Goal: Answer question/provide support: Answer question/provide support

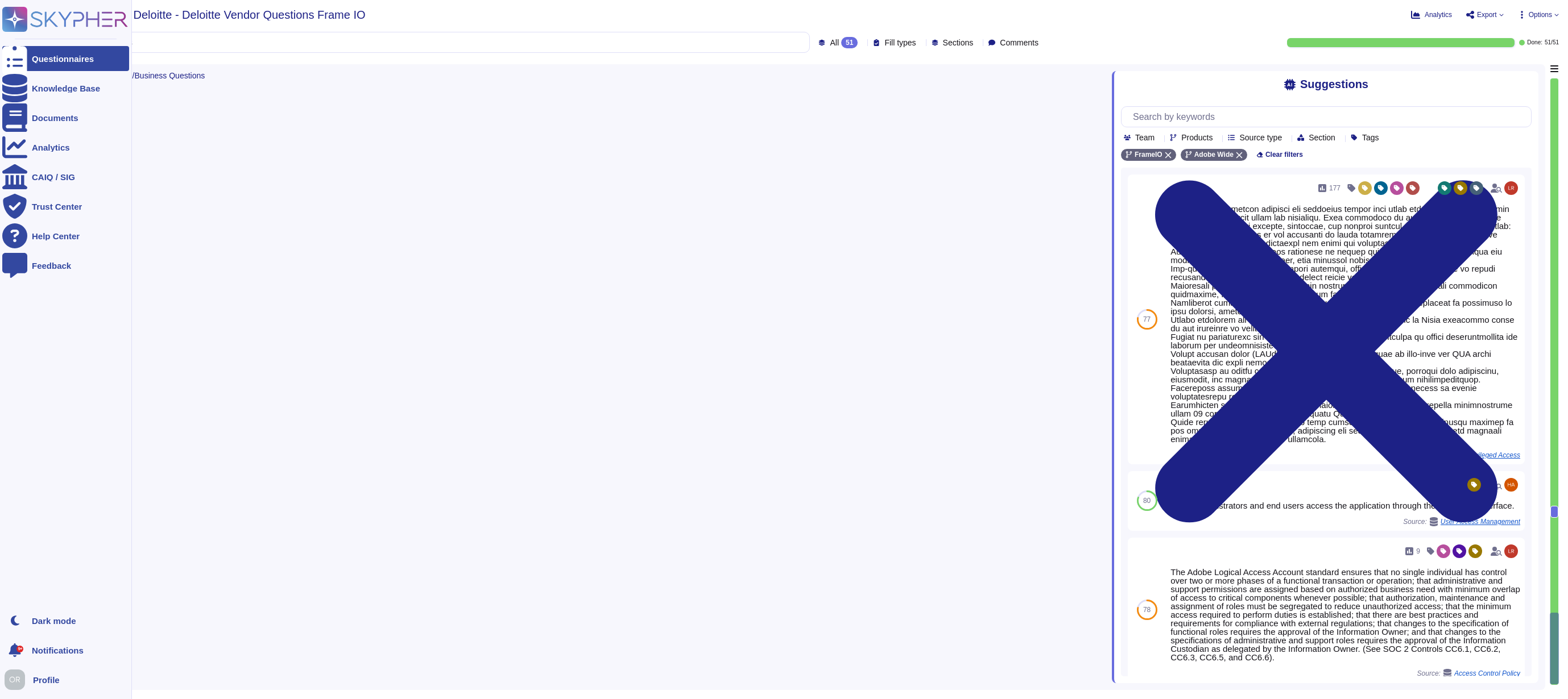
type textarea "Can only be done via Admin console, if you have access it is considered standar…"
type textarea "Data retention is defined in the agreements, including all applicable PSLTs (Pr…"
type textarea "Request this document from your Adobe Representative."
type textarea "Adobe customers tend to seek support in a variety of ways, for example by phone…"
type textarea "There are two groups of Adobe employees who may require and are granted access …"
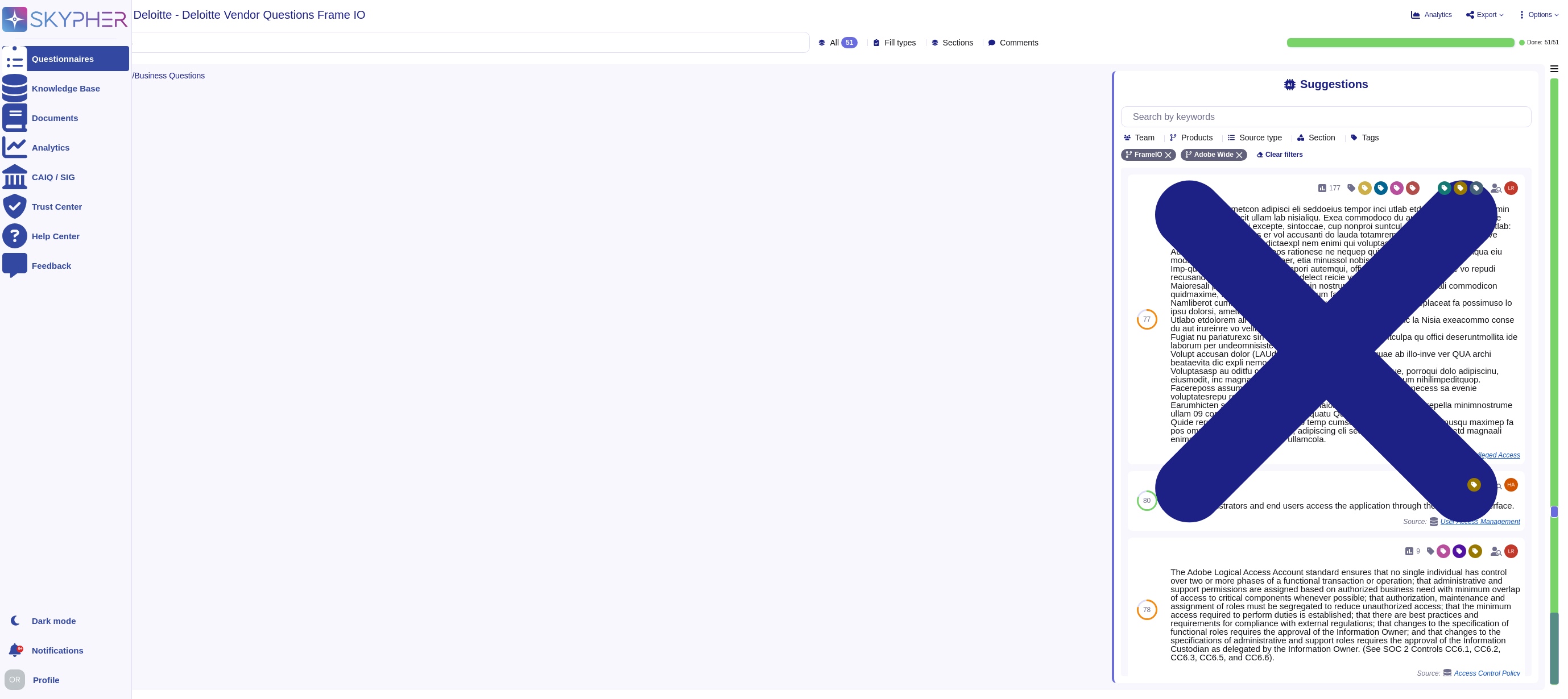
type textarea "Not Applicable"
type textarea "Please refer to the cookie policy available here: [URL][DOMAIN_NAME]"
type textarea "The team documents any findings and reviews the vendor’s management response to…"
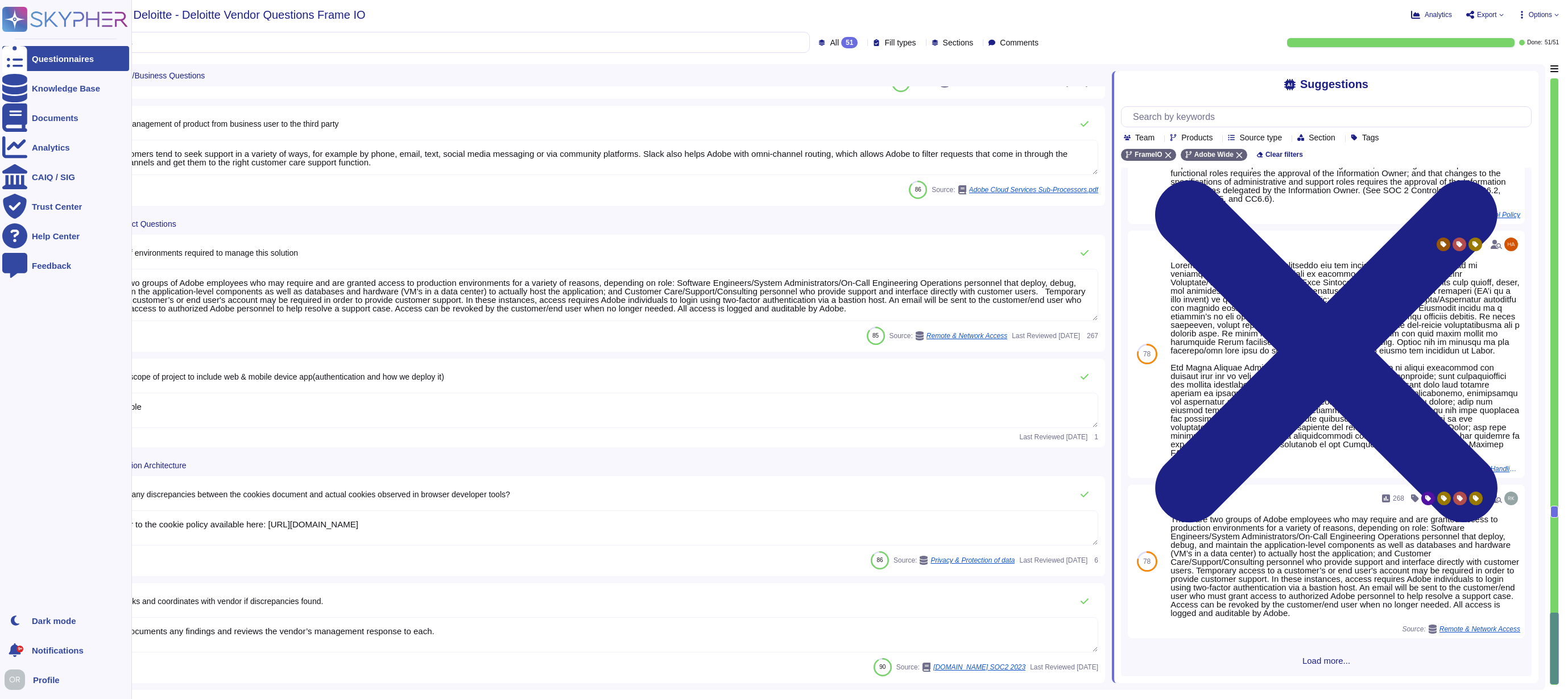
click at [65, 17] on icon at bounding box center [65, 19] width 126 height 25
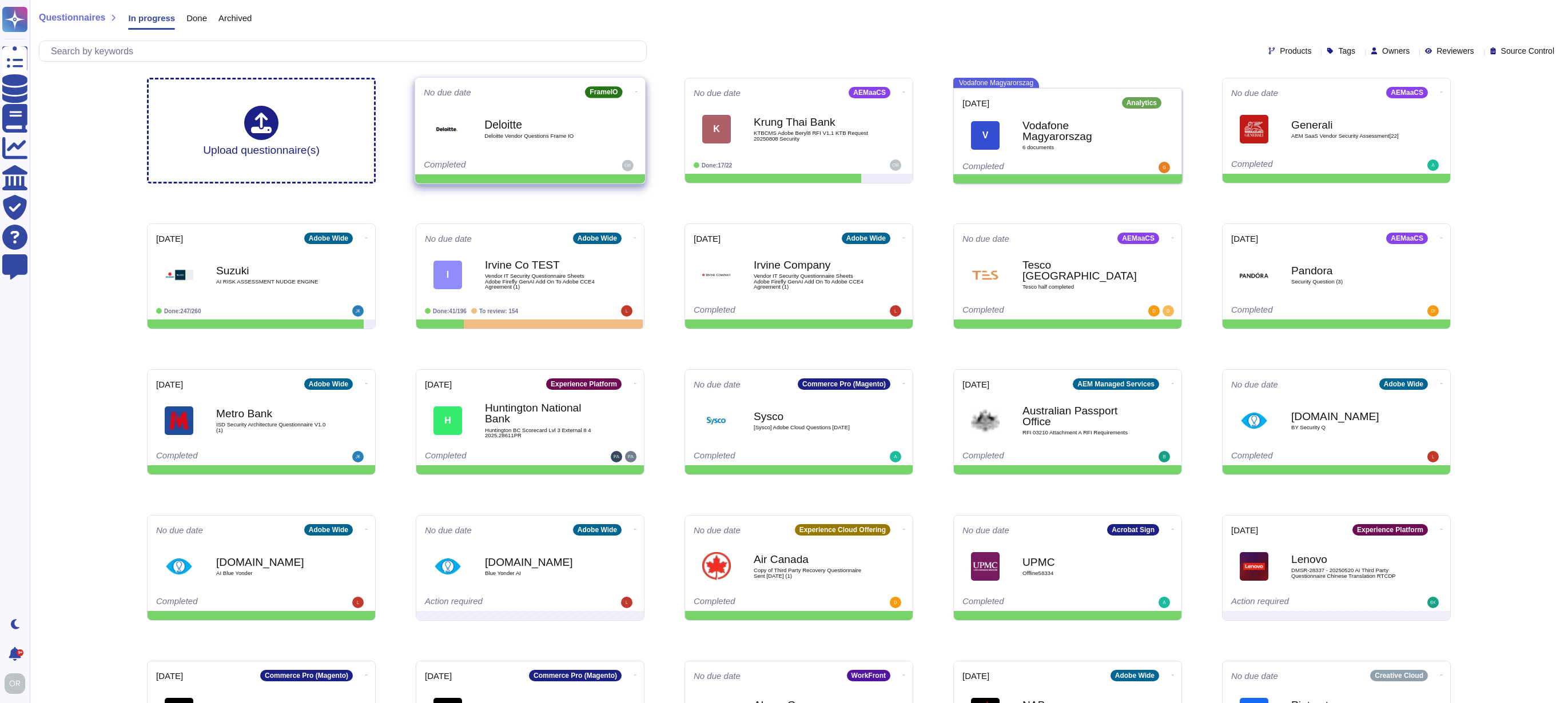
click at [635, 91] on icon at bounding box center [636, 91] width 2 height 1
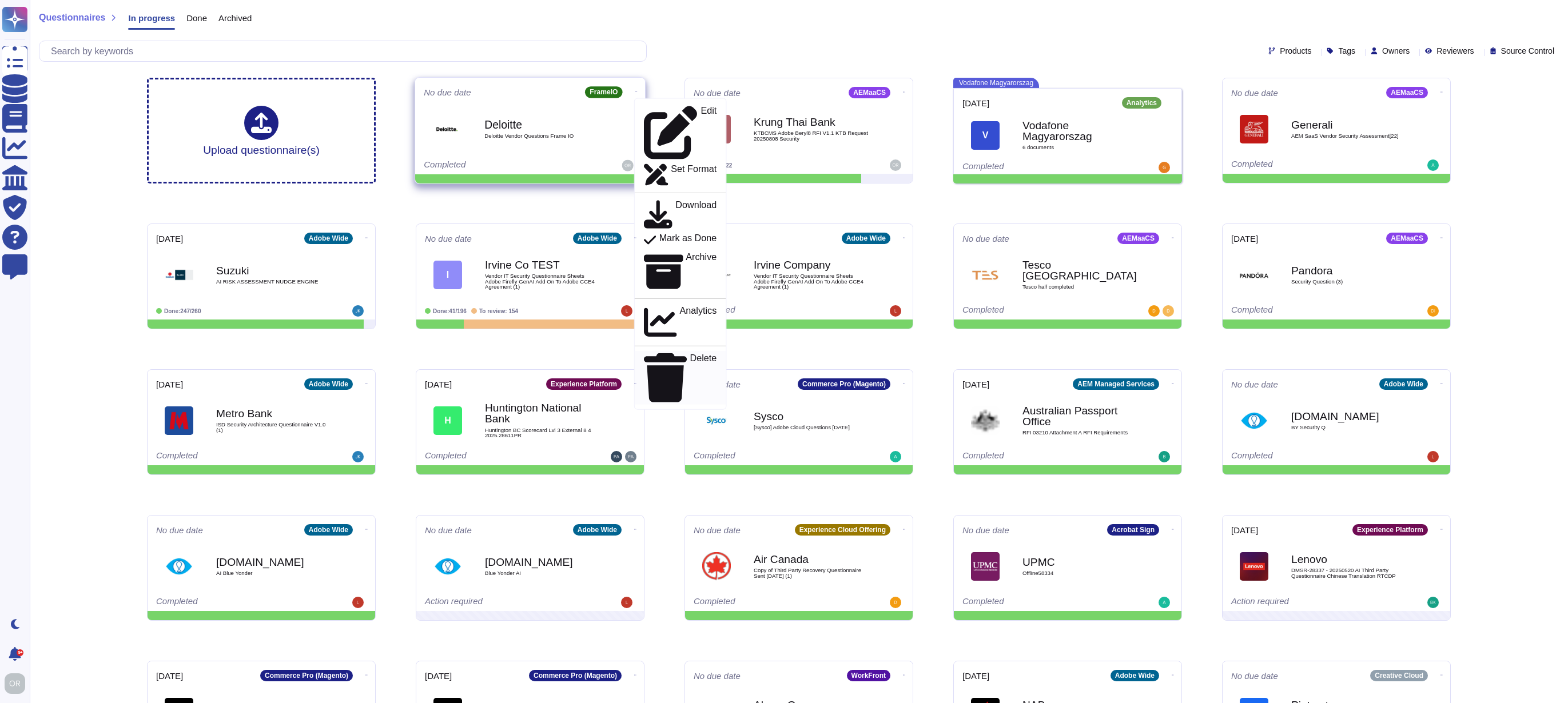
click at [679, 352] on div "Delete" at bounding box center [680, 377] width 73 height 50
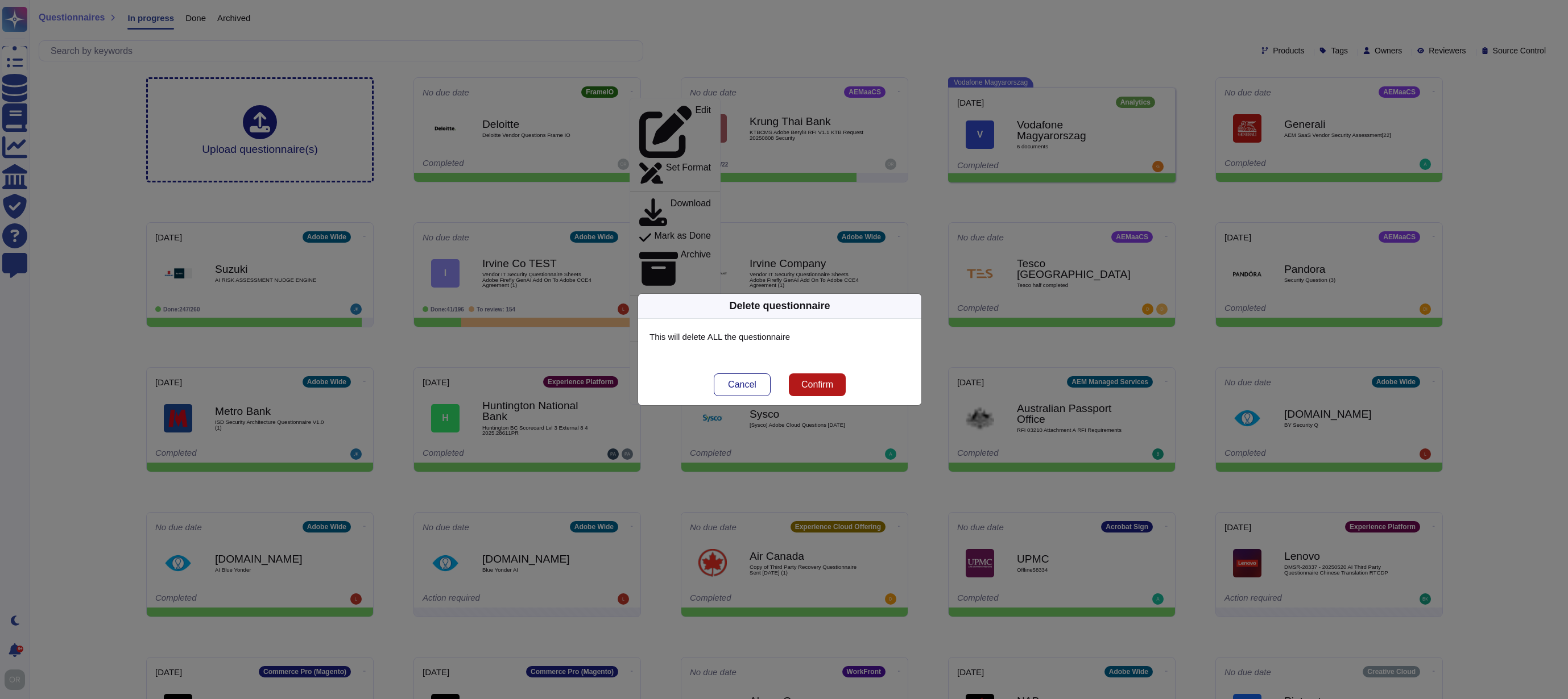
click at [828, 378] on button "Confirm" at bounding box center [817, 385] width 57 height 23
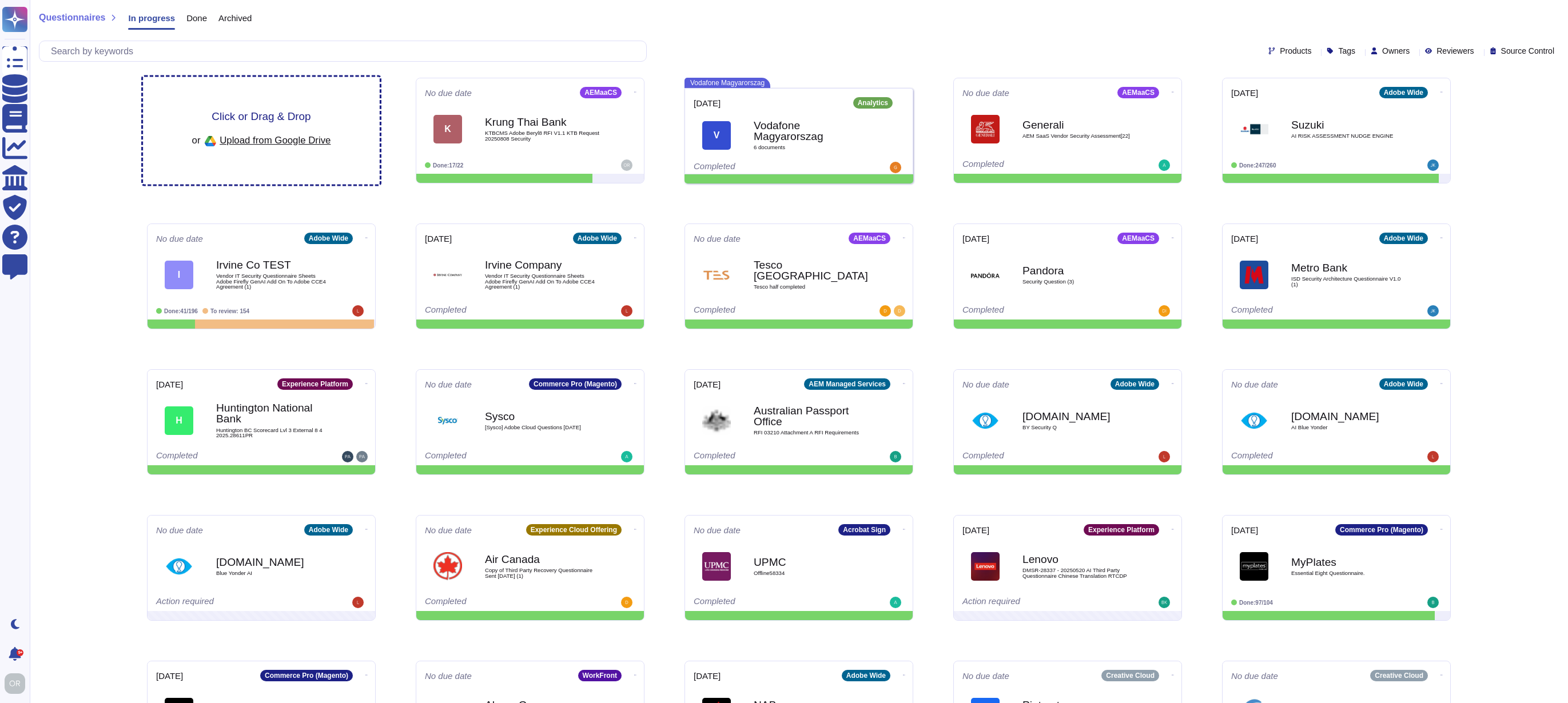
click at [286, 114] on span "Click or Drag & Drop" at bounding box center [261, 116] width 99 height 11
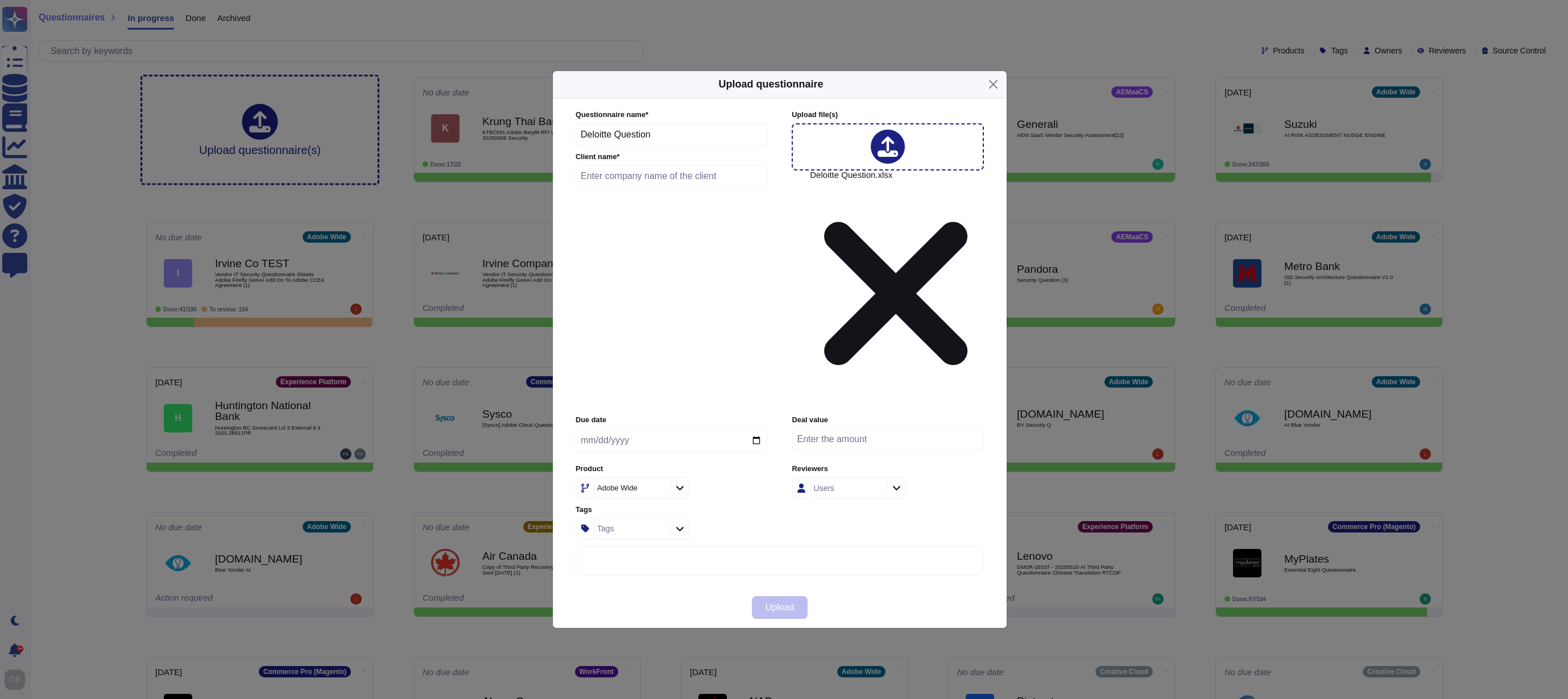
click at [654, 187] on input "text" at bounding box center [671, 177] width 192 height 23
type input "Deloitte"
click at [616, 485] on div "Adobe Wide" at bounding box center [617, 489] width 41 height 8
type input "fram"
click at [617, 453] on div "FrameIO" at bounding box center [647, 441] width 132 height 25
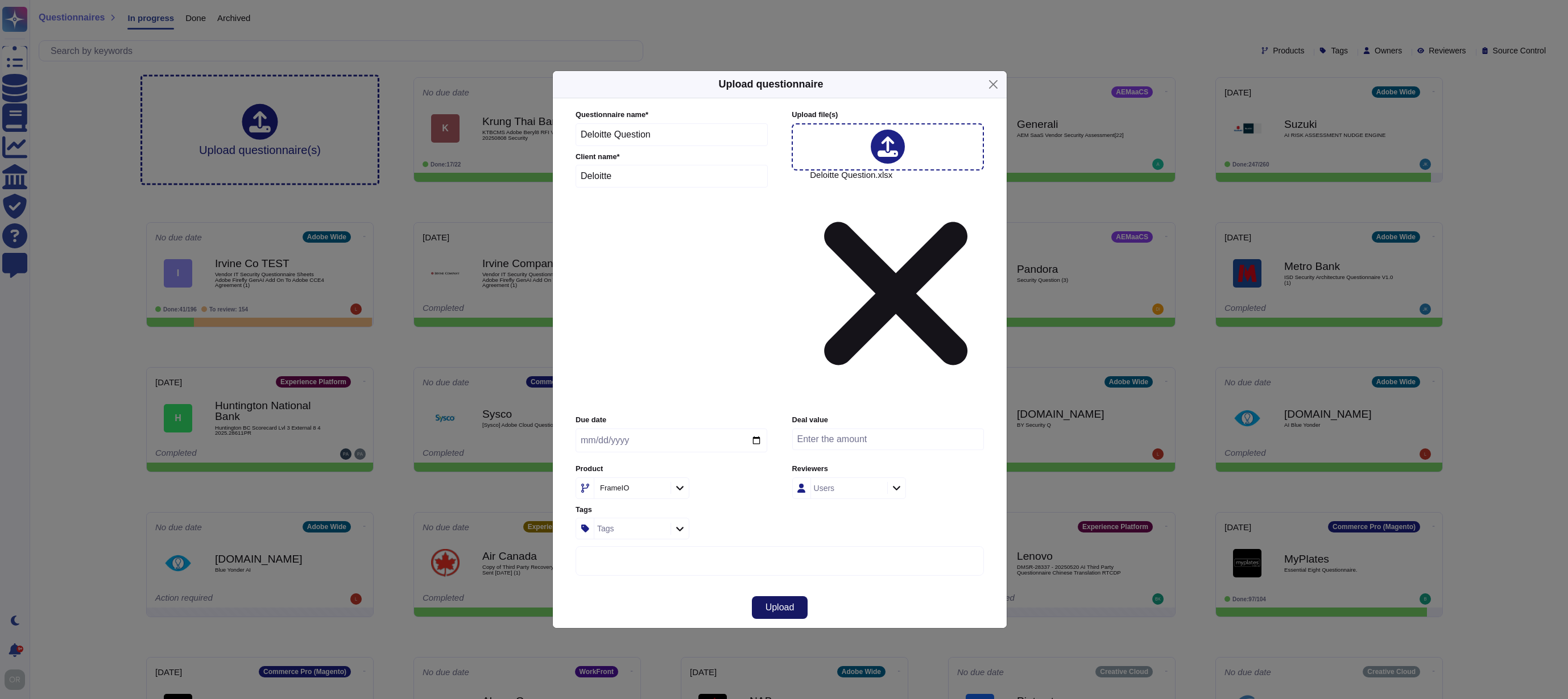
click at [771, 603] on span "Upload" at bounding box center [780, 607] width 29 height 9
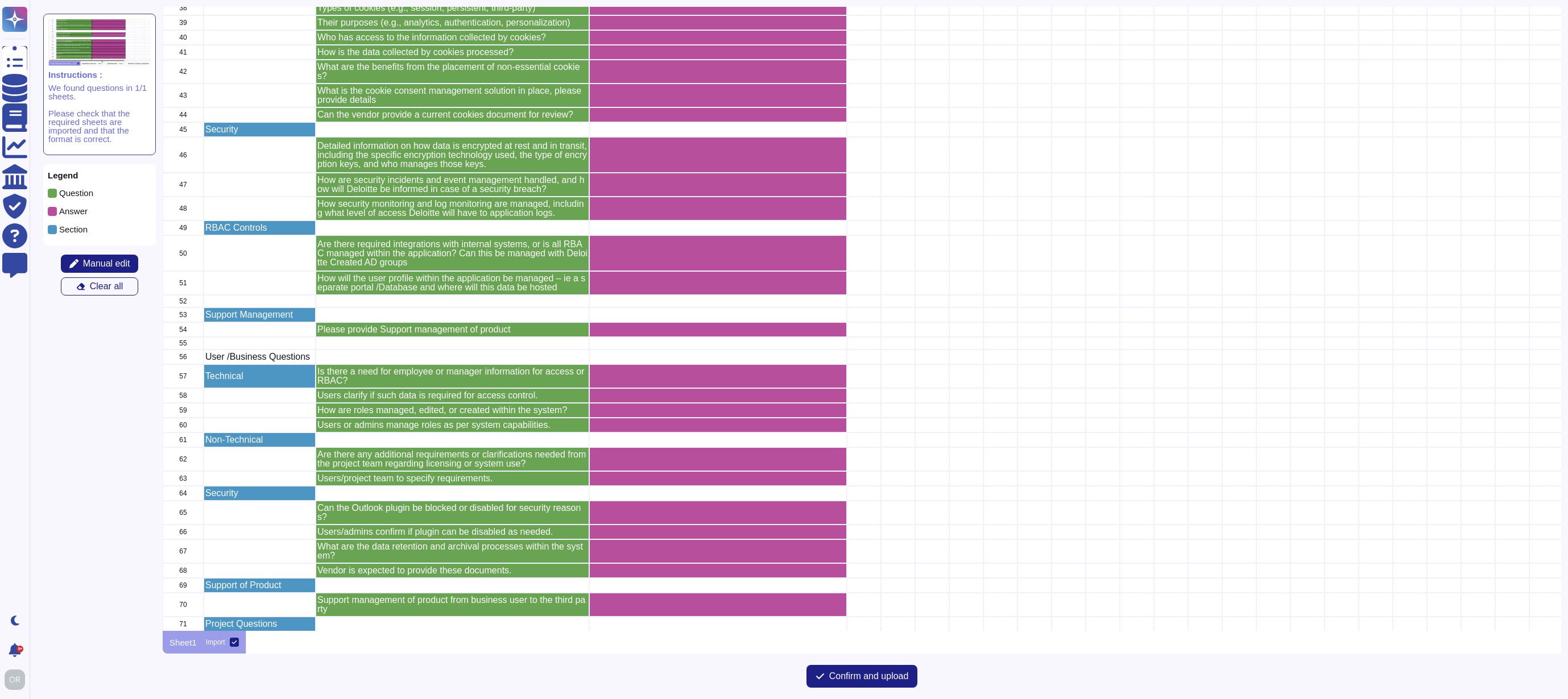
scroll to position [1021, 0]
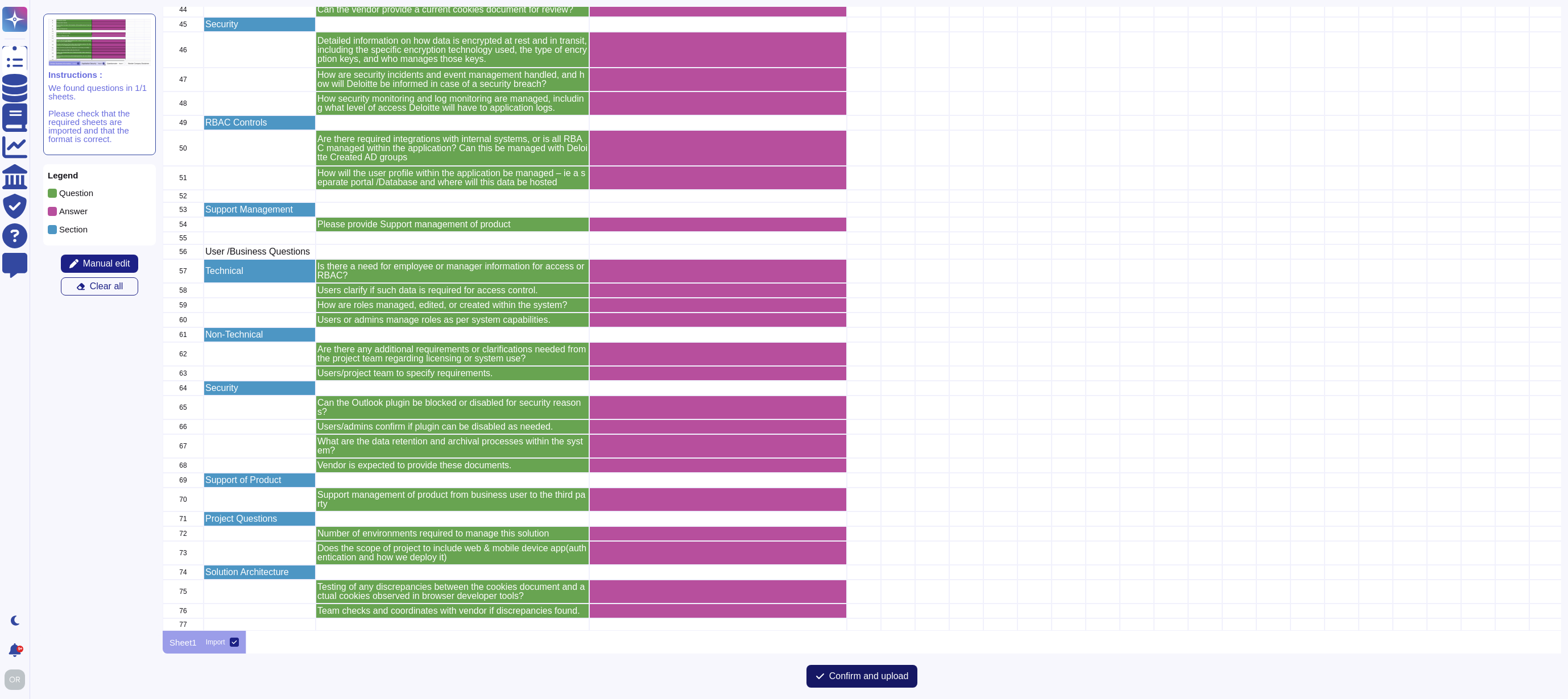
click at [880, 677] on span "Confirm and upload" at bounding box center [869, 676] width 79 height 9
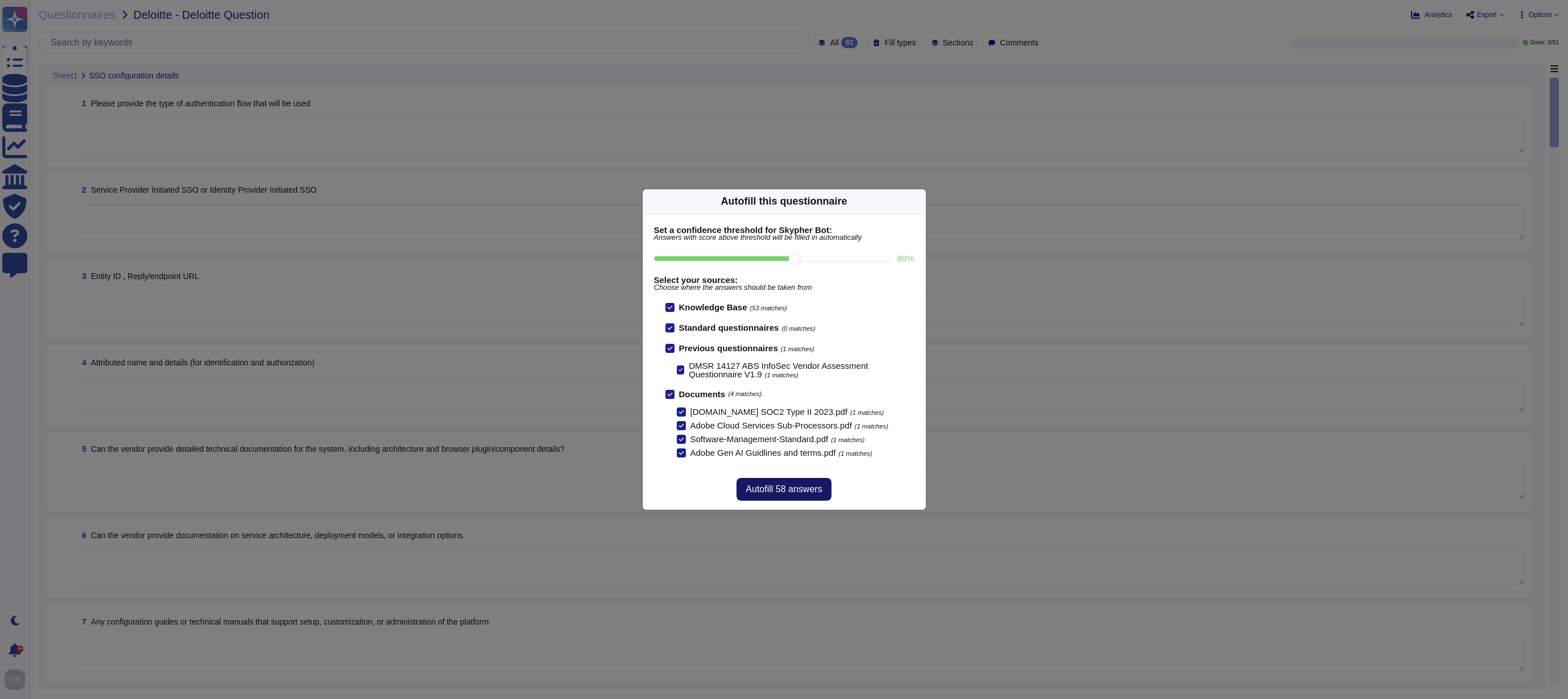
click at [793, 493] on span "Autofill 58 answers" at bounding box center [784, 489] width 76 height 9
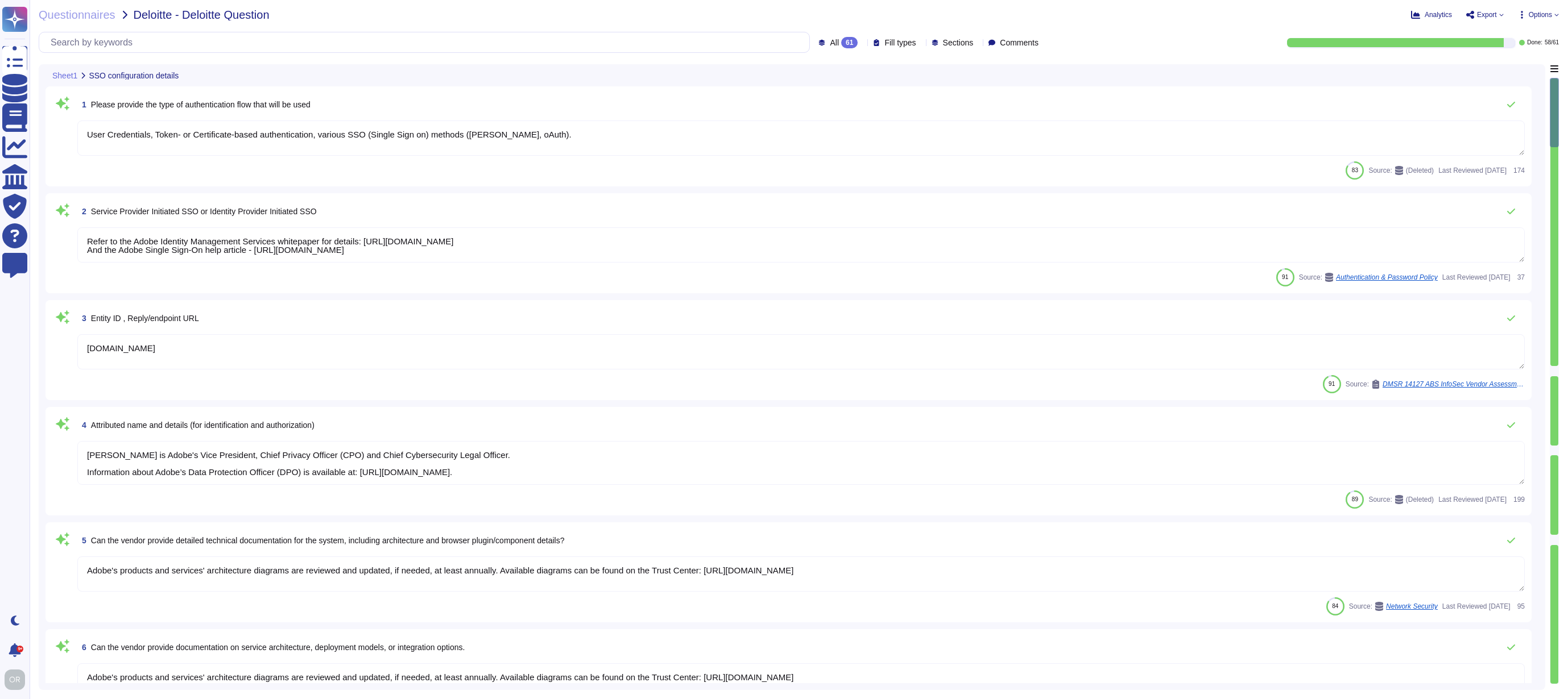
type textarea "User Credentials, Token- or Certificate-based authentication, various SSO (Sing…"
type textarea "Refer to the Adobe Identity Management Services whitepaper for details: [URL][D…"
type textarea "[DOMAIN_NAME]"
type textarea "[PERSON_NAME] is Adobe's Vice President, Chief Privacy Officer (CPO) and Chief …"
type textarea "Adobe's products and services' architecture diagrams are reviewed and updated, …"
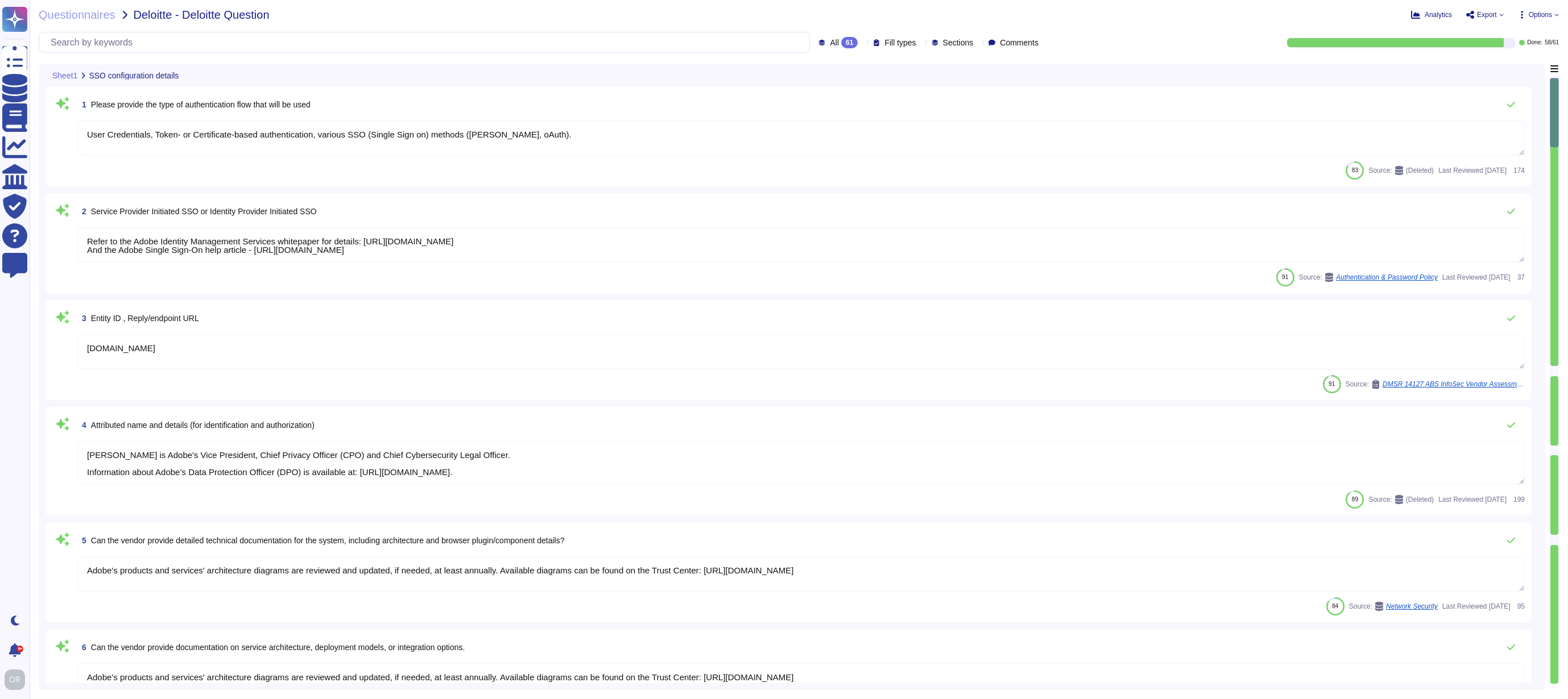
type textarea "Adobe's products and services' architecture diagrams are reviewed and updated, …"
type textarea "All of our information, including current white papers, SOC2 reports, pen test …"
type textarea "Storage location is dependent upon implementation and is normally determined du…"
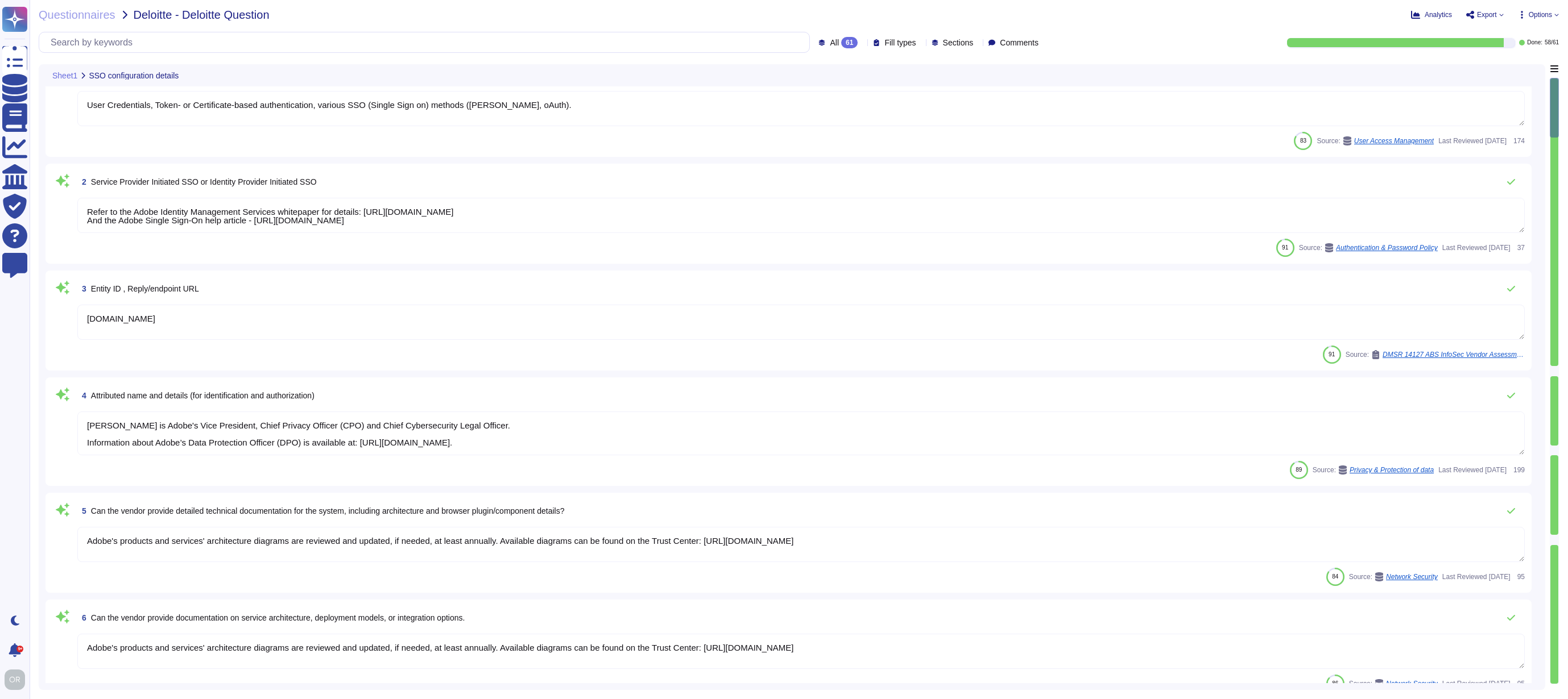
type textarea "For more information about Adobe's privacy practices, including the information…"
click at [633, 331] on textarea "[DOMAIN_NAME]" at bounding box center [801, 323] width 1447 height 36
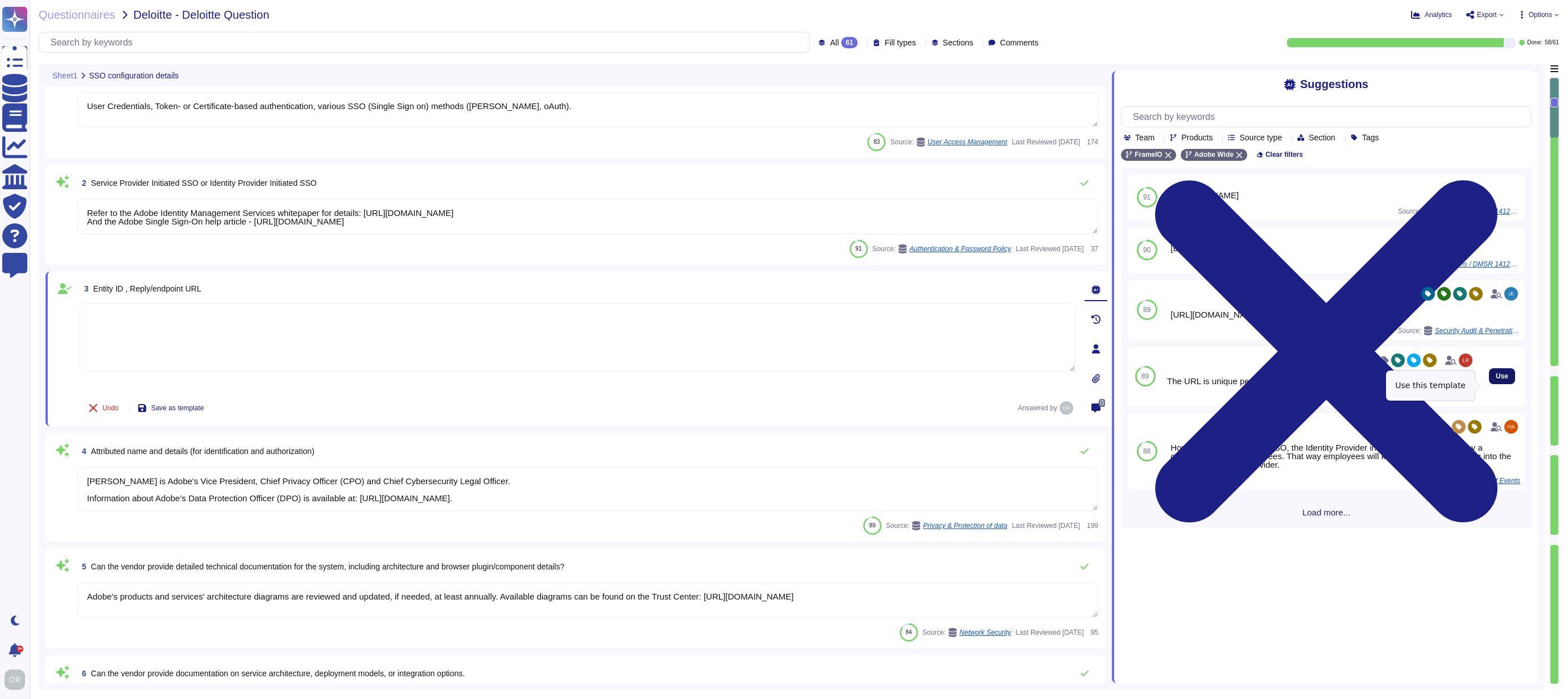
click at [1496, 379] on span "Use" at bounding box center [1501, 376] width 13 height 7
type textarea "The URL is unique per setup."
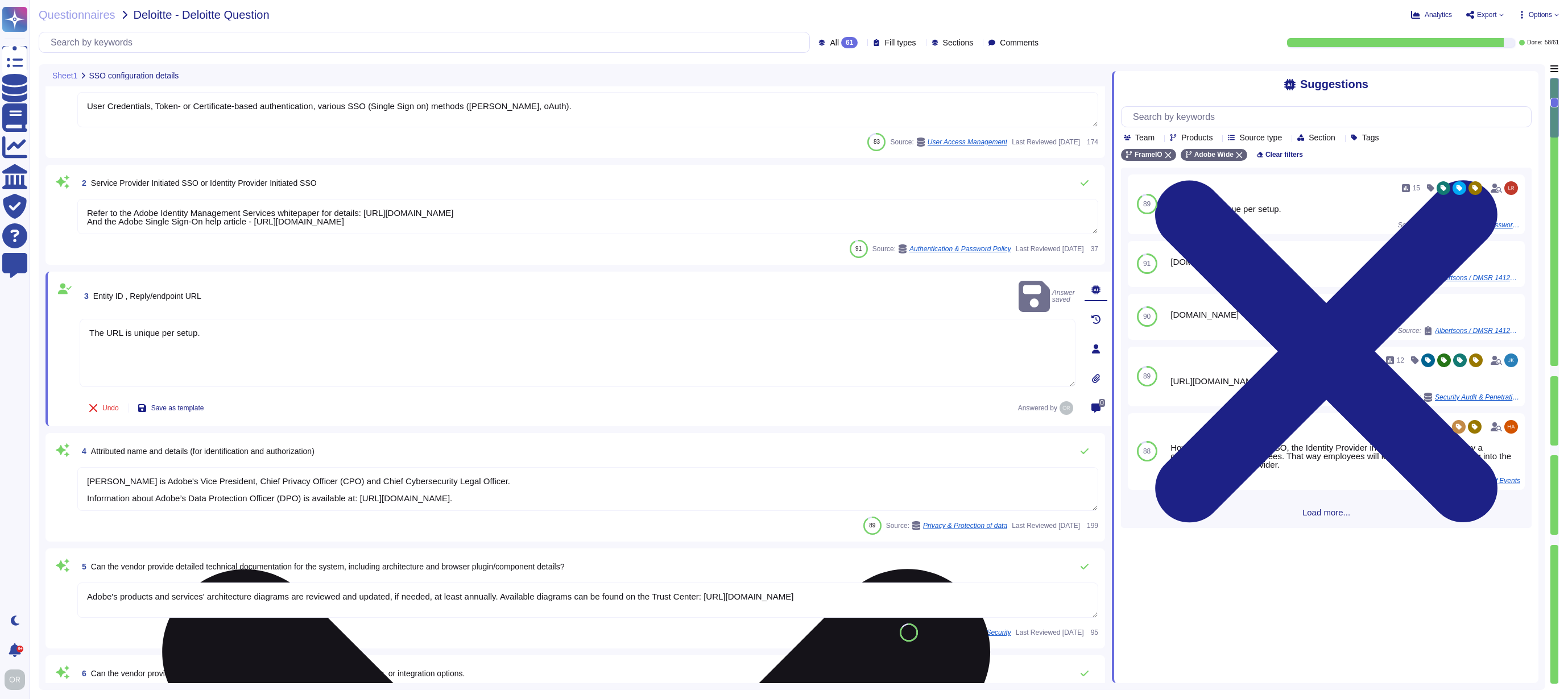
click at [502, 404] on div "Undo Save as template Answered by" at bounding box center [577, 408] width 996 height 23
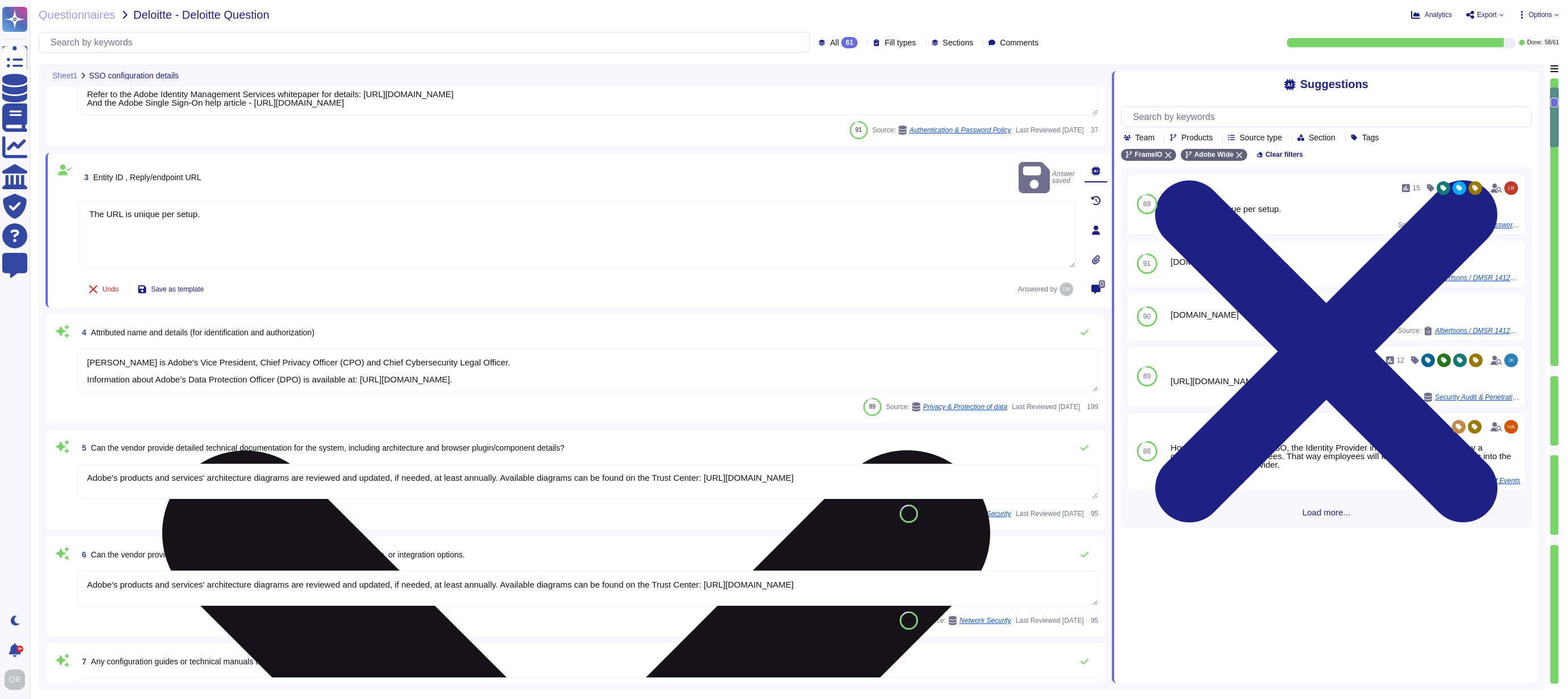
type textarea "For more information about Adobe's privacy practices, including the information…"
type textarea "To request a copy of the Adobe Data Processing Agreement and Standard Contractu…"
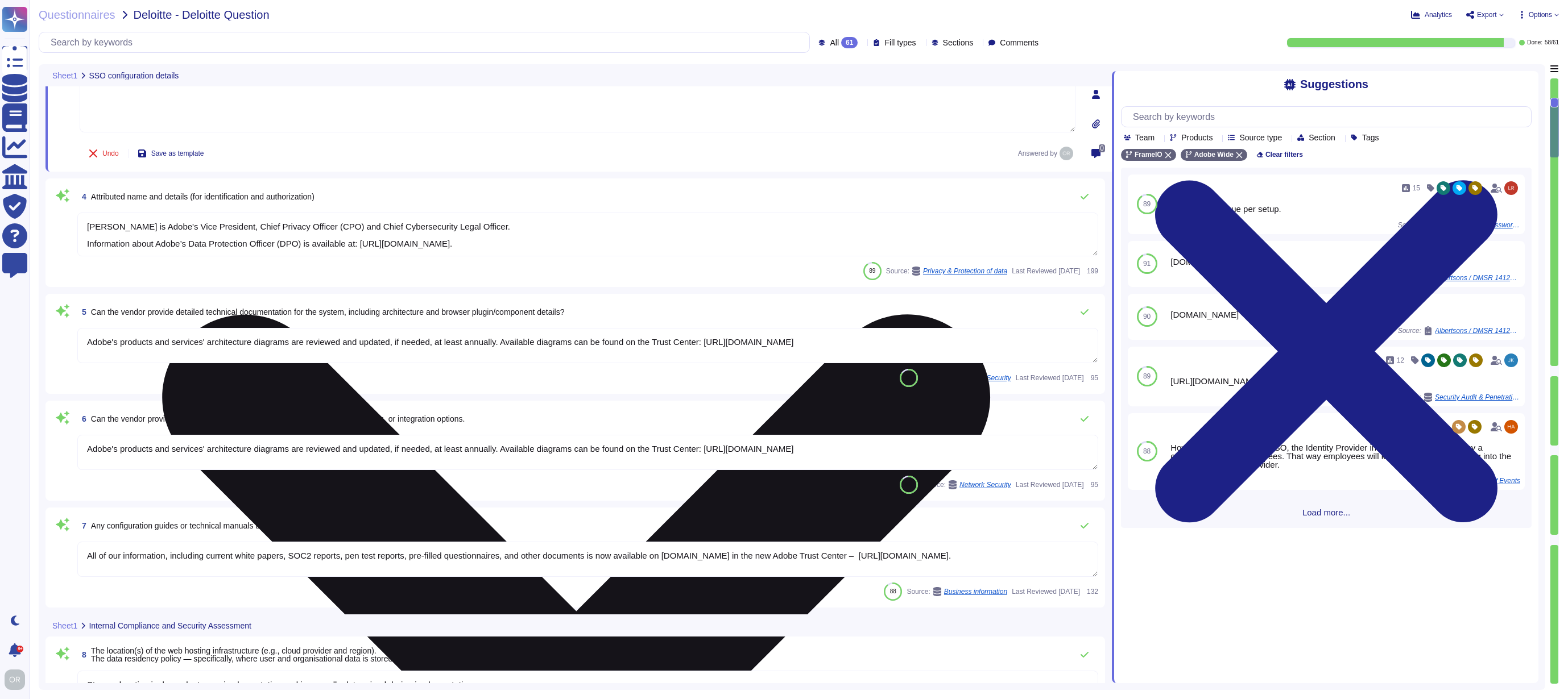
type textarea "When you use.gnerative AI features, you may be asked to input or upload content…"
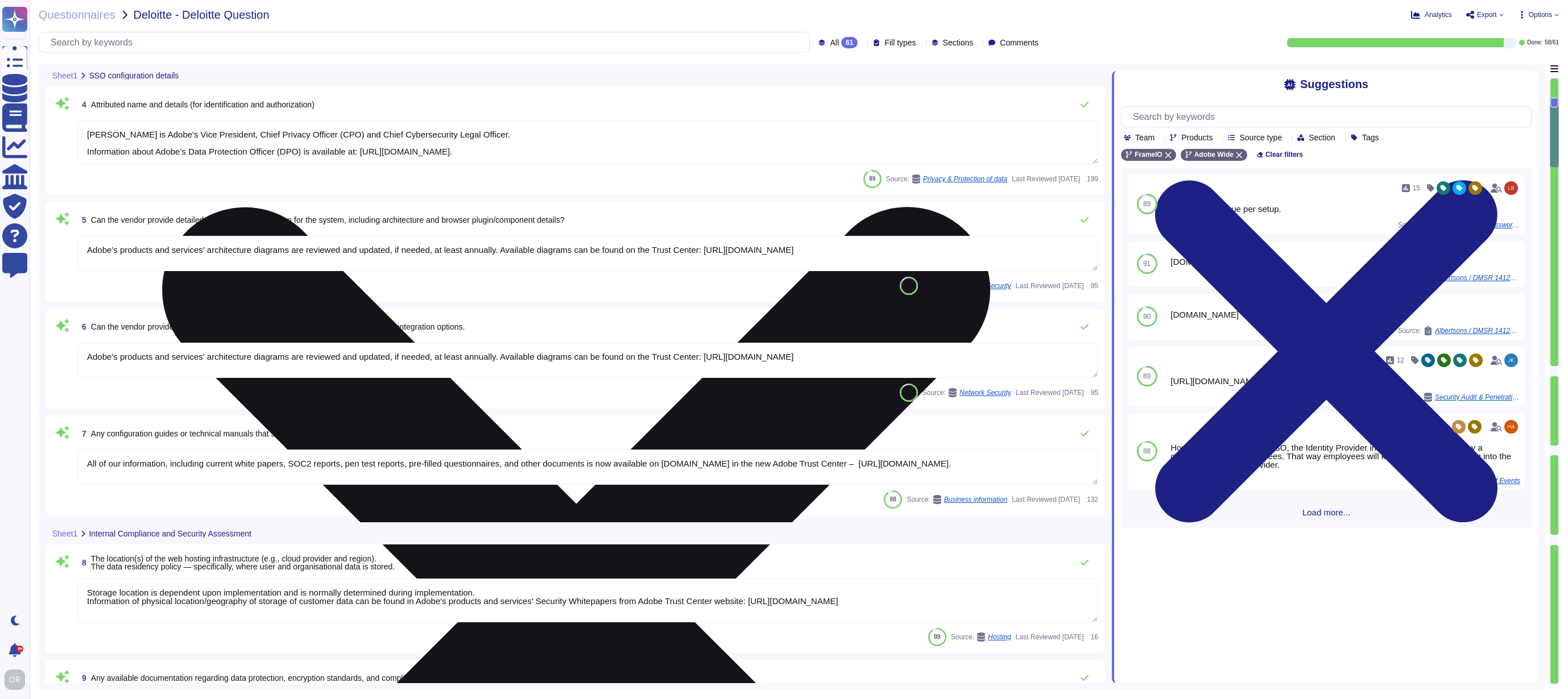
scroll to position [376, 0]
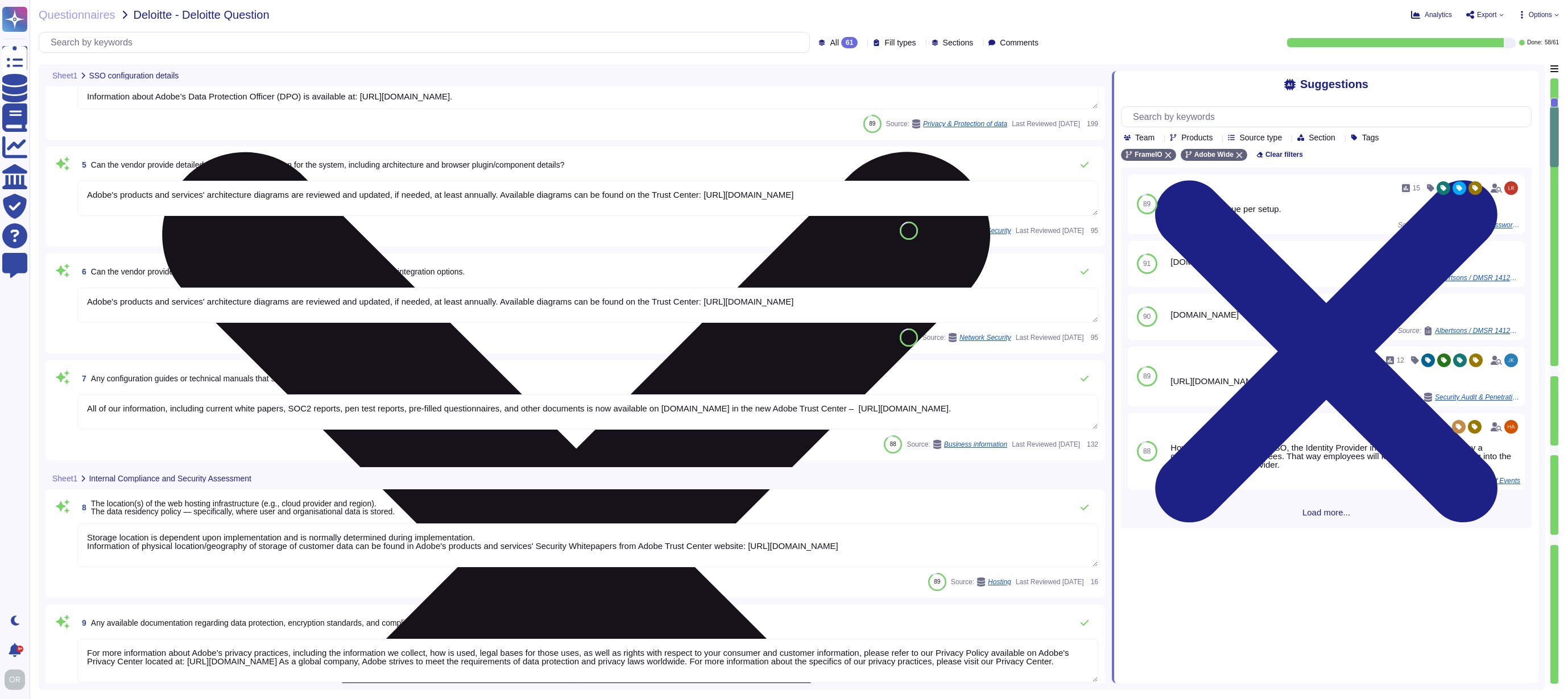
type textarea "Adobe Artificial Intelligence offerings go through Adobe's responsible AI Ethic…"
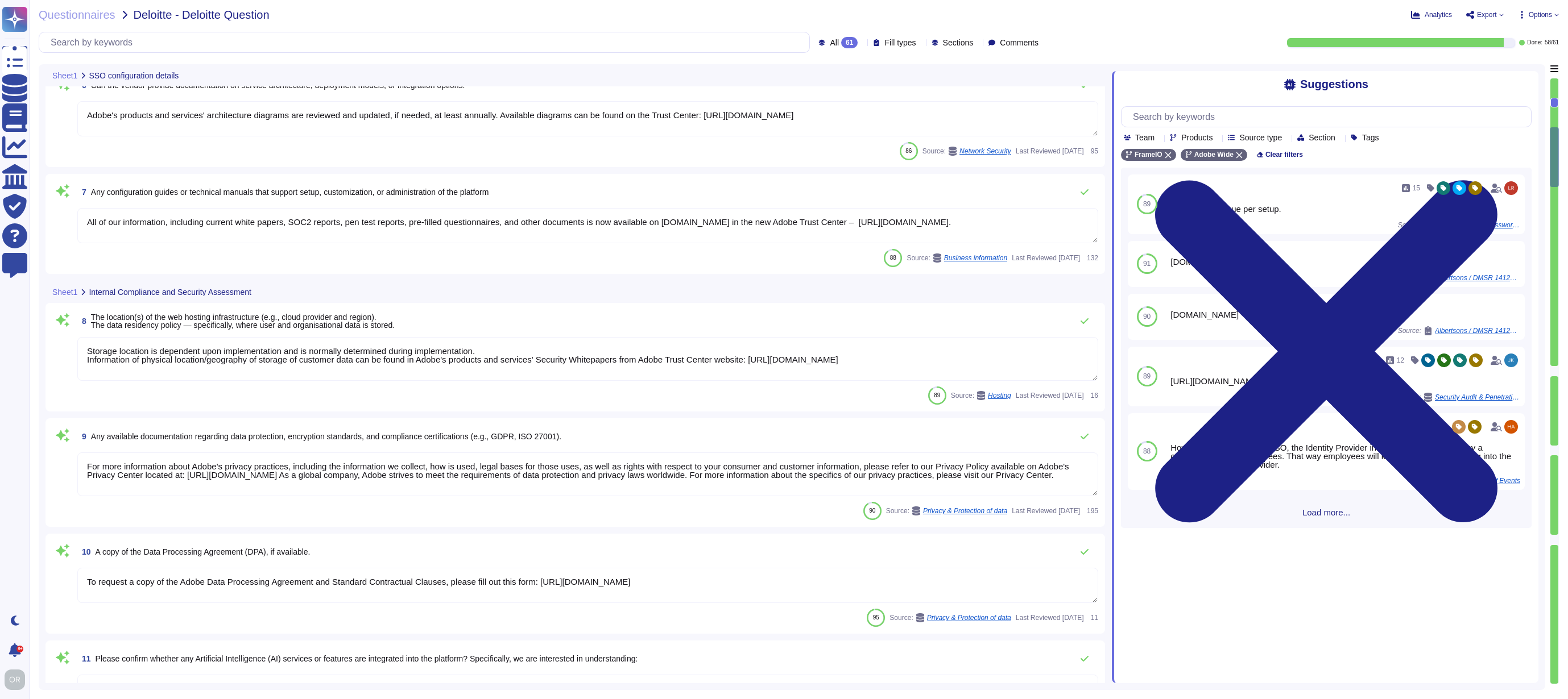
type textarea "As the data controller, you will determine the personal data that Adobe process…"
type textarea "Please see [URL][DOMAIN_NAME] for a current listing of sub-processors applicabl…"
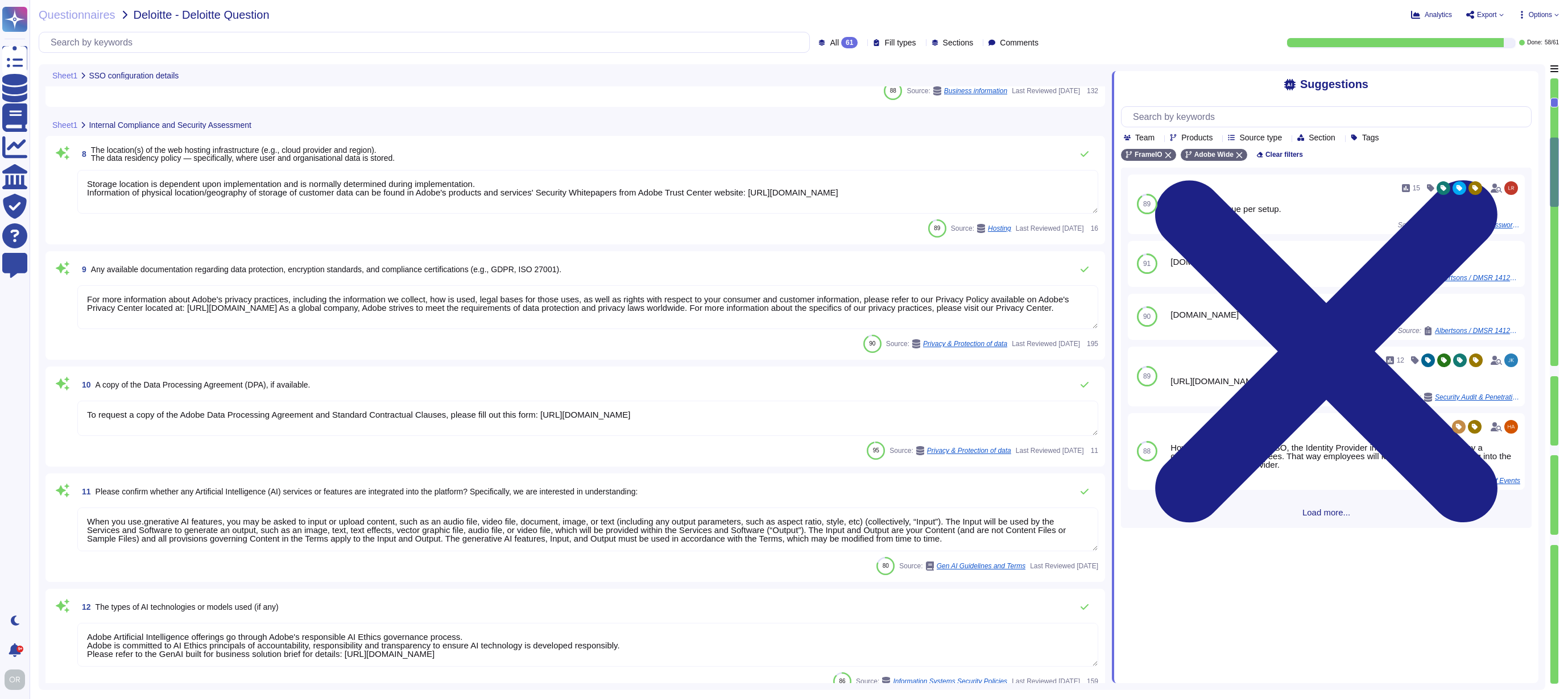
type textarea "Adobe Artificial Intelligence offerings go through Adobe's responsible AI Ethic…"
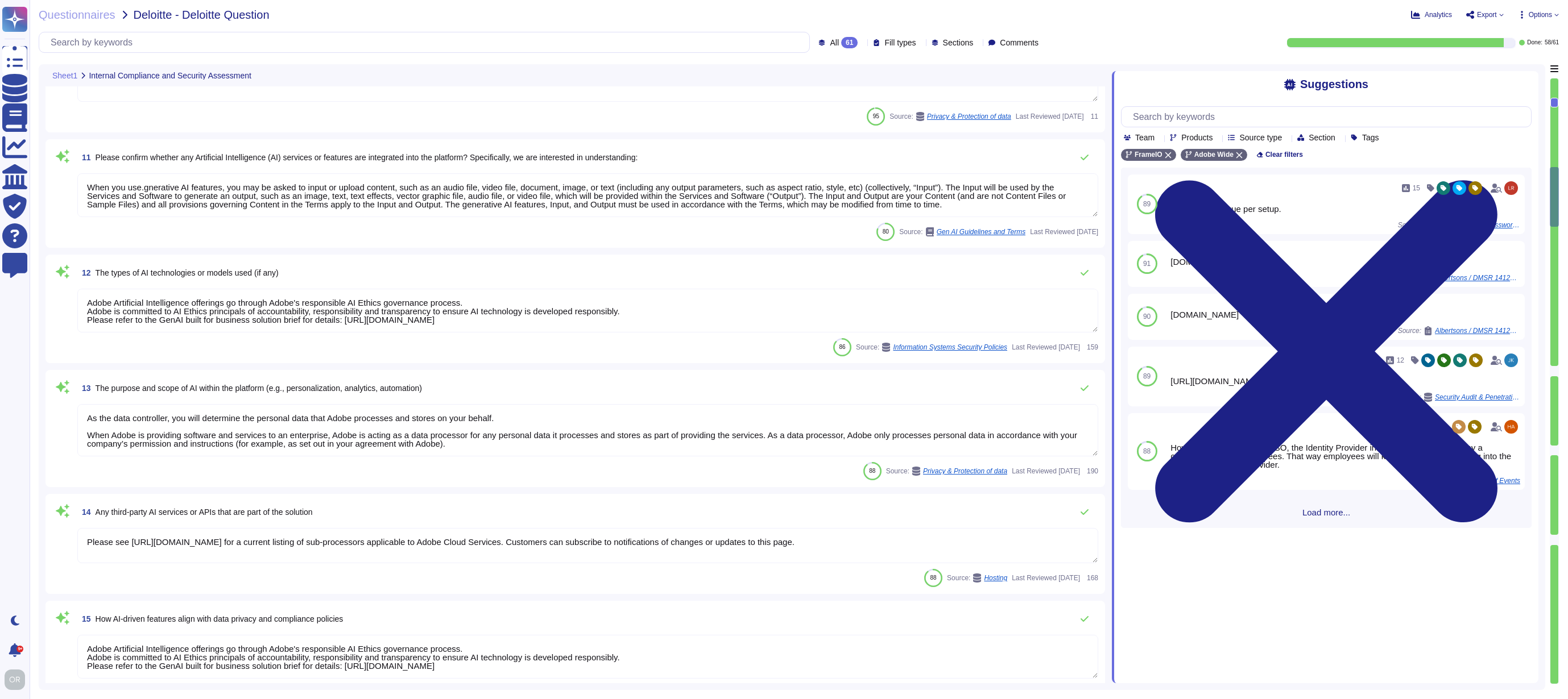
type textarea "The source code audit team scans all Adobe source code to ensure they have prop…"
type textarea "All components and code produced by third parties, including open source librar…"
type textarea "The source code audit team scans all Adobe source code to ensure they have prop…"
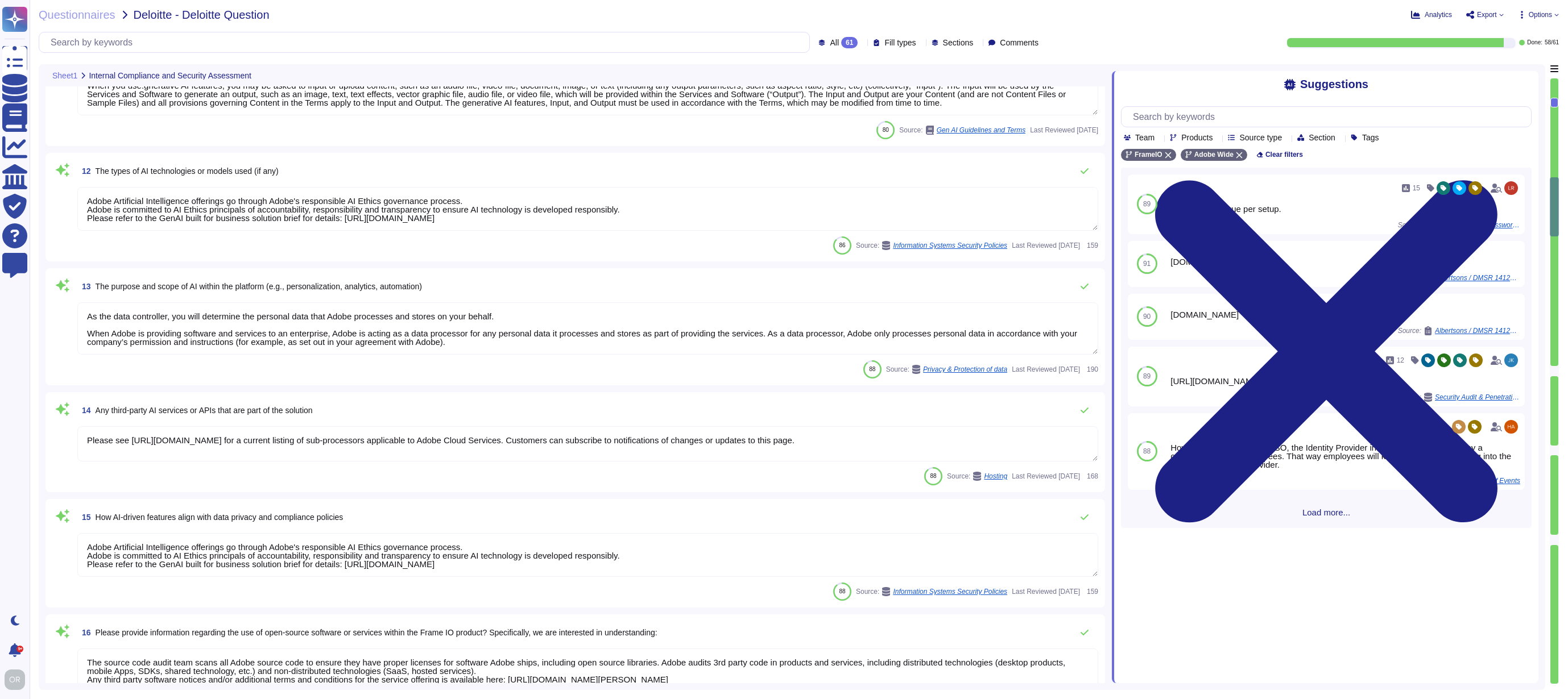
type textarea "Adobe's internal SPLC and vulnerability management processes include manual and…"
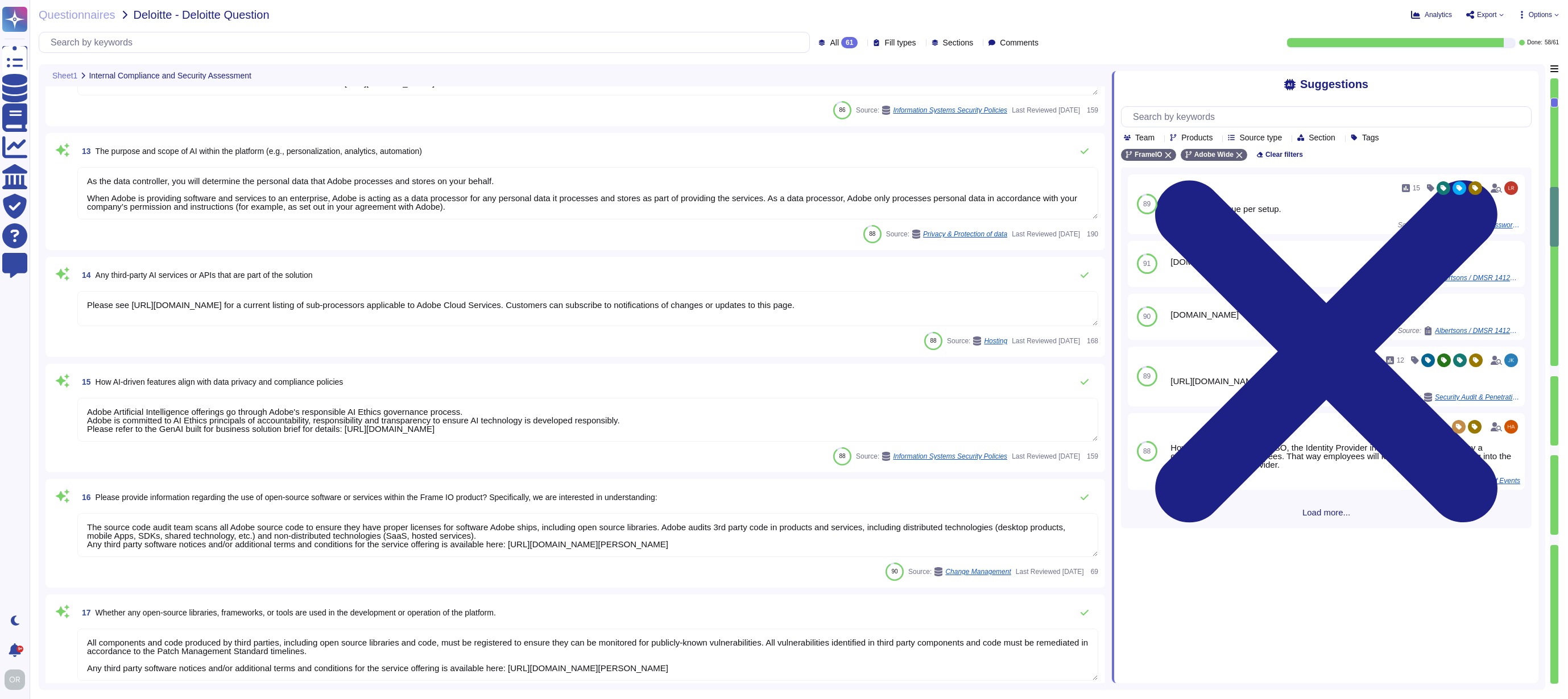
type textarea "Data is available at any time via the user interface. Data deletion is under th…"
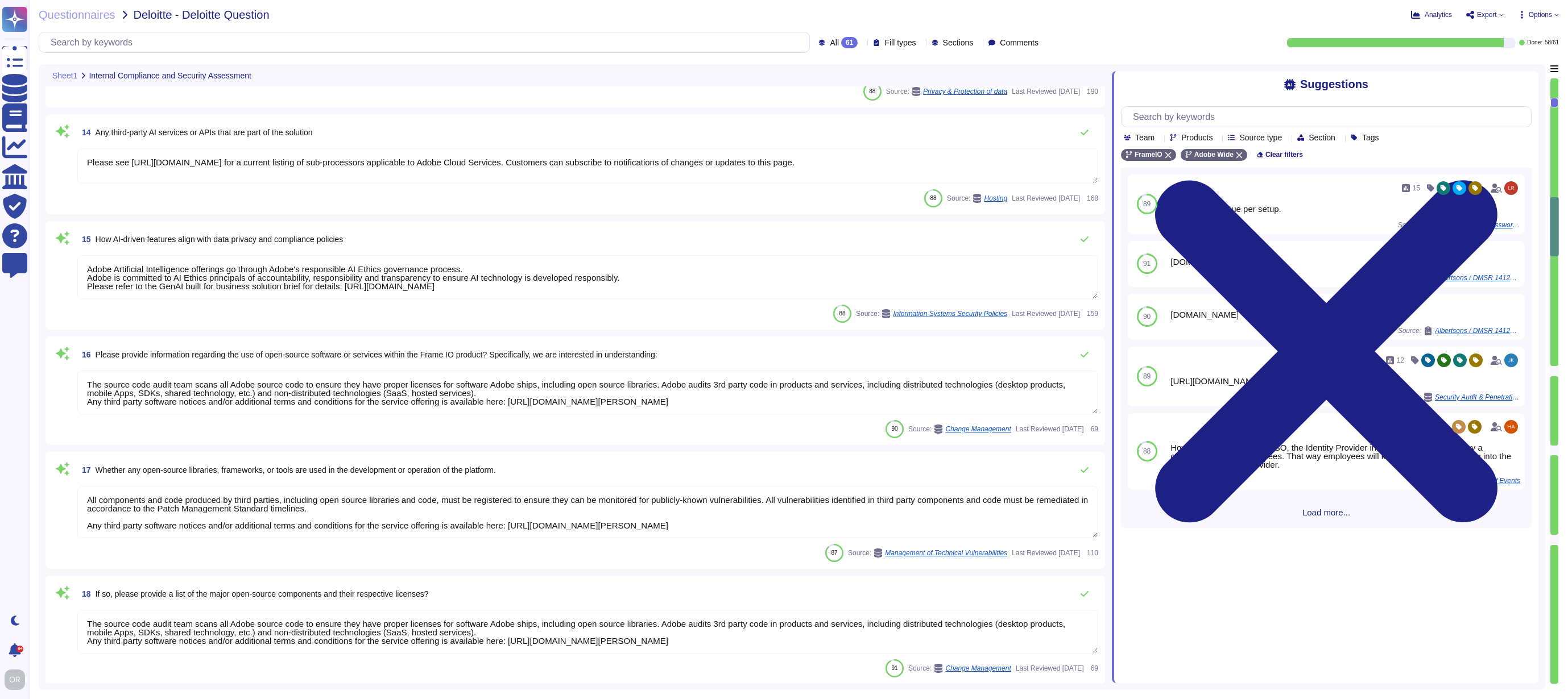
type textarea "Adobe is moving to a unified resilience program. What is sharable can be found …"
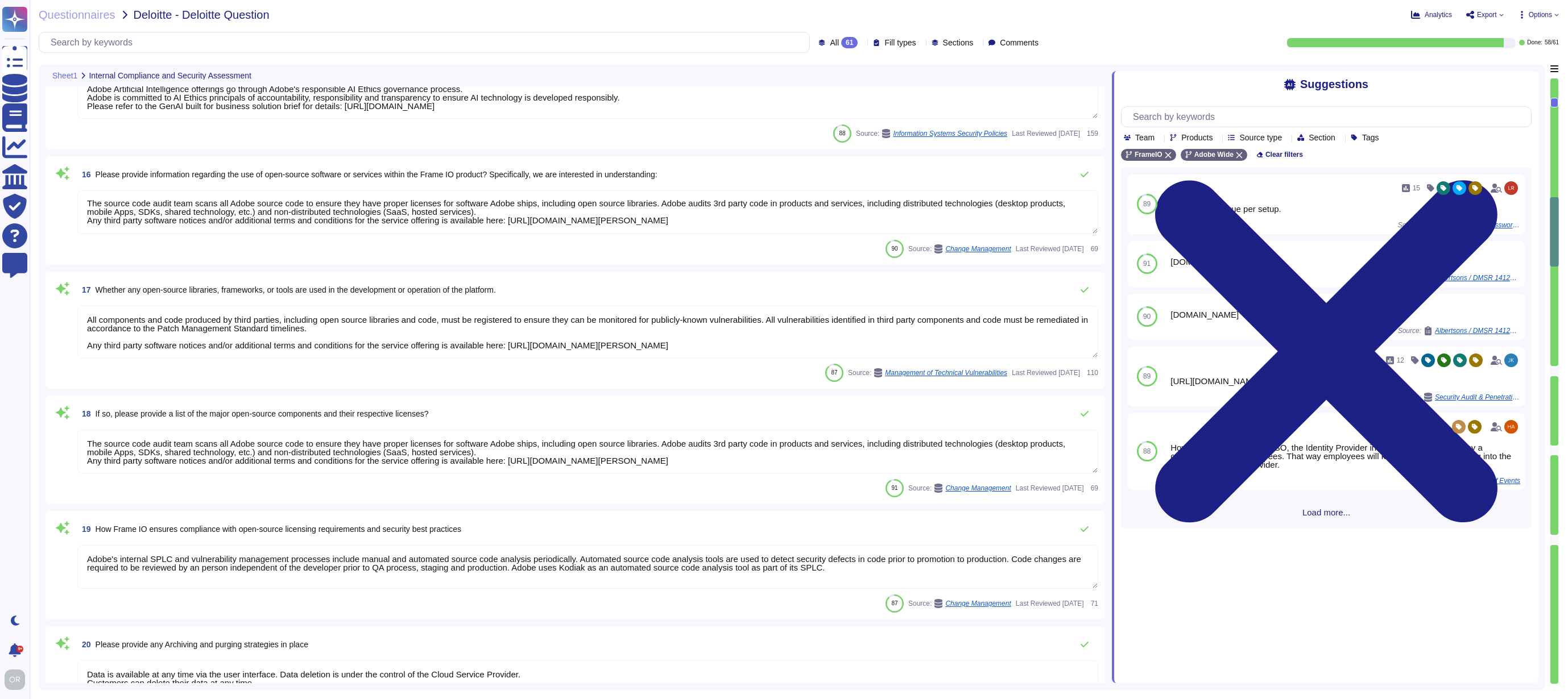
type textarea "Adobe does not share the full results of a Penetration Test. The Security Testi…"
type textarea "Adobe conducts a penetration test annually and before every major release. For …"
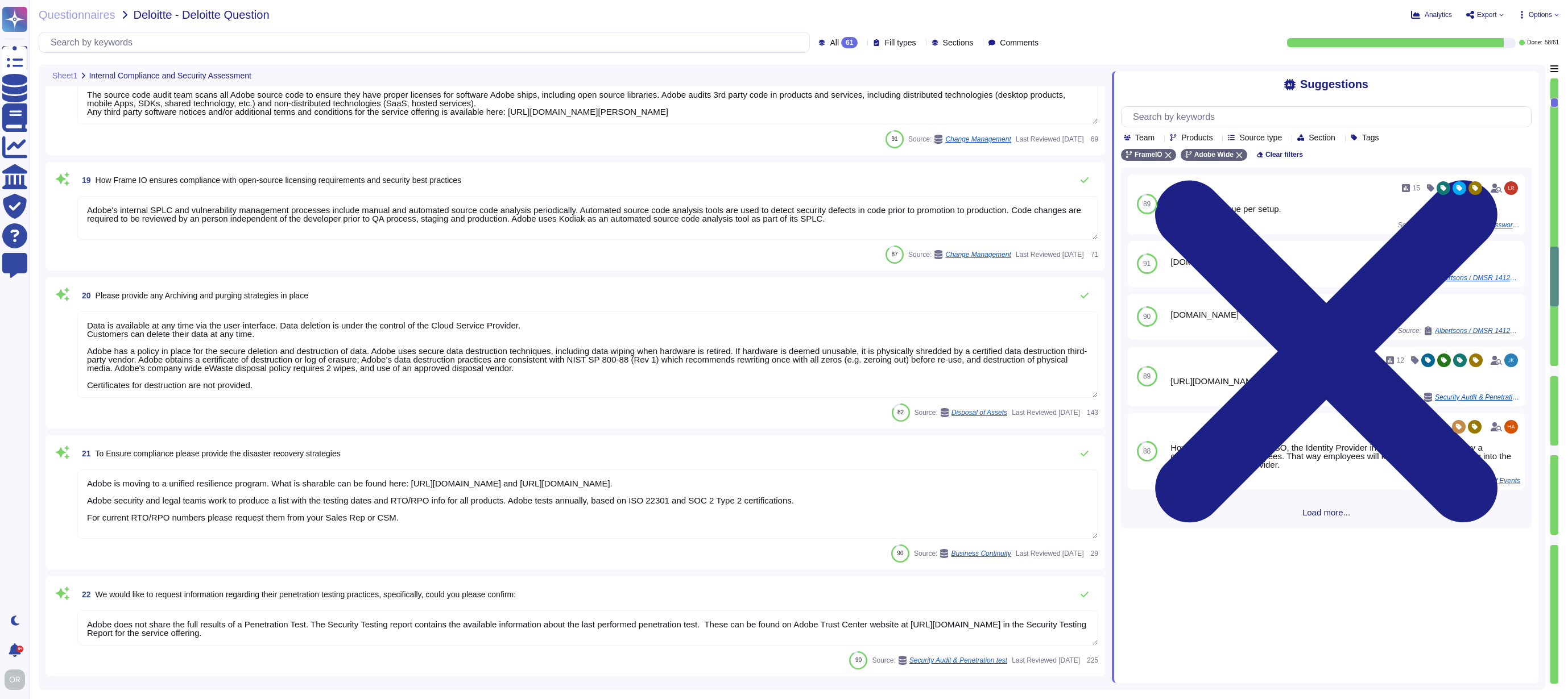
type textarea "Adobe does not share the full results of a Penetration Test. The Security Testi…"
type textarea "Please refer to your products Sales order for terms."
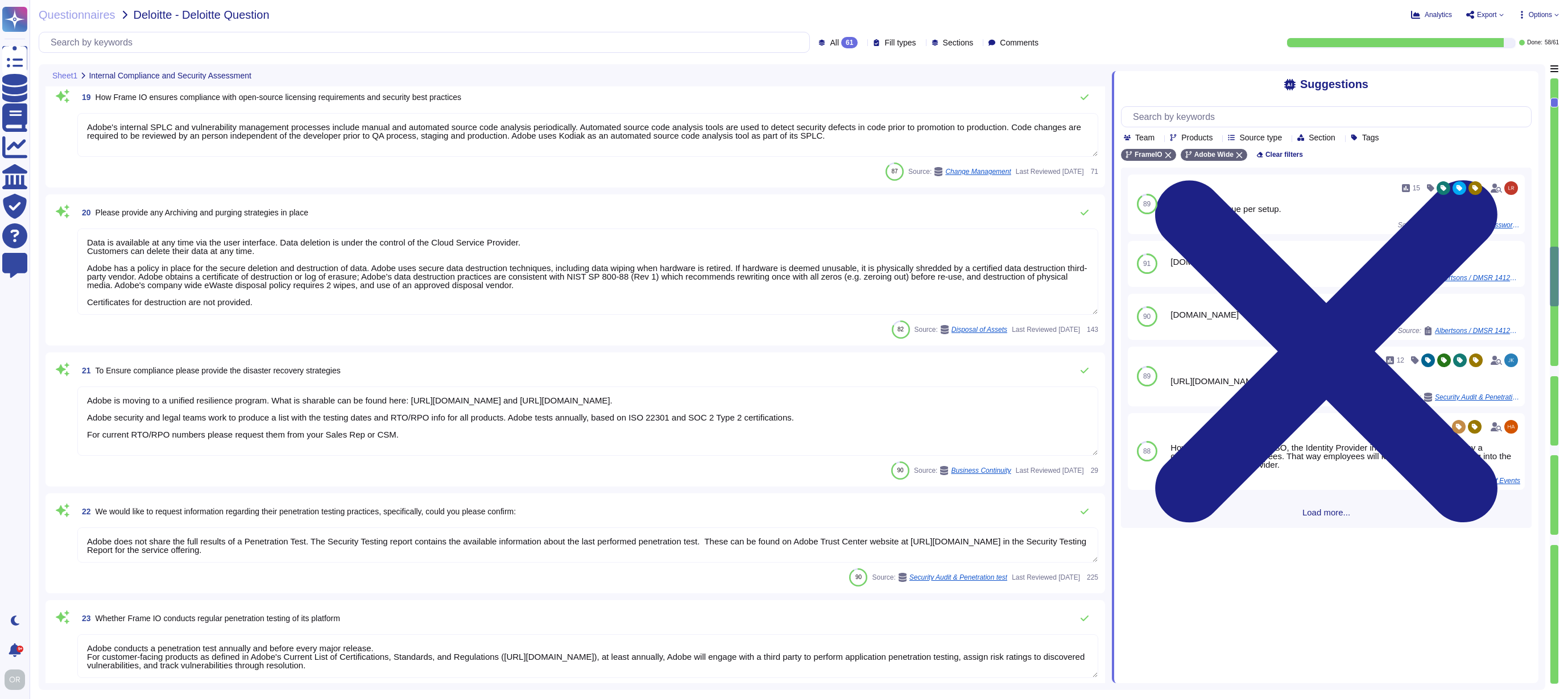
type textarea "Please refer to your products Sales order for terms."
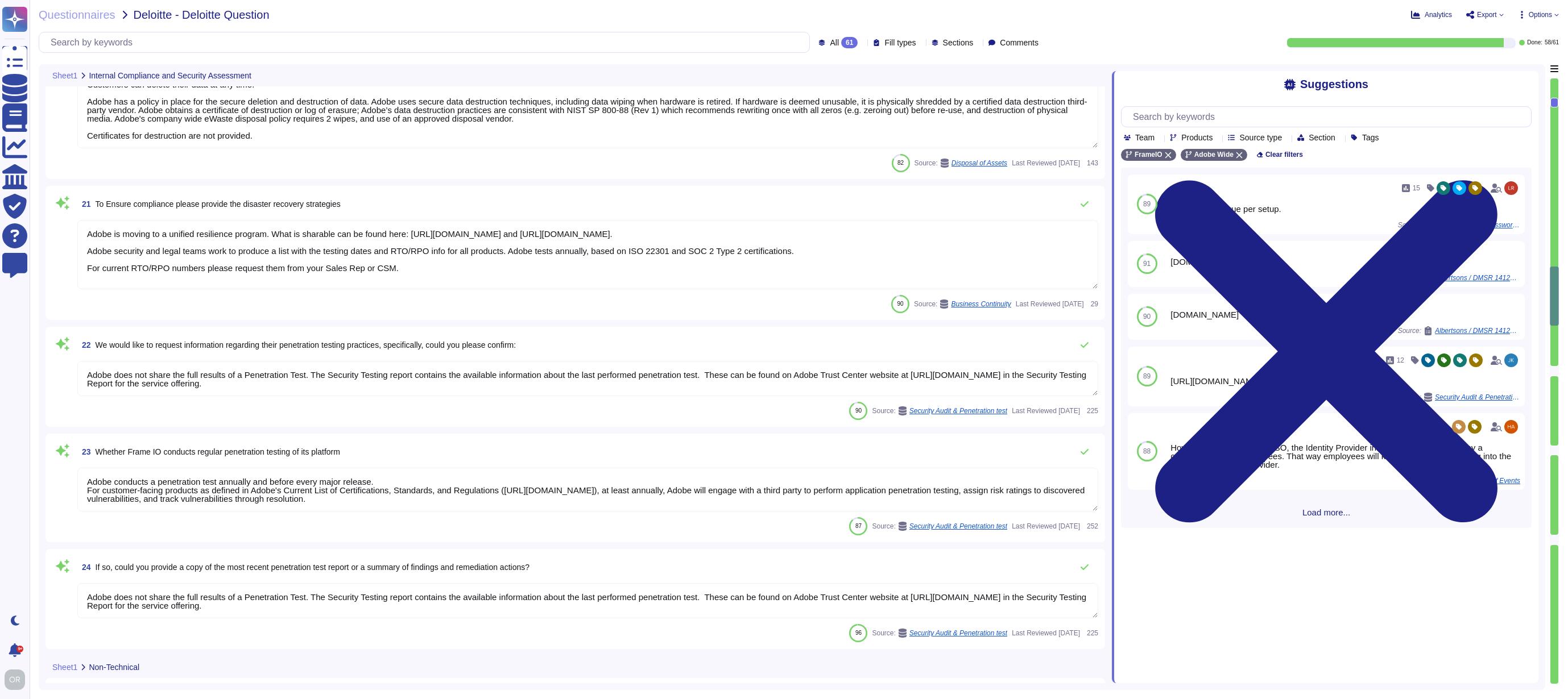
type textarea "Adobe has established a comprehensive software asset management ([PERSON_NAME])…"
type textarea "Please refer to your products Sales order for terms."
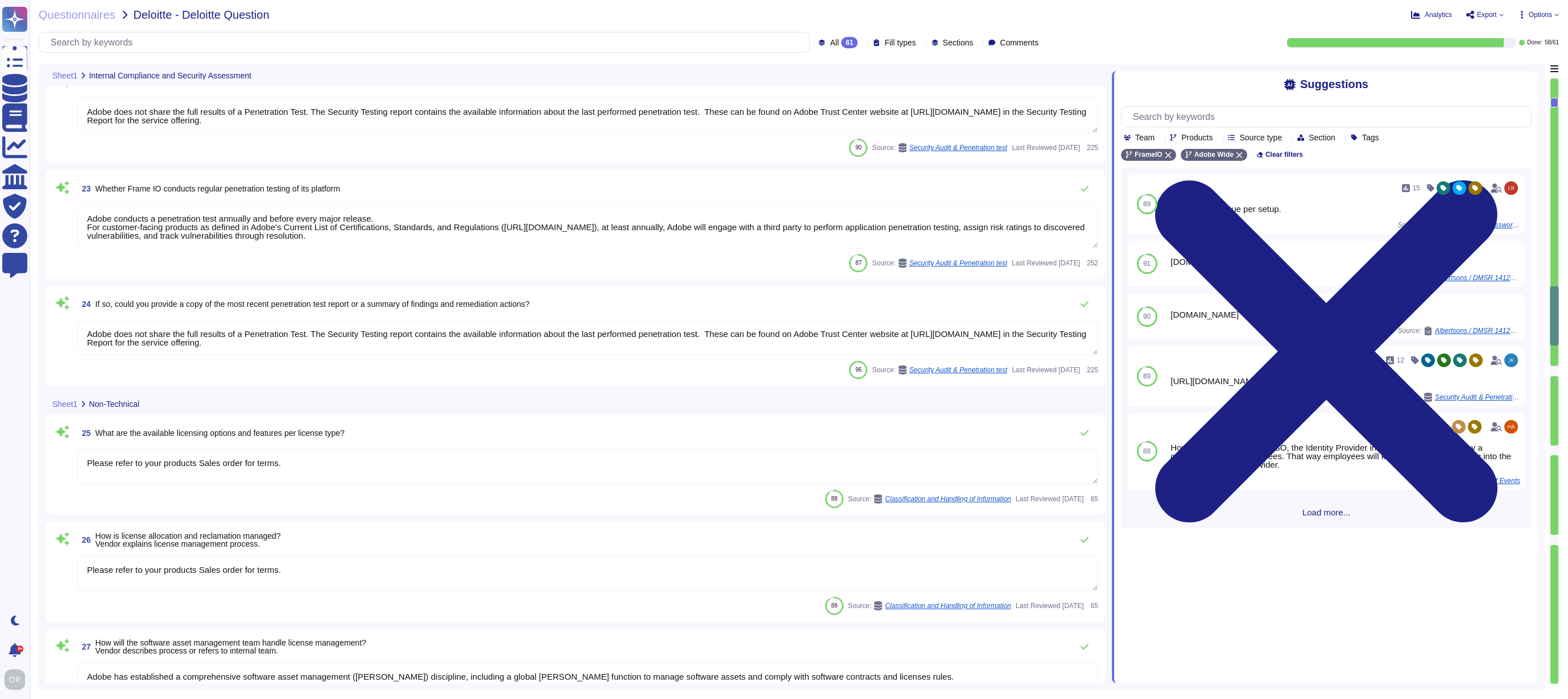
type textarea "Adobe does not share the full results of a Penetration Test. The Security Testi…"
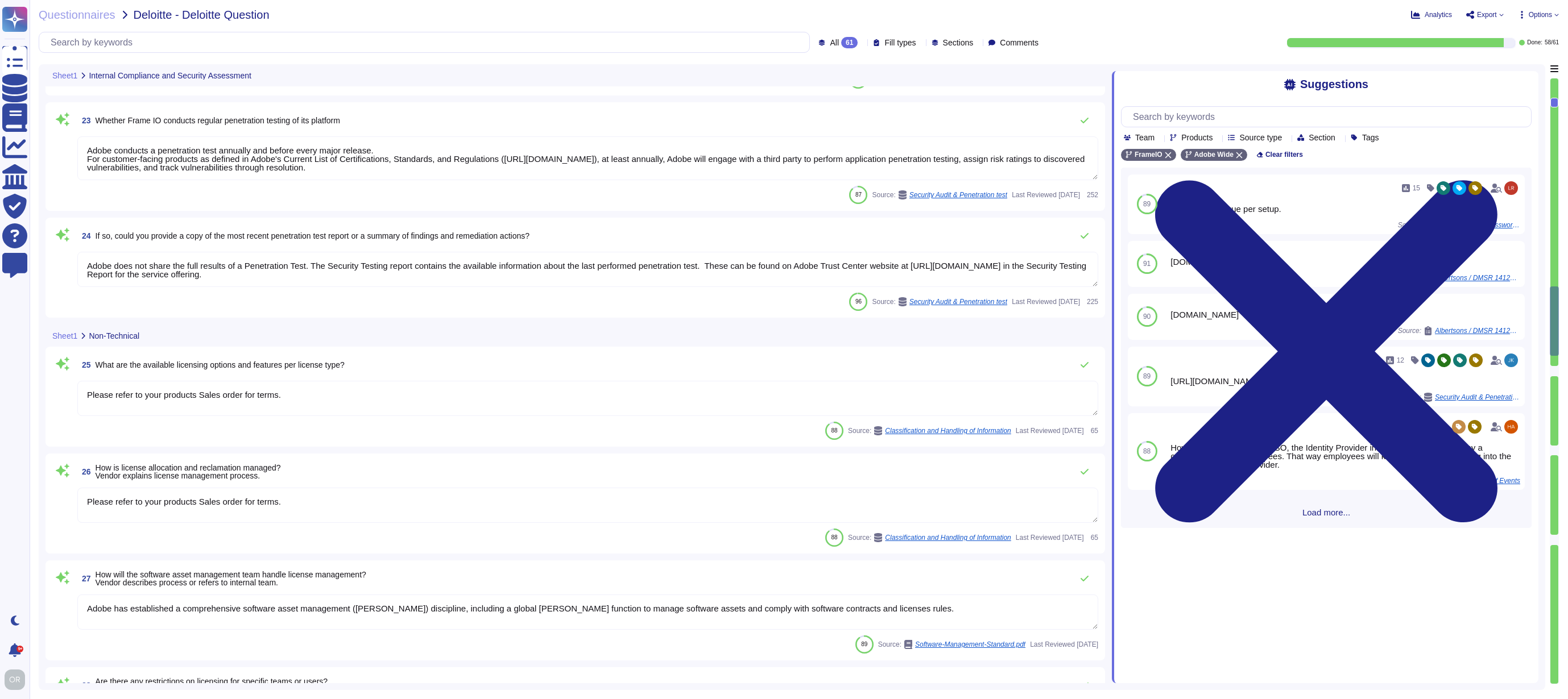
type textarea "Information and methods on exporting the data varies depending on the Adobe ser…"
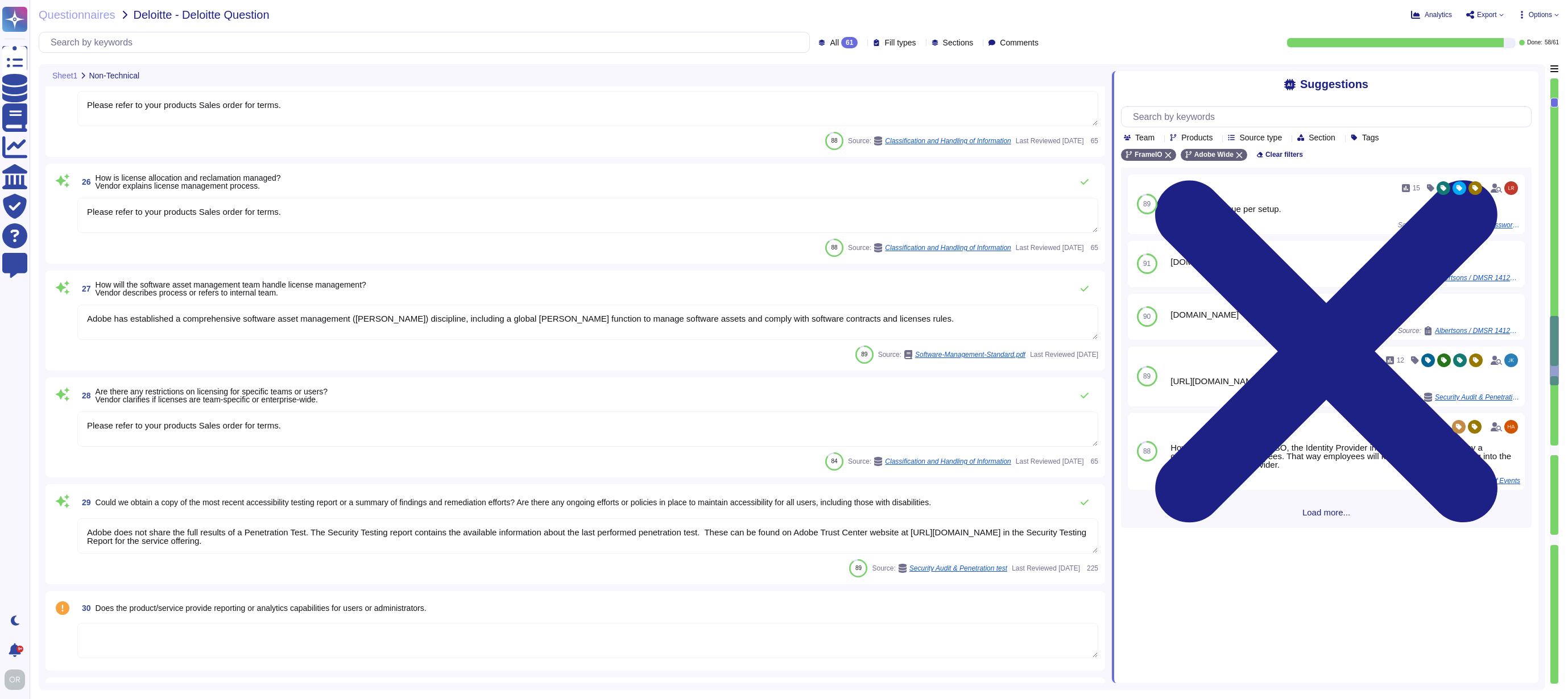
type textarea "The Adobe Service Commitments page describes Adobe’s service availability for t…"
type textarea "Adobe does not disclose this level of detail to customers, but Adobe complies w…"
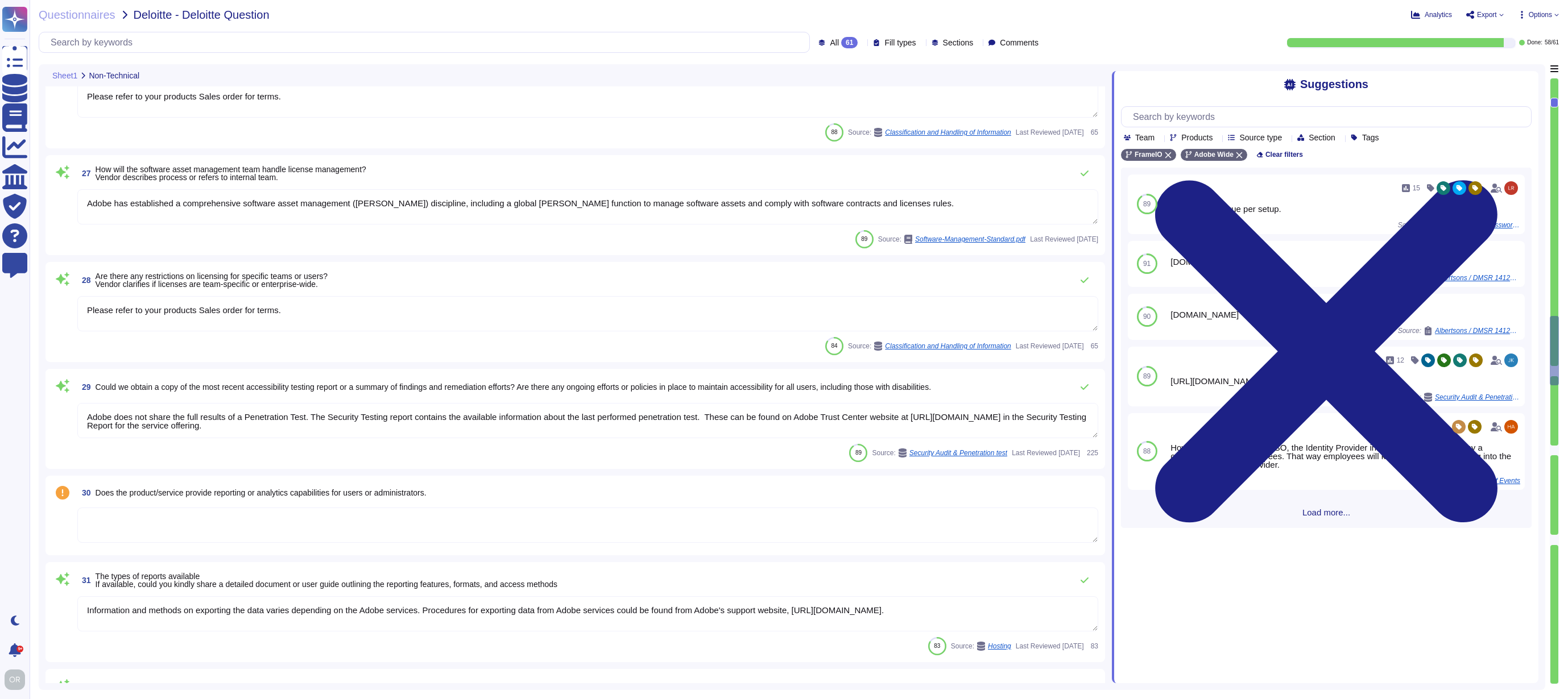
scroll to position [2860, 0]
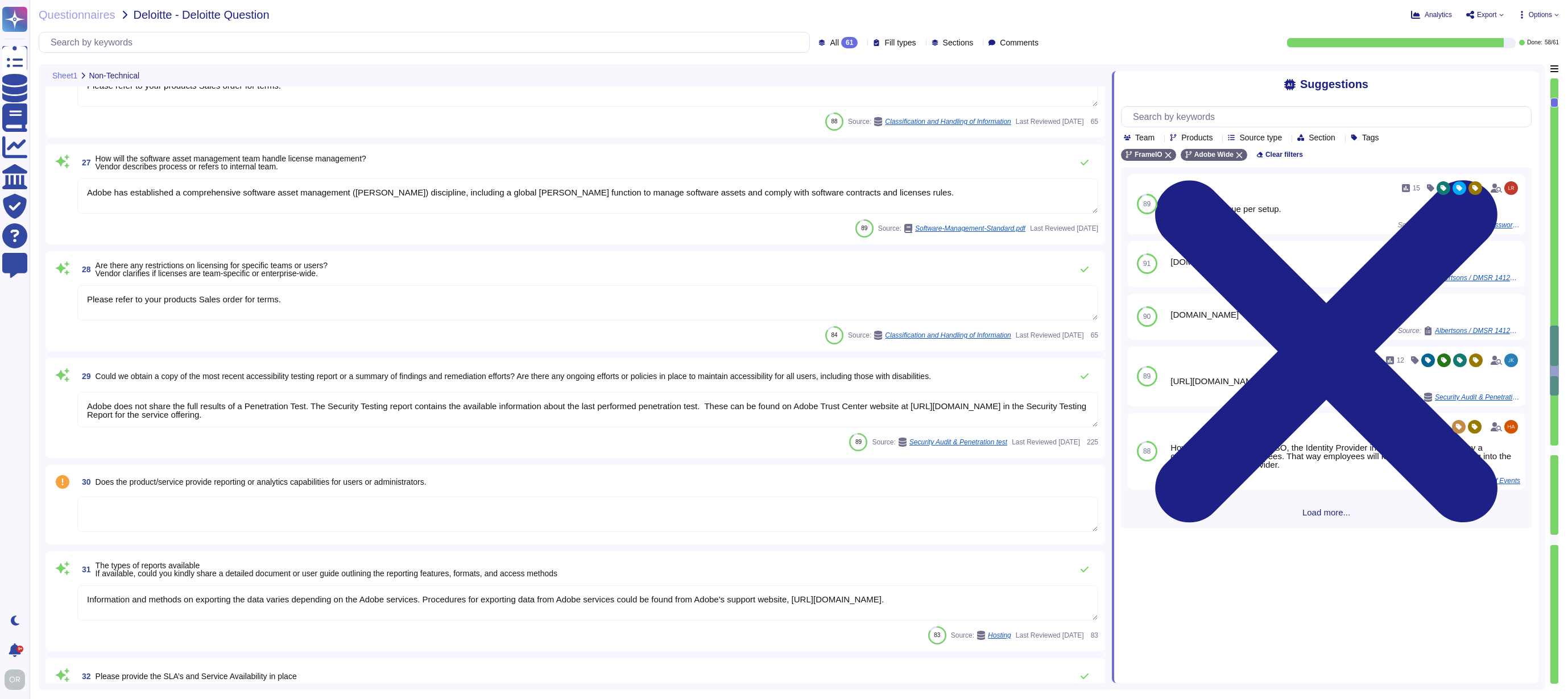
type textarea "Please refer to the cookie policy available here: [URL][DOMAIN_NAME]"
click at [444, 495] on div "30 Does the product/service provide reporting or analytics capabilities for use…" at bounding box center [575, 505] width 1046 height 66
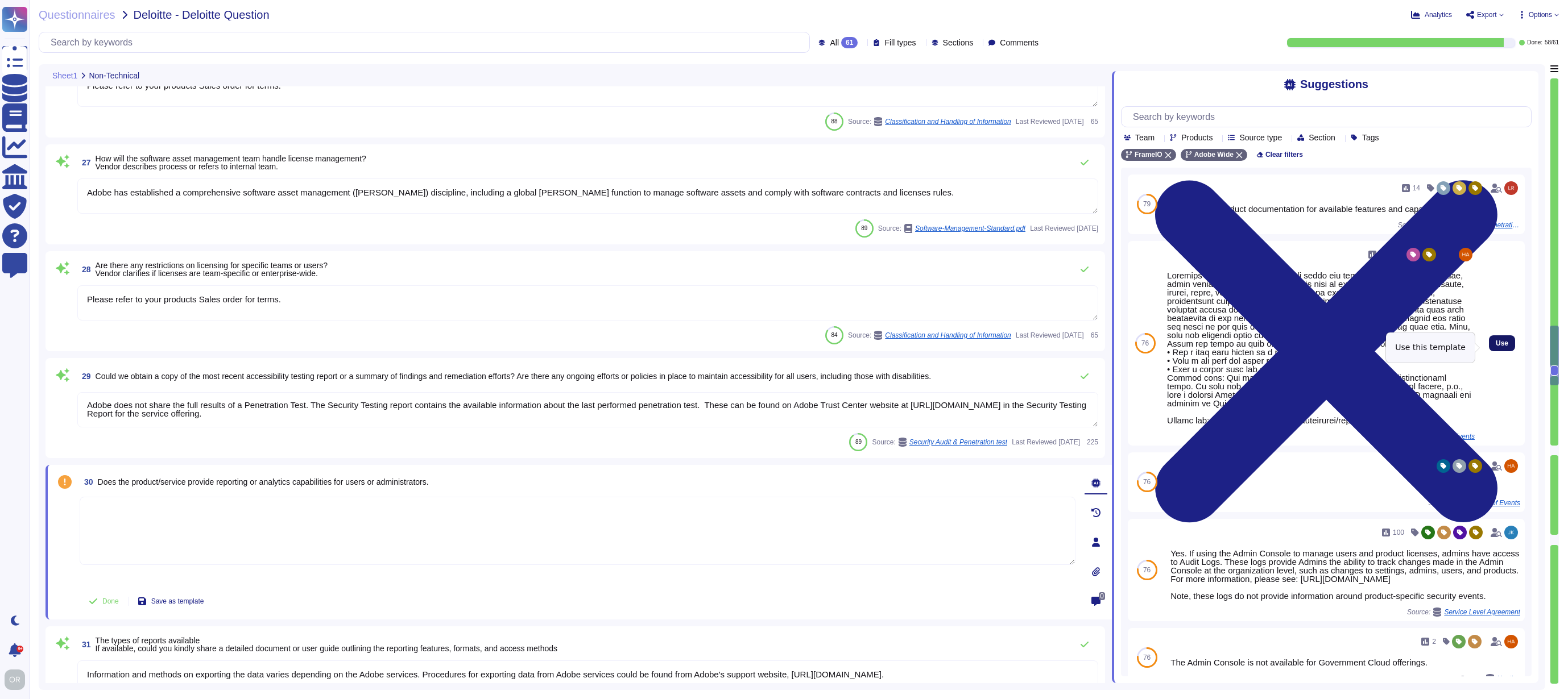
click at [1496, 347] on span "Use" at bounding box center [1501, 343] width 13 height 7
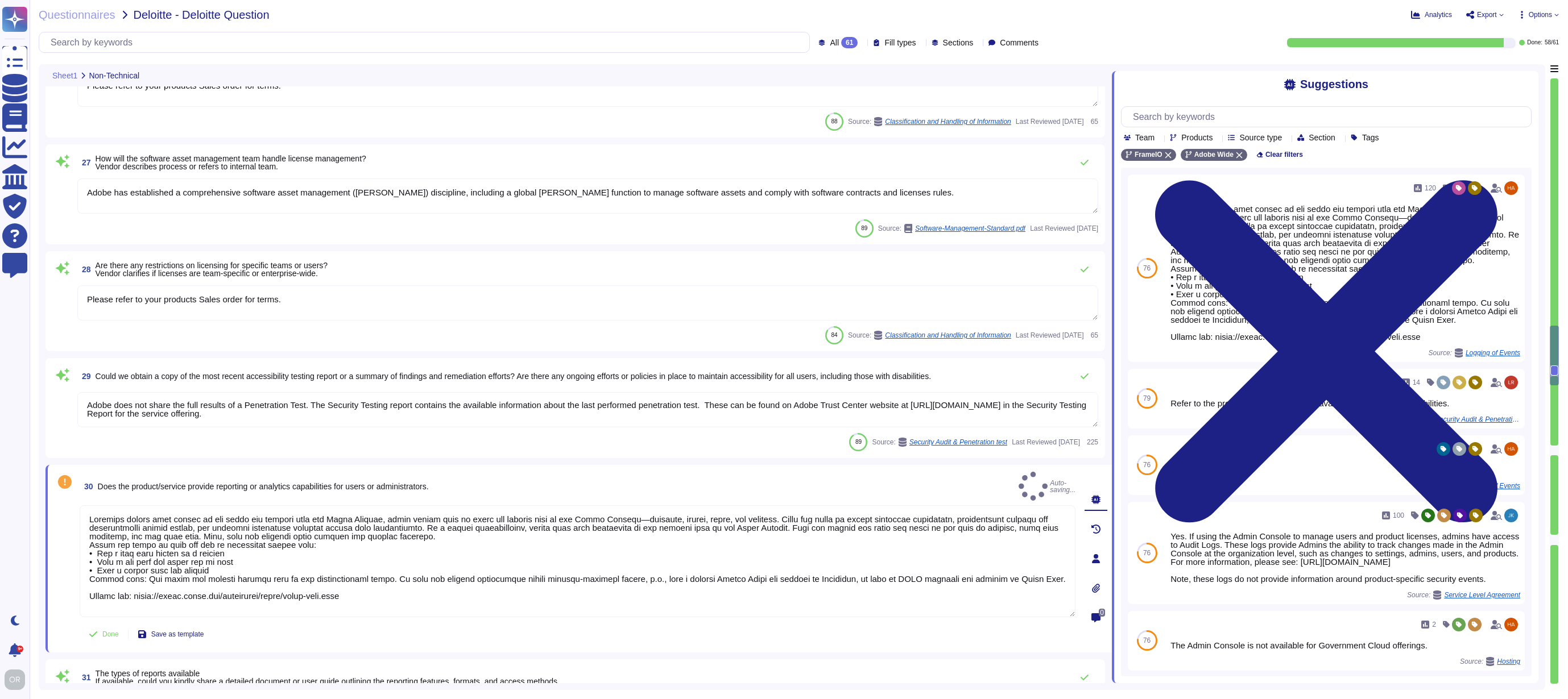
type textarea "Loremips dolors amet consec ad eli seddo eiu tempori utla etd Magna Aliquae, ad…"
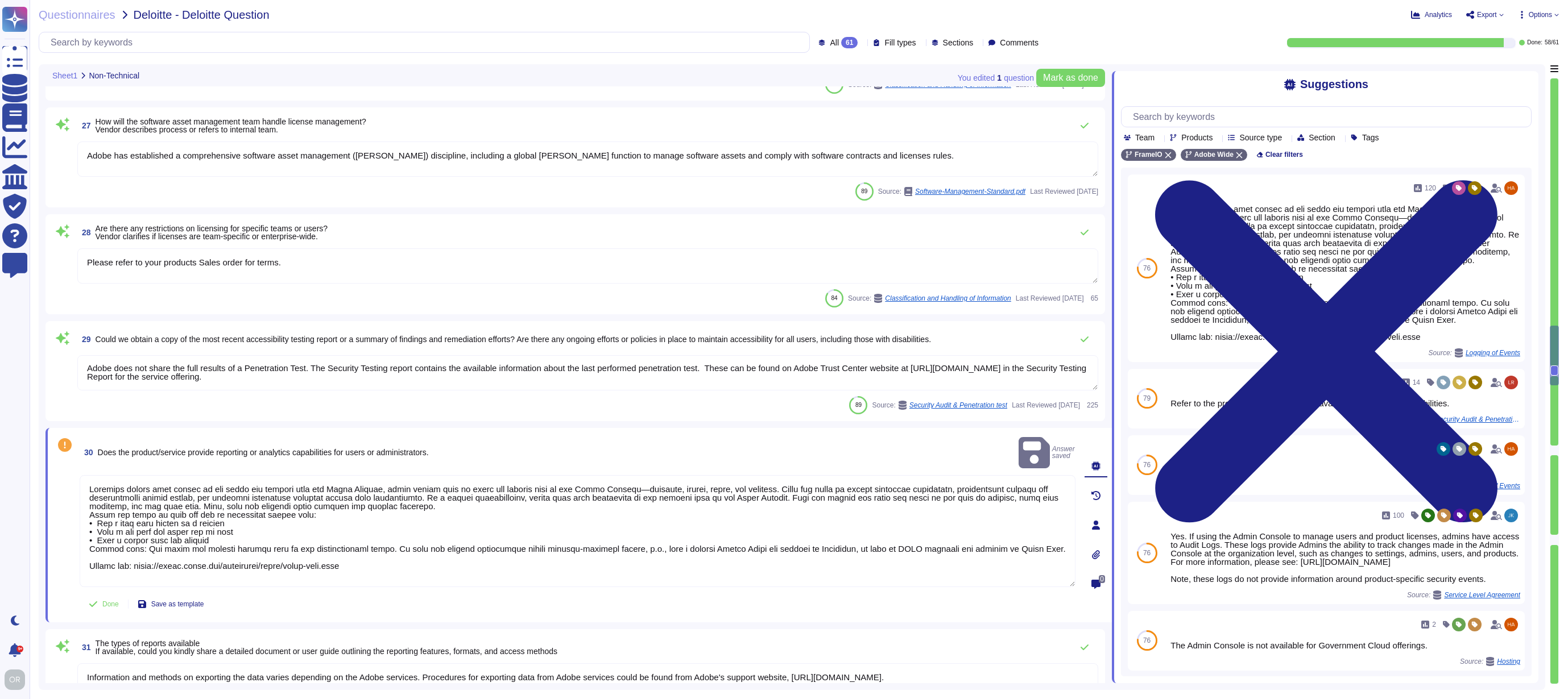
type textarea "Please refer to the cookie policy available here: [URL][DOMAIN_NAME]"
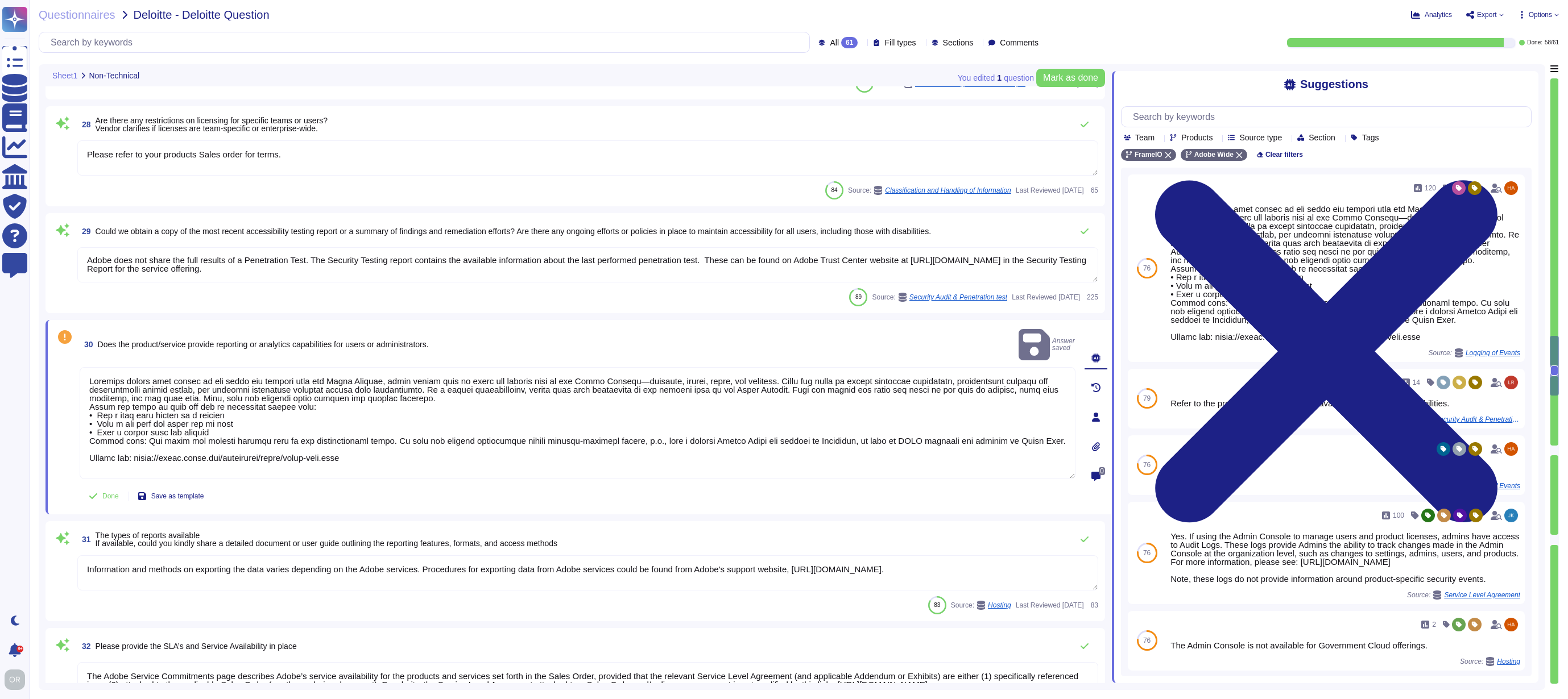
type textarea "As the data controller, you will determine the personal data that Adobe process…"
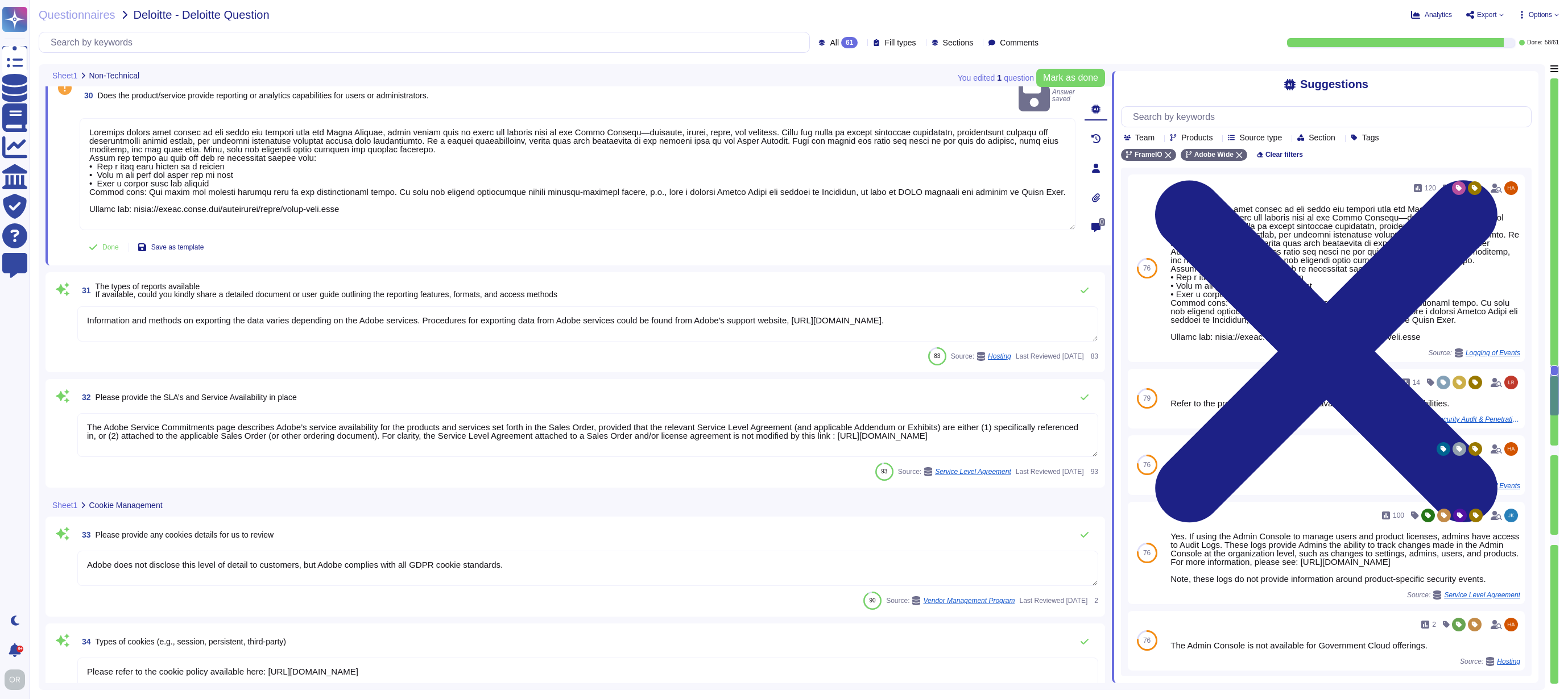
type textarea "Access to audit logs is governed with Adobe's access management processes and i…"
type textarea "Please refer to the cookie policy available here: [URL][DOMAIN_NAME]"
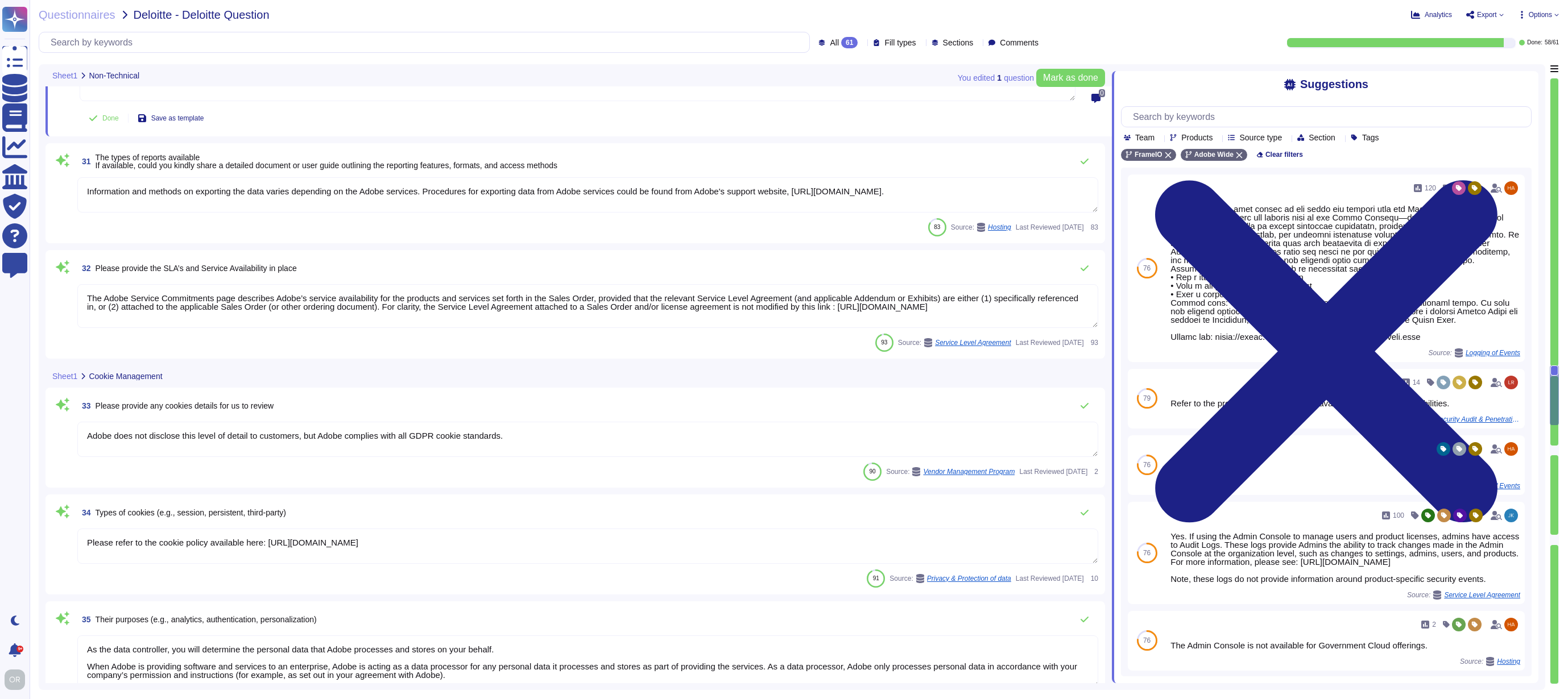
type textarea "Adobe has implemented OneTrust as its cookie consent management vendor. For mor…"
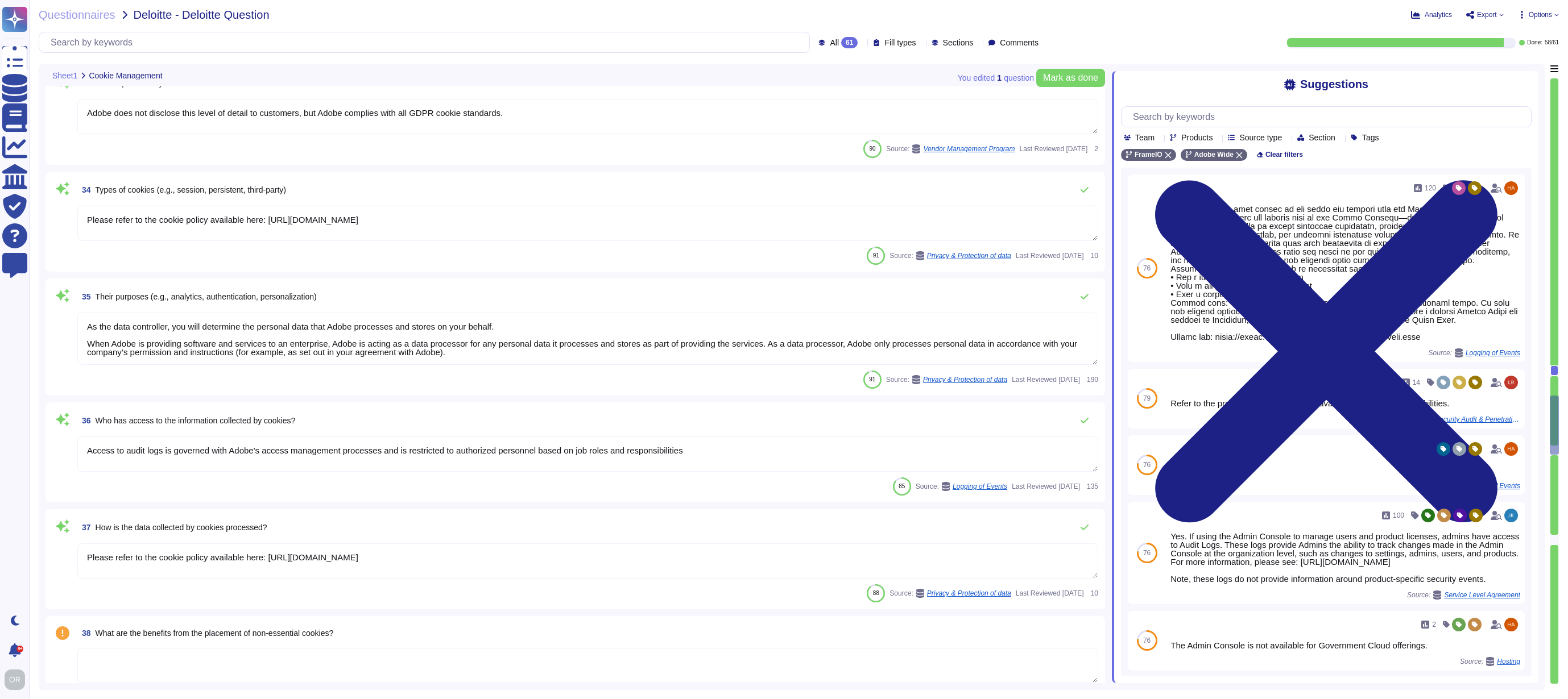
type textarea "Please refer to the cookie policy available here: [URL][DOMAIN_NAME]"
type textarea "Adobe utilizes AES-256 bit encryption at rest and TLS v1.2 or higher for data i…"
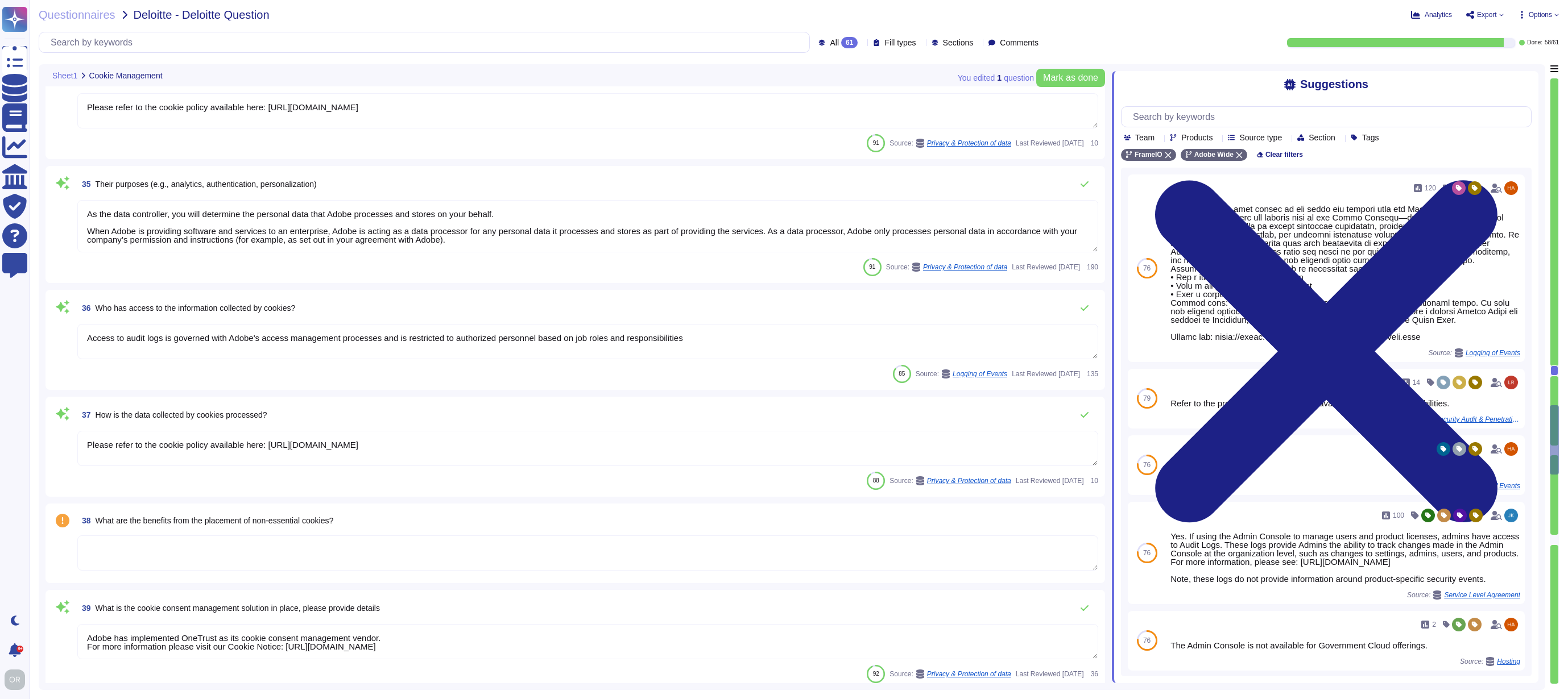
type textarea "For incidents: The Incident Response Team coordinates incident response activit…"
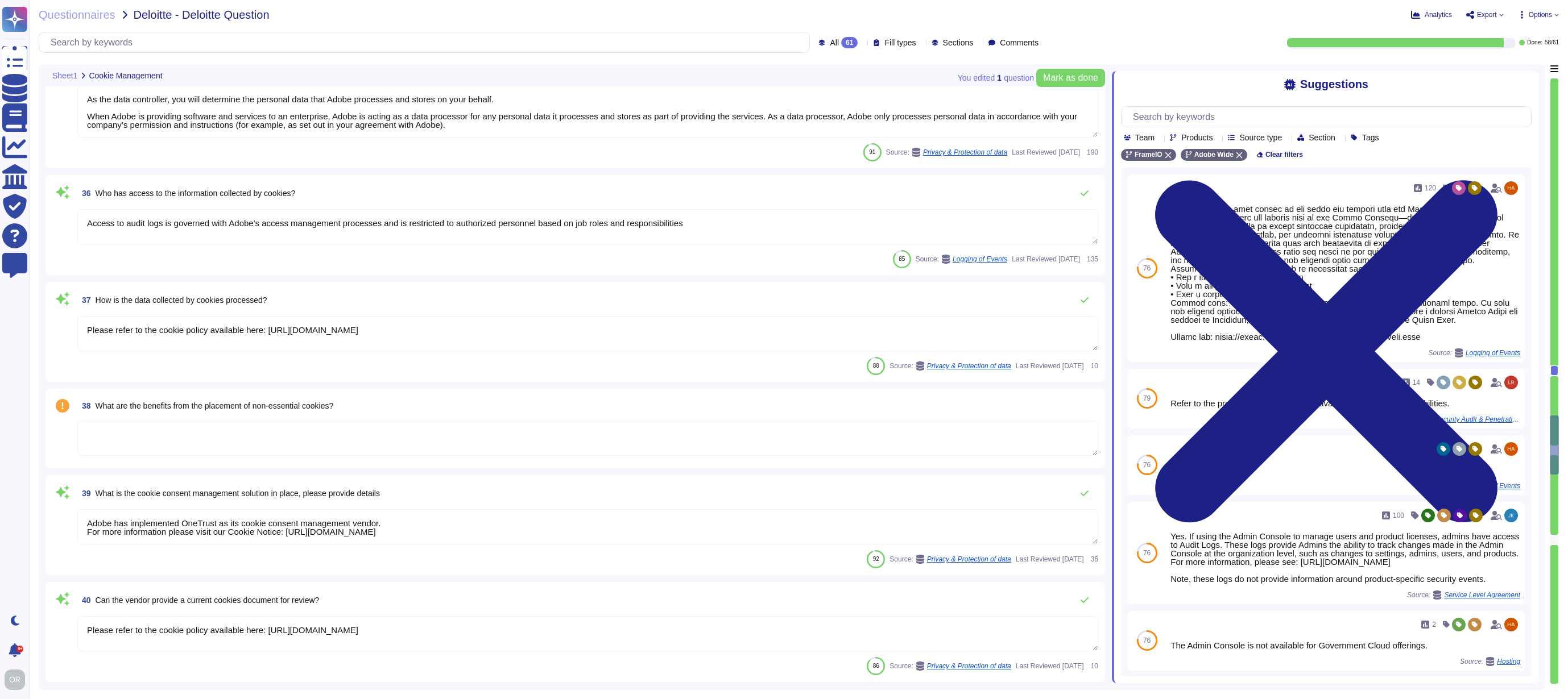
type textarea "Lo ipsum do sitamet consect adipiscingel seddoe tem incididuntut, Labor etdolor…"
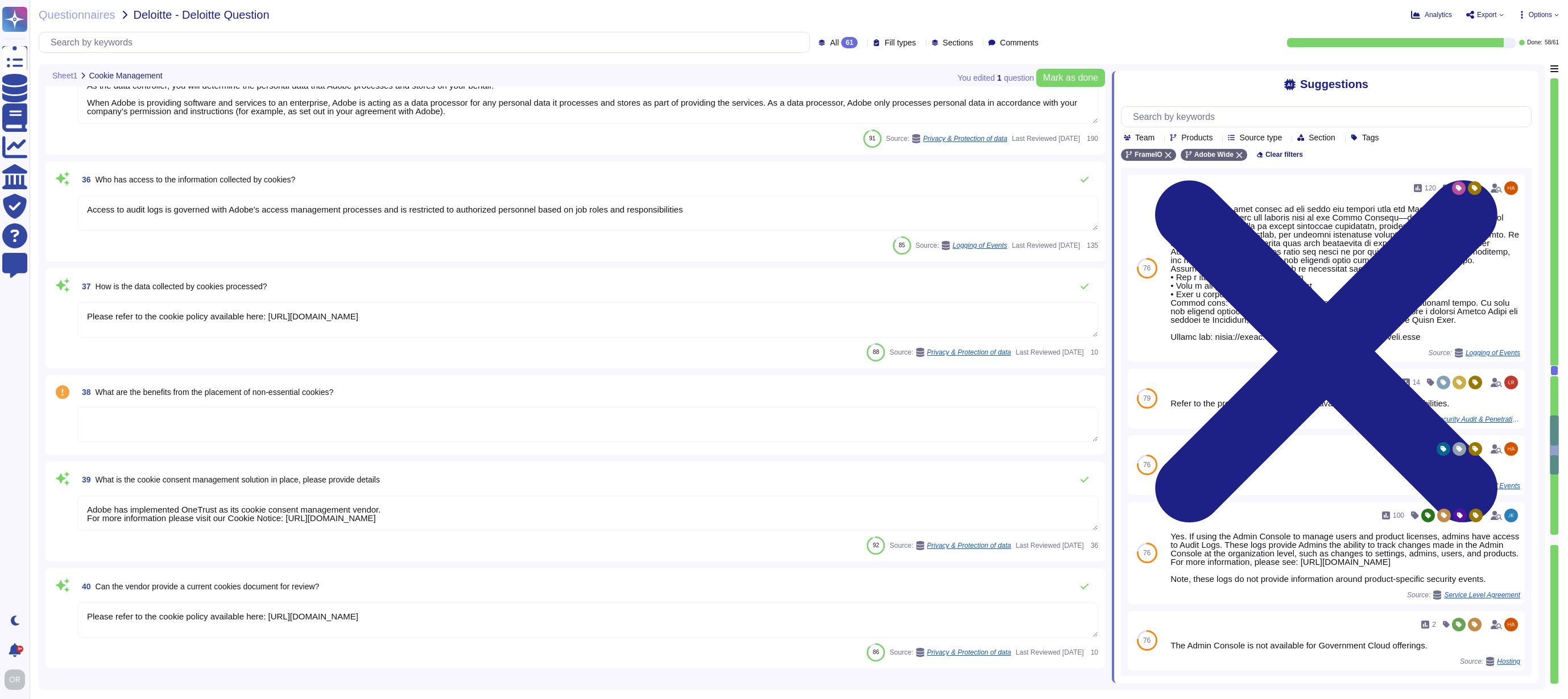
scroll to position [3878, 0]
click at [431, 415] on textarea at bounding box center [587, 423] width 1021 height 36
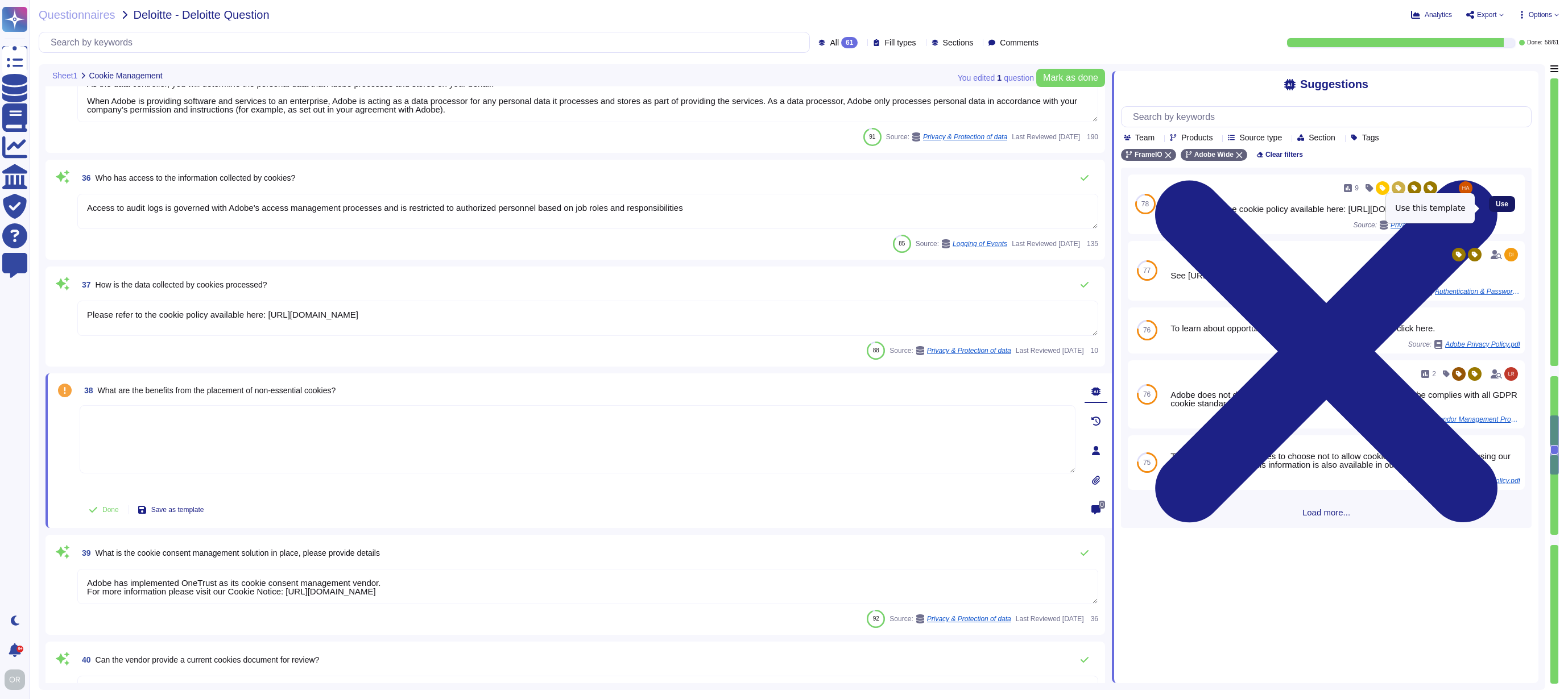
click at [1497, 208] on span "Use" at bounding box center [1501, 204] width 13 height 7
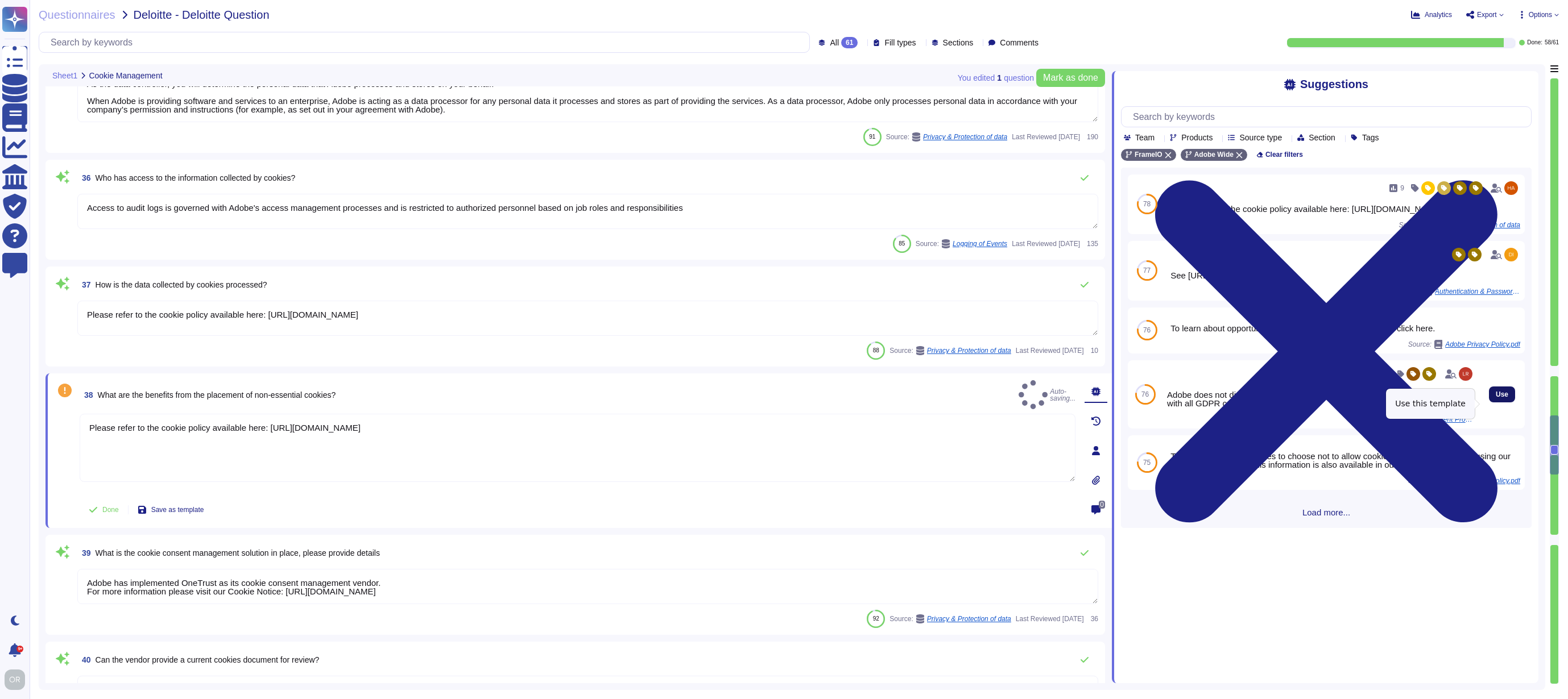
click at [1489, 403] on button "Use" at bounding box center [1501, 394] width 26 height 15
type textarea "Please refer to the cookie policy available here: [URL][DOMAIN_NAME] Adobe does…"
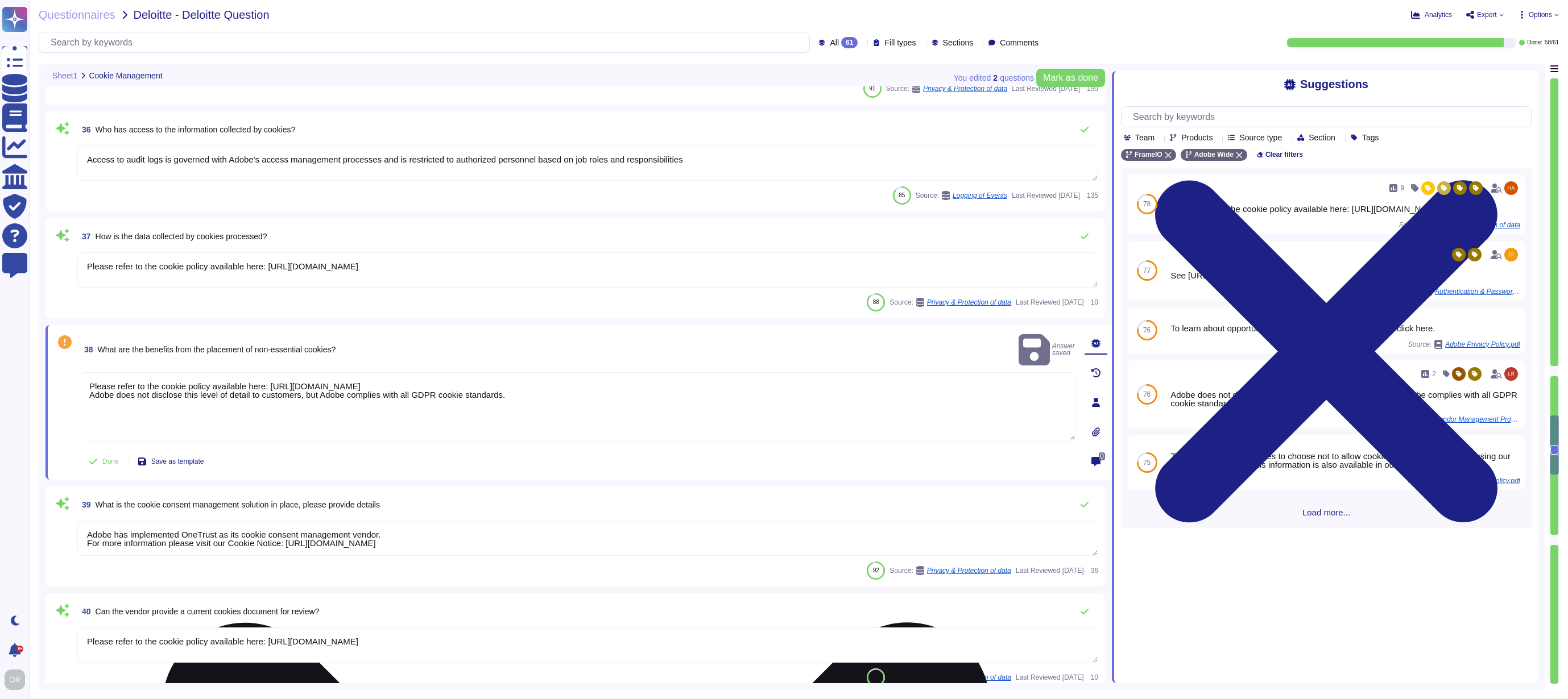
type textarea "Lo ipsum do sitamet consect adipiscingel seddoe tem incididuntut, Labor etdolor…"
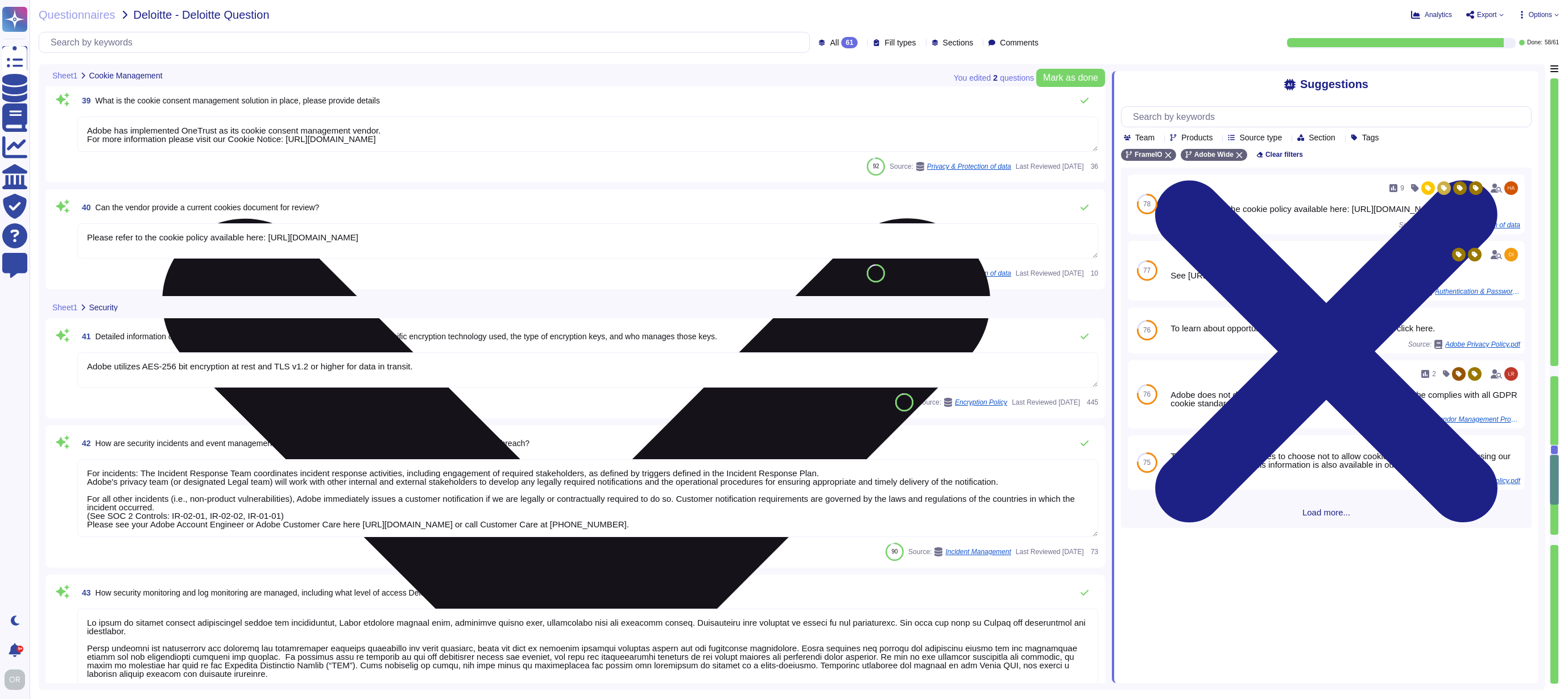
type textarea "Adobe uses LDAP and Okta."
type textarea "Adobe does not follow a typical directory deployment model. There are no member…"
type textarea "This is handled by each product team. Please see [URL][DOMAIN_NAME]"
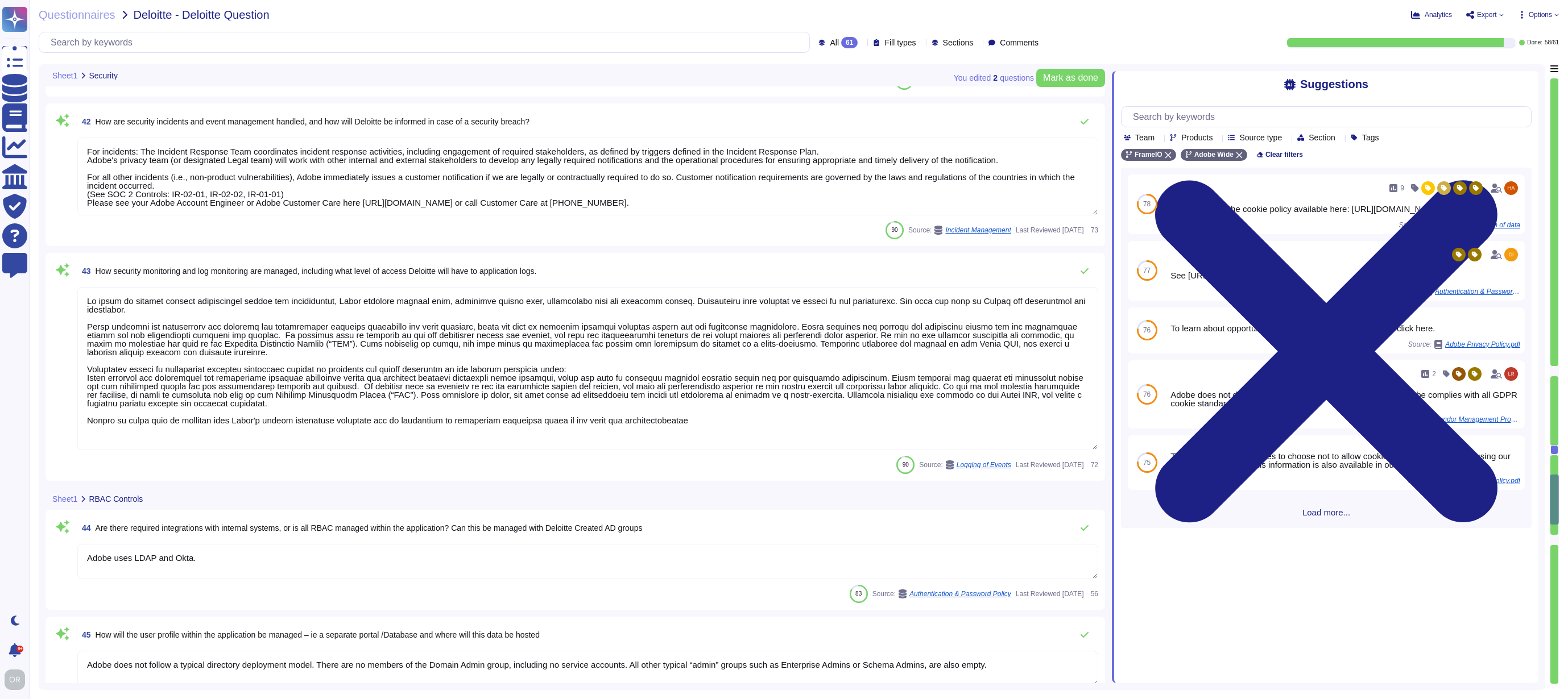
type textarea "Only authorized employees have access to information."
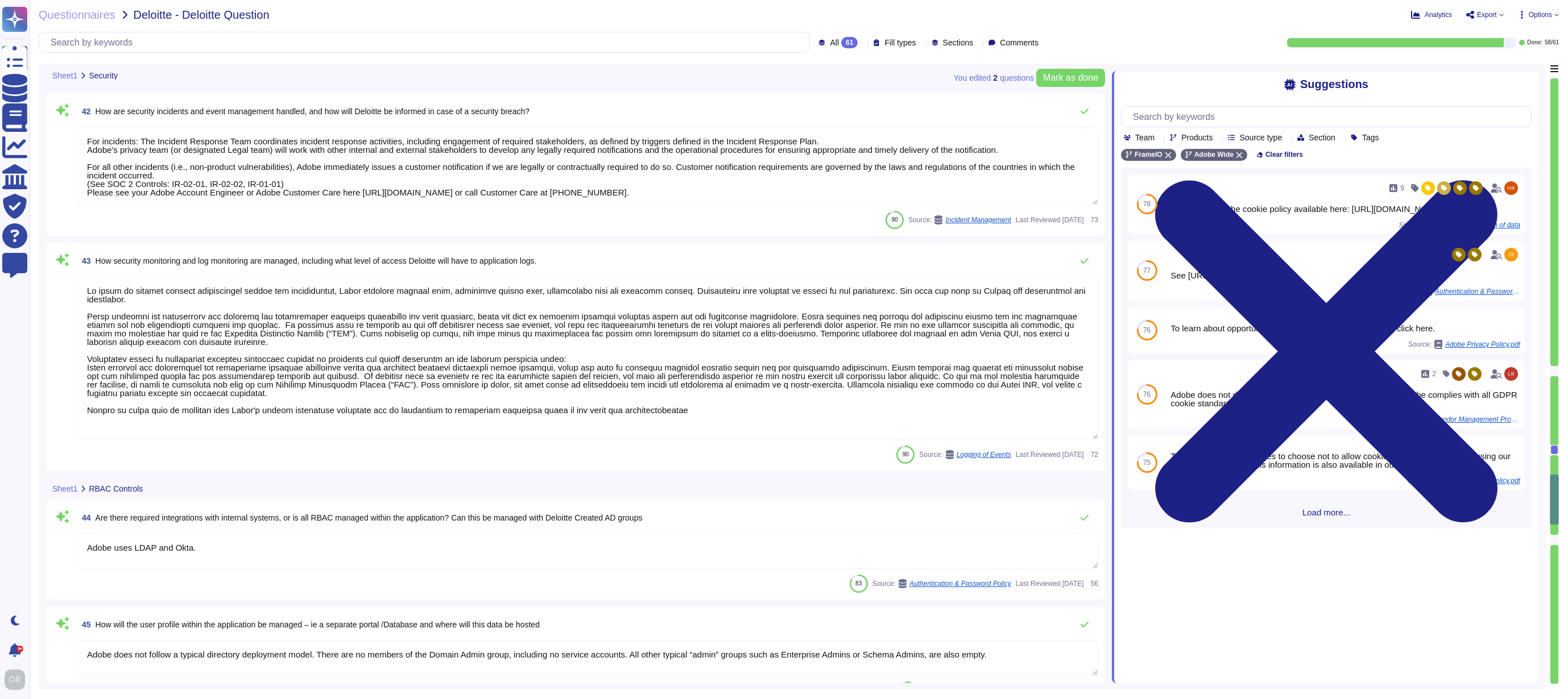
scroll to position [1, 0]
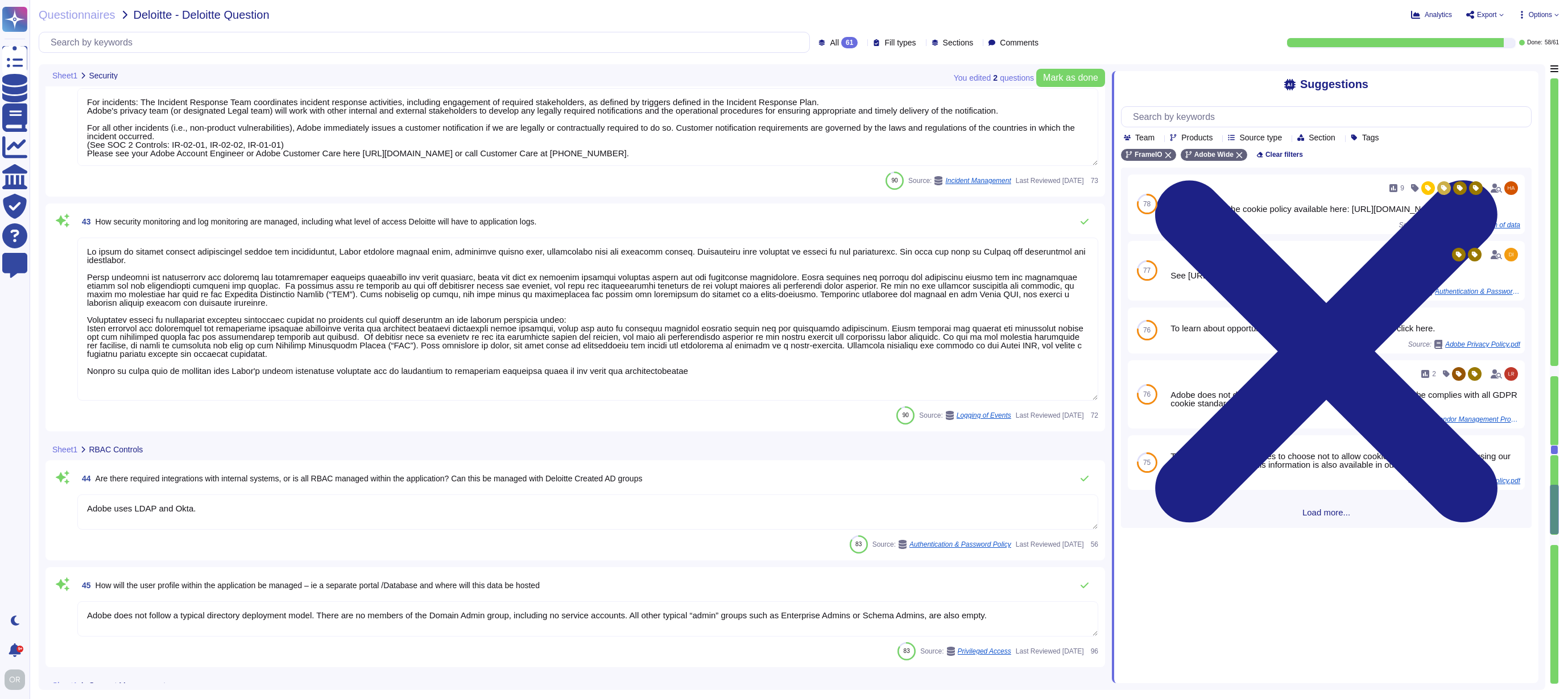
type textarea "Services and applications use IAM roles/profiles. Each application/service is o…"
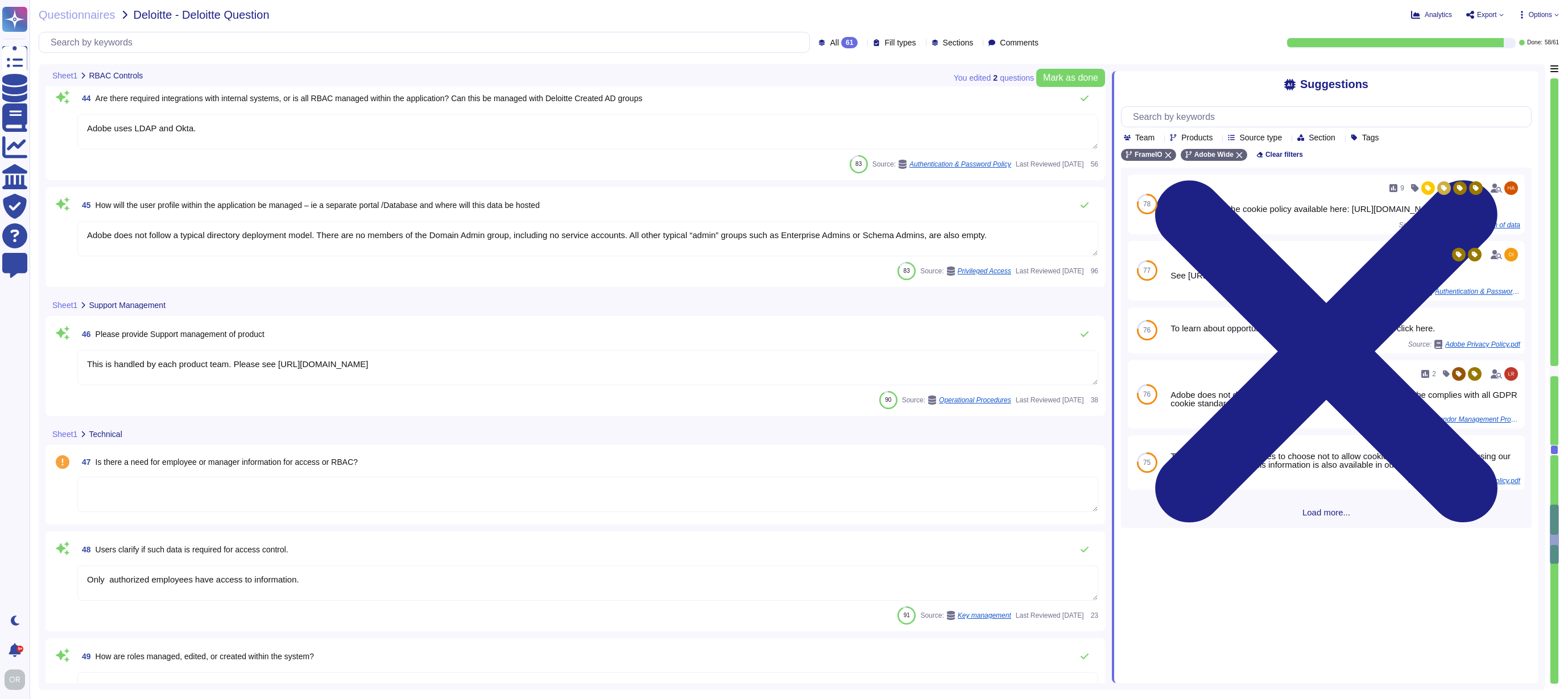
type textarea "Services and applications use IAM roles/profiles. Each application/service is o…"
type textarea "Please refer to your products Sales order for terms."
type textarea "Information related to requirements and trust level for customer's access can b…"
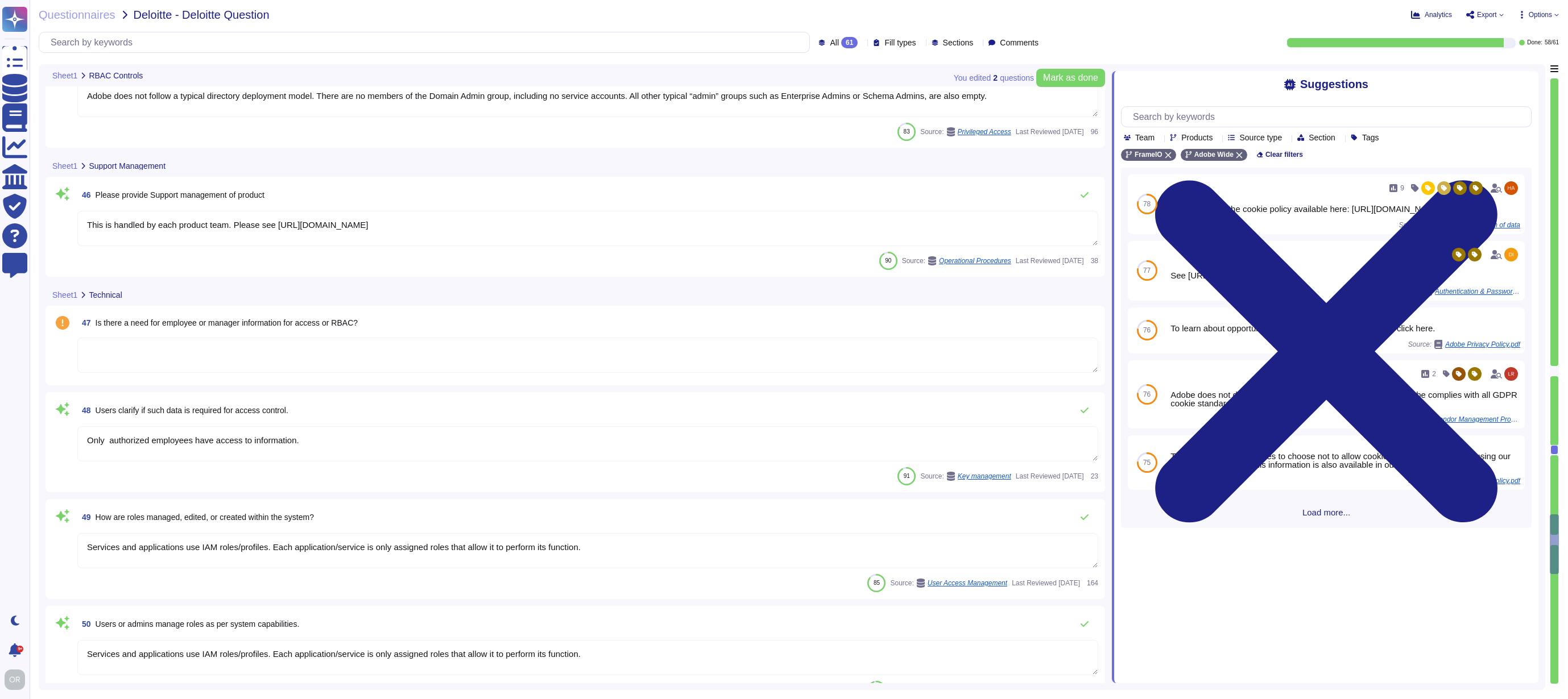
scroll to position [5148, 0]
type textarea "Customer will decide who gets access by assigning appropriate roles in Adobe Co…"
click at [613, 360] on textarea at bounding box center [587, 354] width 1021 height 36
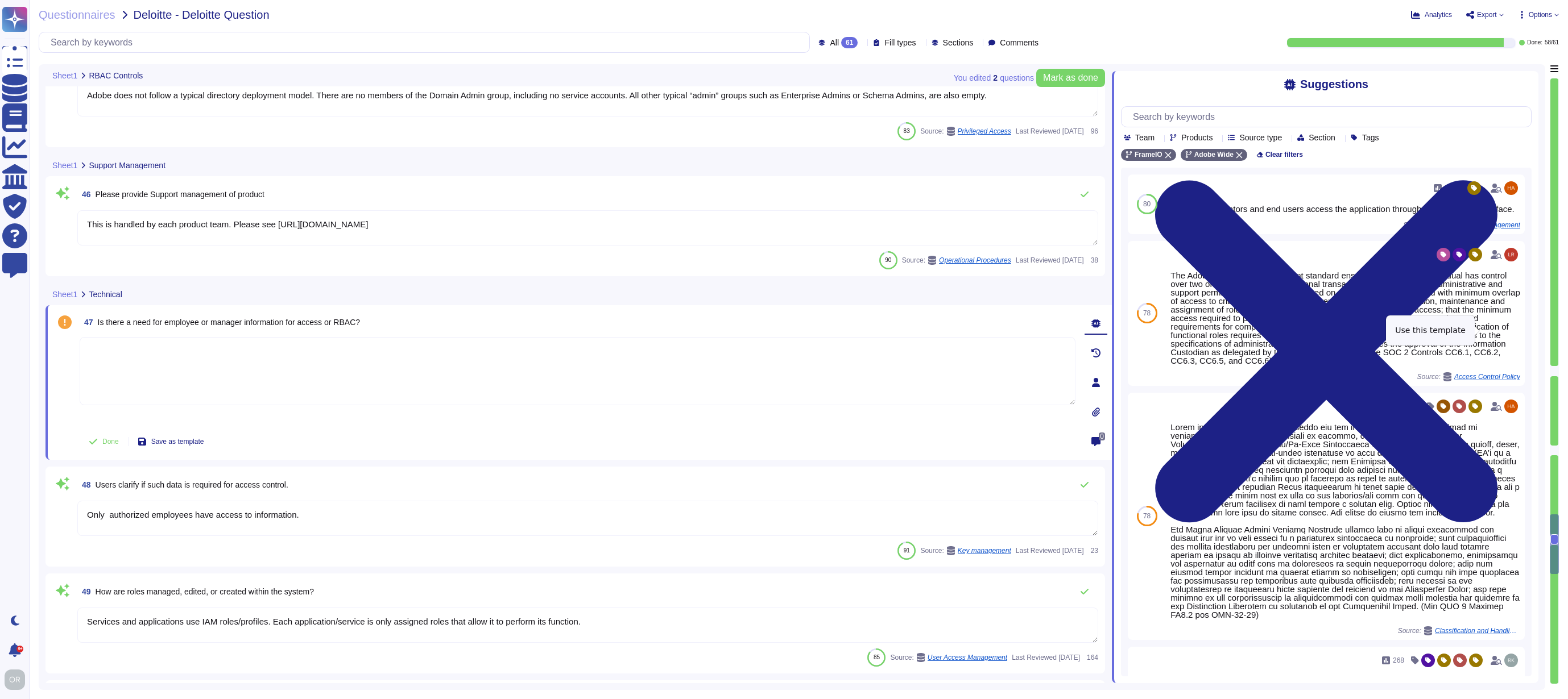
click at [1519, 317] on span "Use" at bounding box center [1525, 313] width 13 height 7
type textarea "The Adobe Logical Access Account standard ensures that no single individual has…"
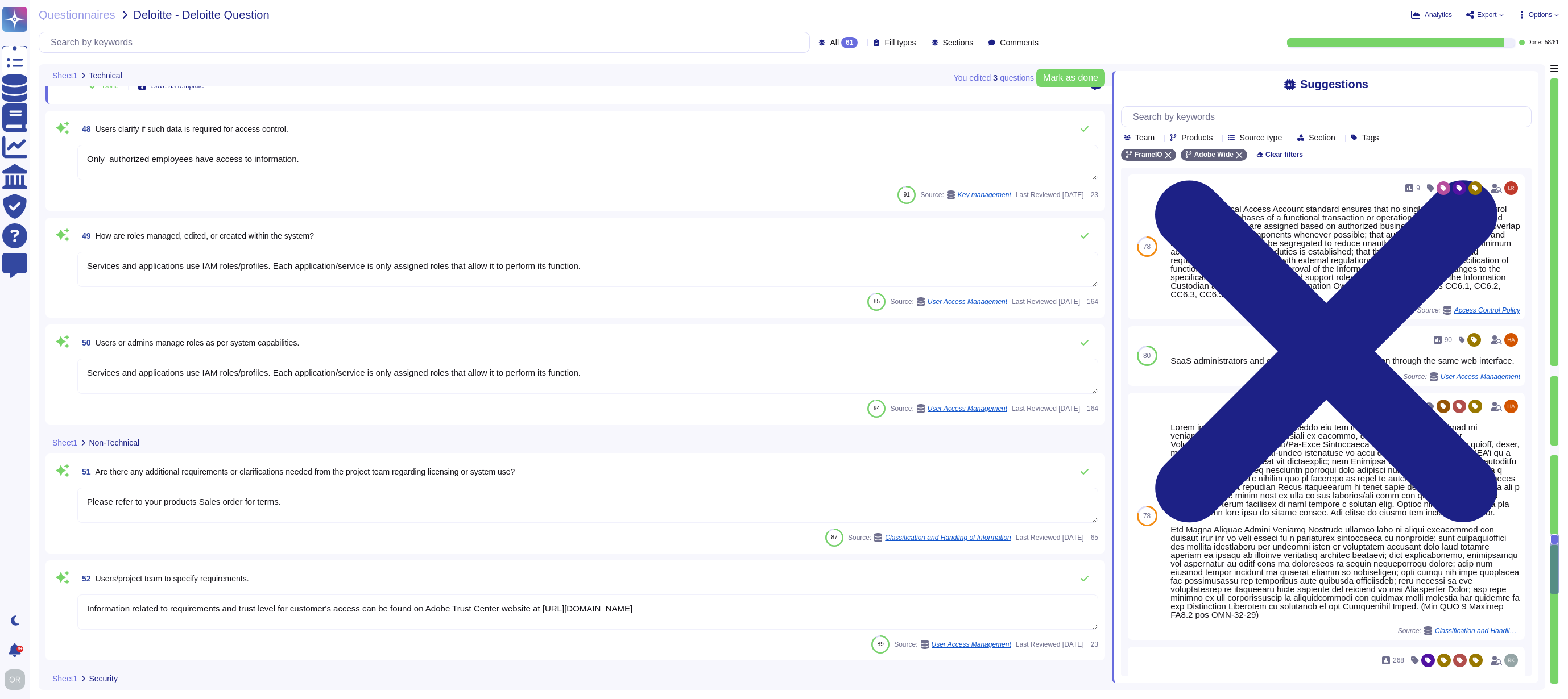
type textarea "Customer will decide who gets access by assigning appropriate roles in Adobe Co…"
type textarea "Can only be done via Admin console, if you have access it is considered standar…"
type textarea "Data retention is defined in the agreements, including all applicable PSLTs (Pr…"
type textarea "Request this document from your Adobe Representative."
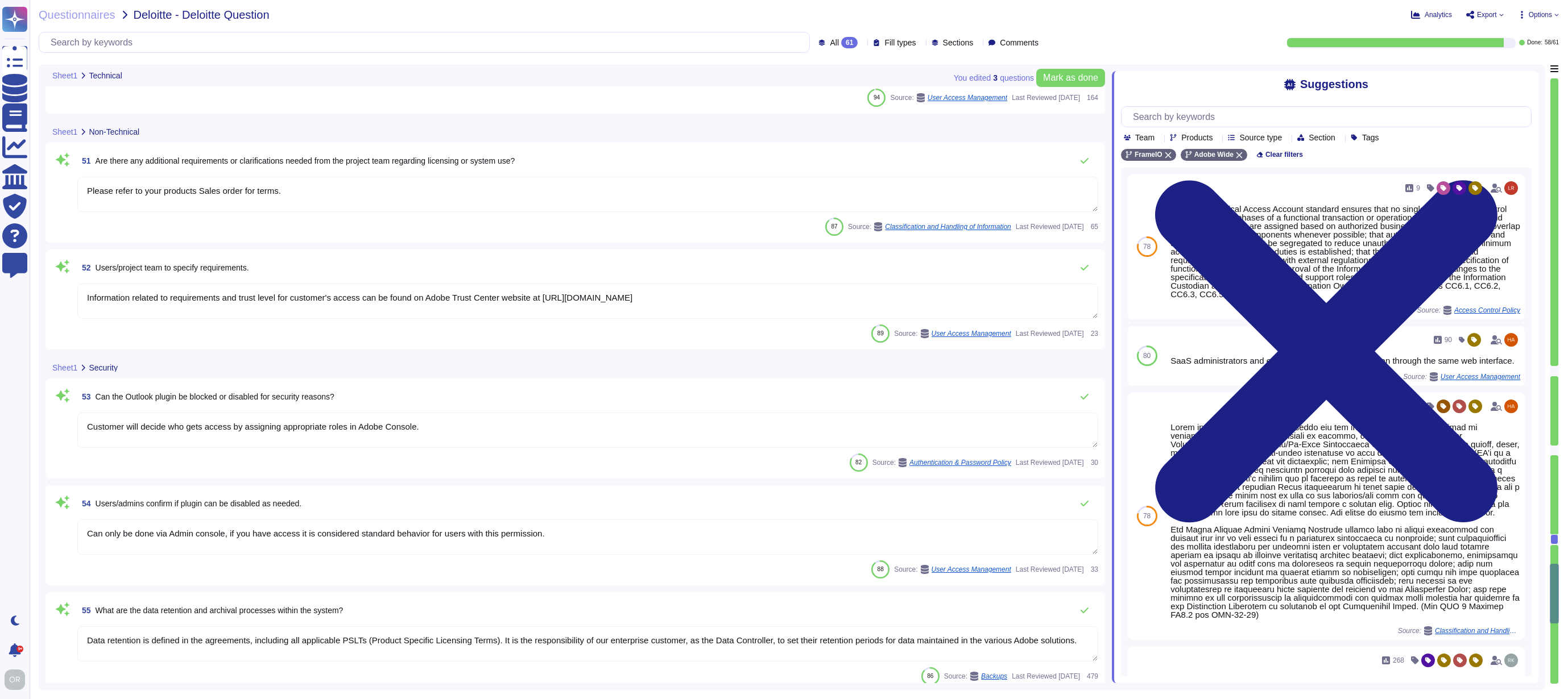
type textarea "Adobe customers tend to seek support in a variety of ways, for example by phone…"
type textarea "There are two groups of Adobe employees who may require and are granted access …"
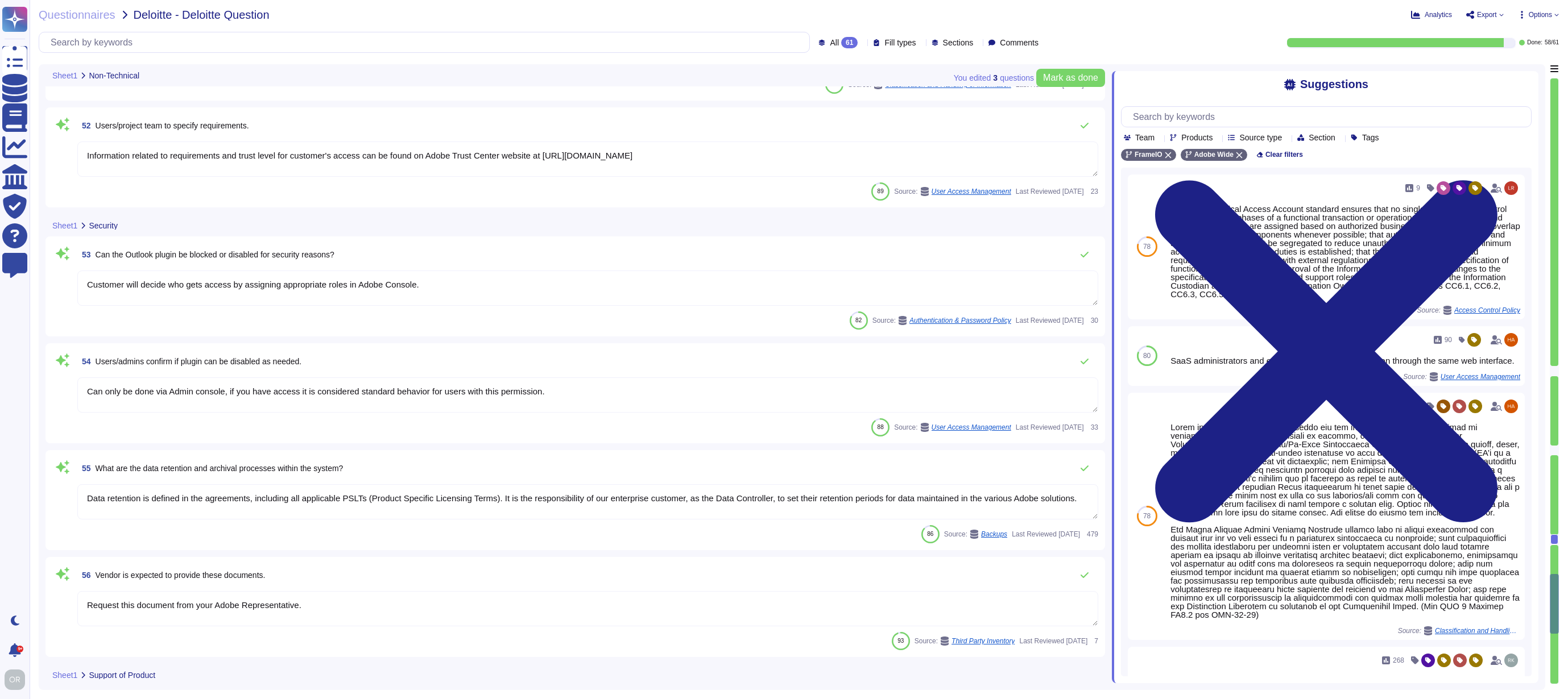
type textarea "No"
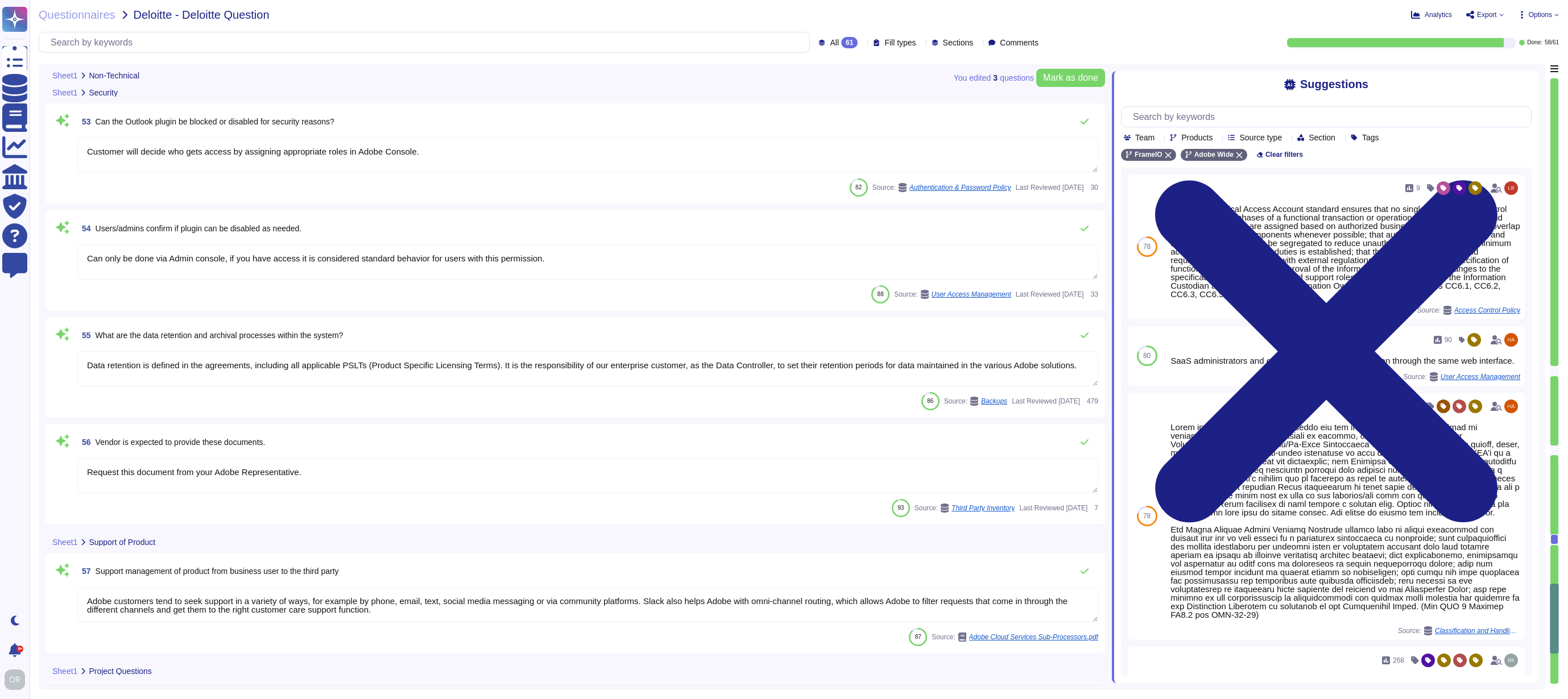
type textarea "Please refer to the cookie policy available here: [URL][DOMAIN_NAME]"
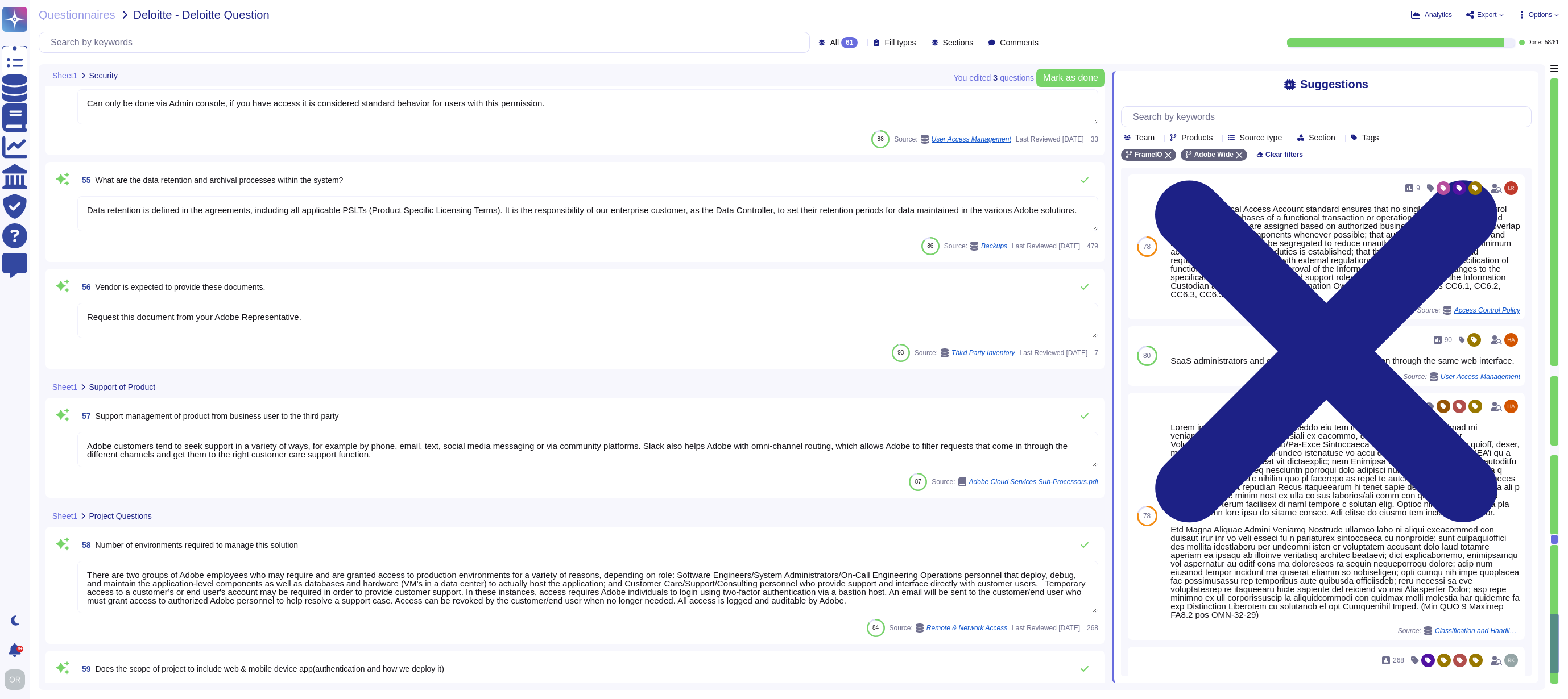
type textarea "The team documents any findings and reviews the vendor’s management response to…"
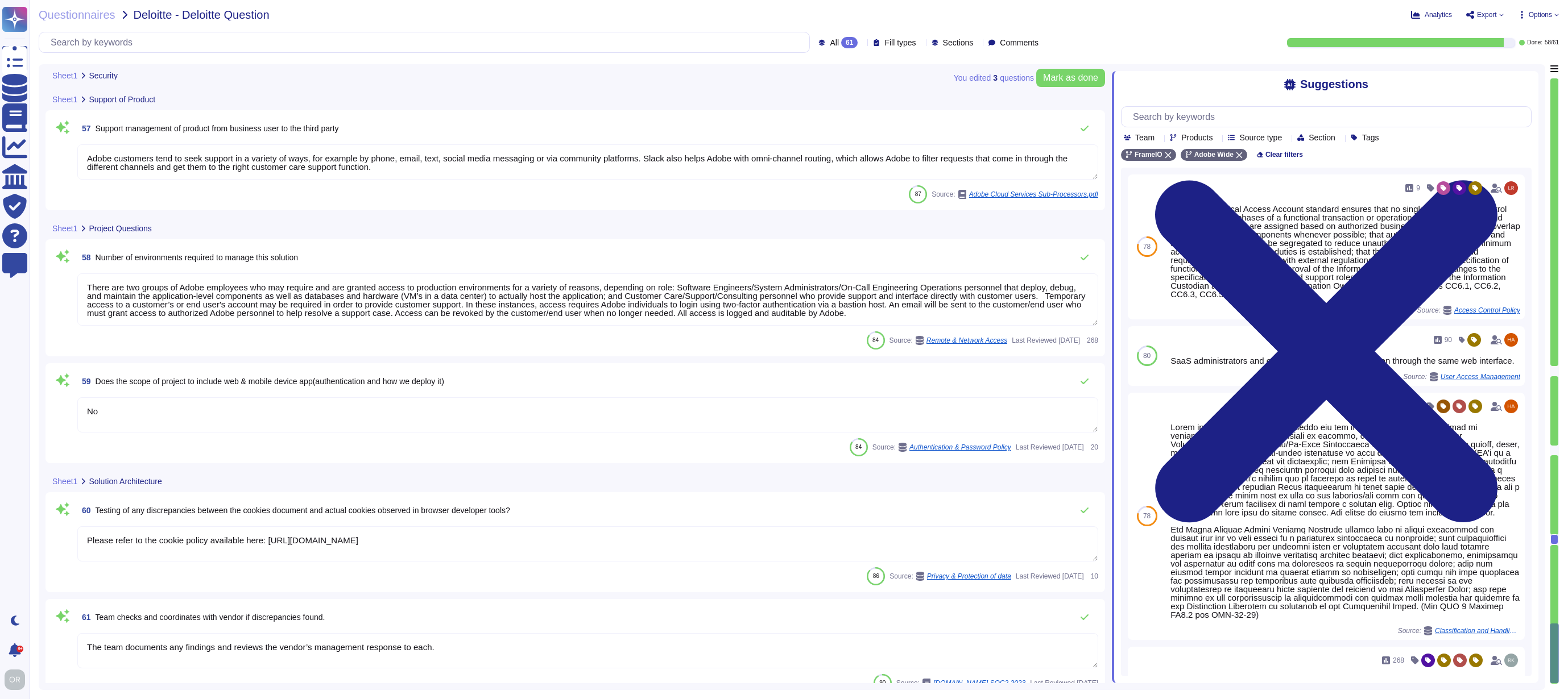
type textarea "Can only be done via Admin console, if you have access it is considered standar…"
type textarea "Data retention is defined in the agreements, including all applicable PSLTs (Pr…"
type textarea "Request this document from your Adobe Representative."
type textarea "Can only be done via Admin console, if you have access it is considered standar…"
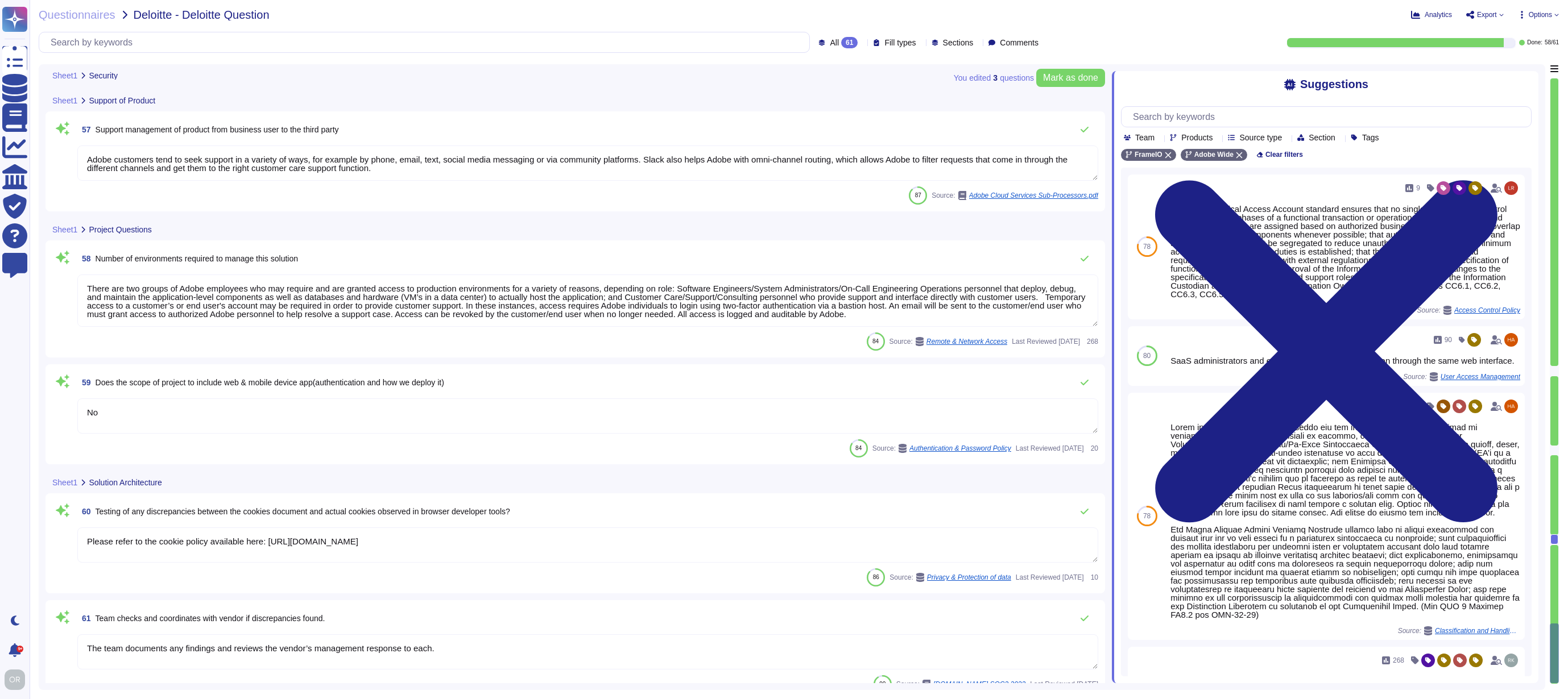
type textarea "Data retention is defined in the agreements, including all applicable PSLTs (Pr…"
type textarea "Request this document from your Adobe Representative."
click at [485, 422] on textarea "No" at bounding box center [587, 416] width 1021 height 36
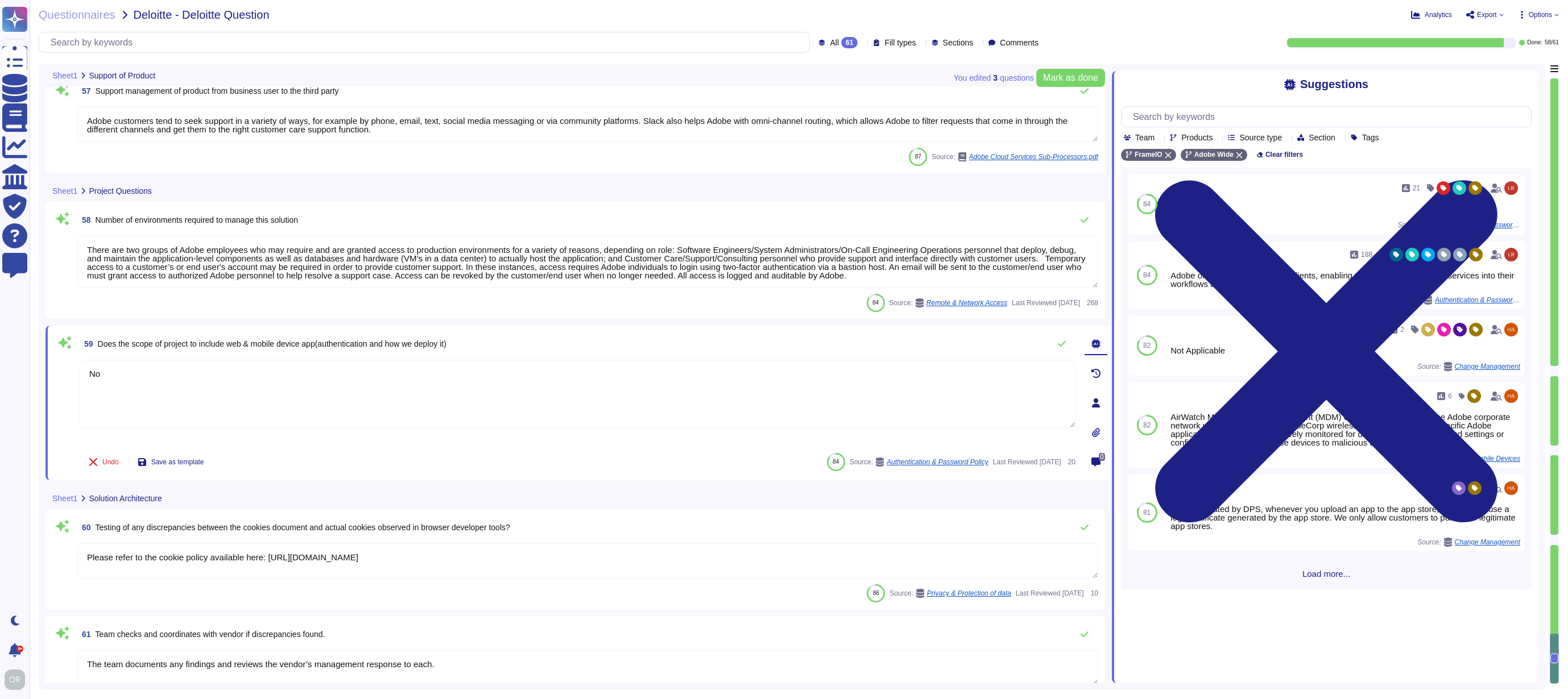
scroll to position [6514, 0]
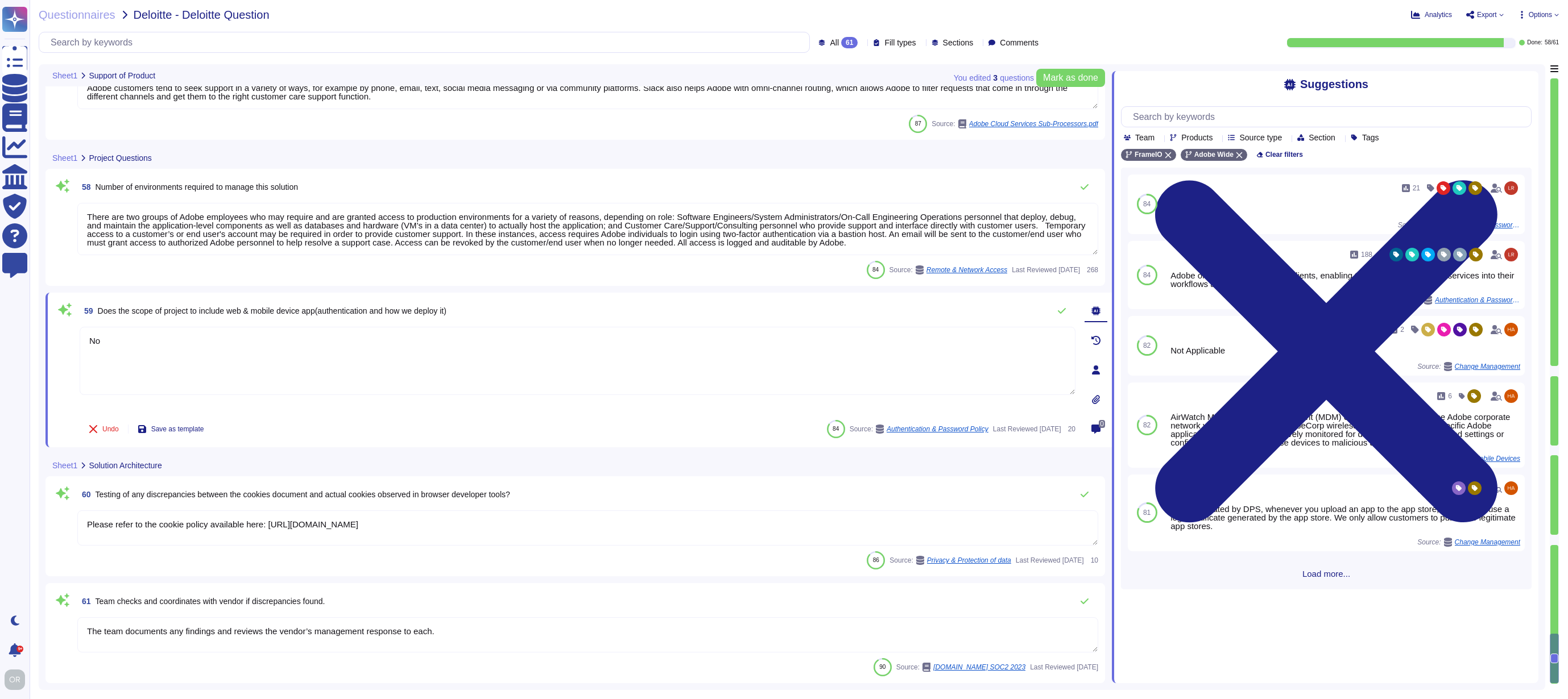
click at [669, 566] on div "86 Source: Privacy & Protection of data Last Reviewed [DATE] 10" at bounding box center [587, 560] width 1021 height 18
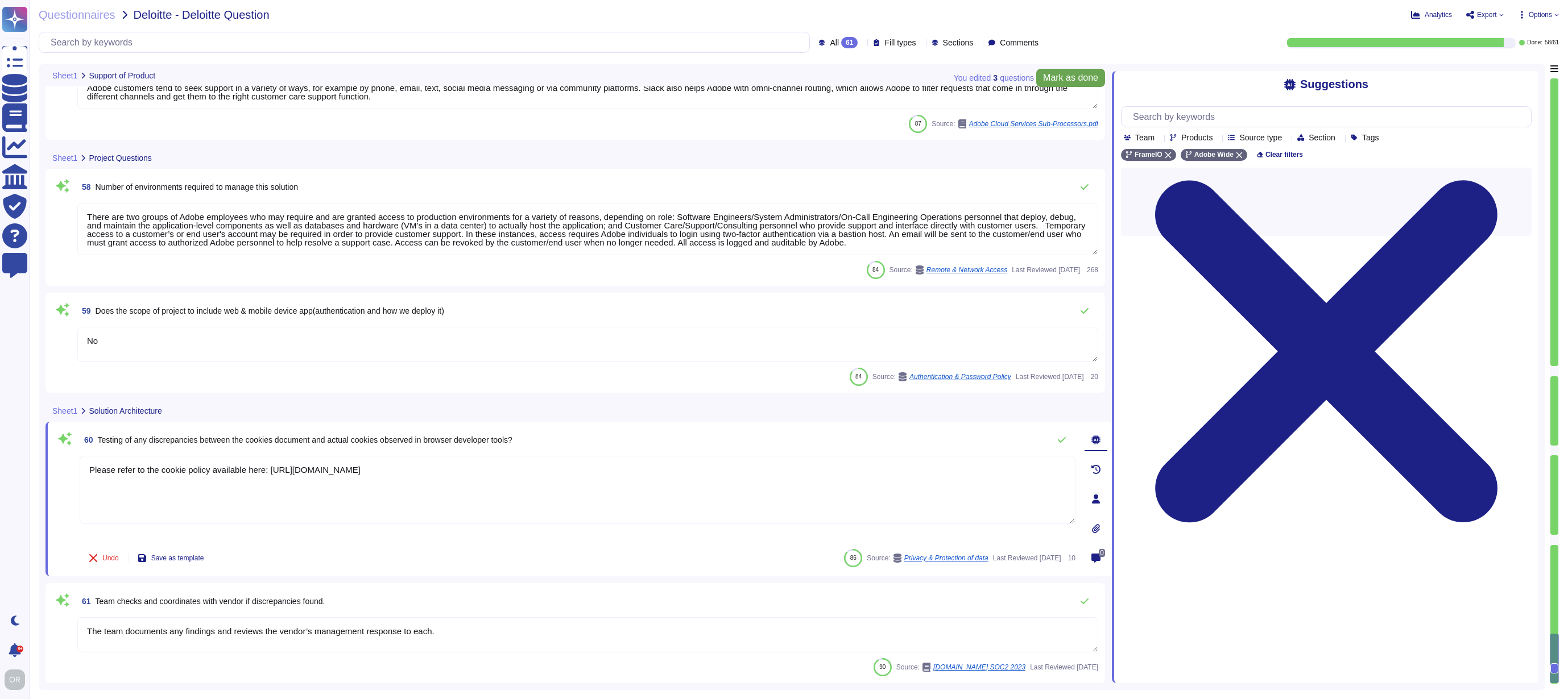
click at [1081, 81] on span "Mark as done" at bounding box center [1070, 77] width 55 height 9
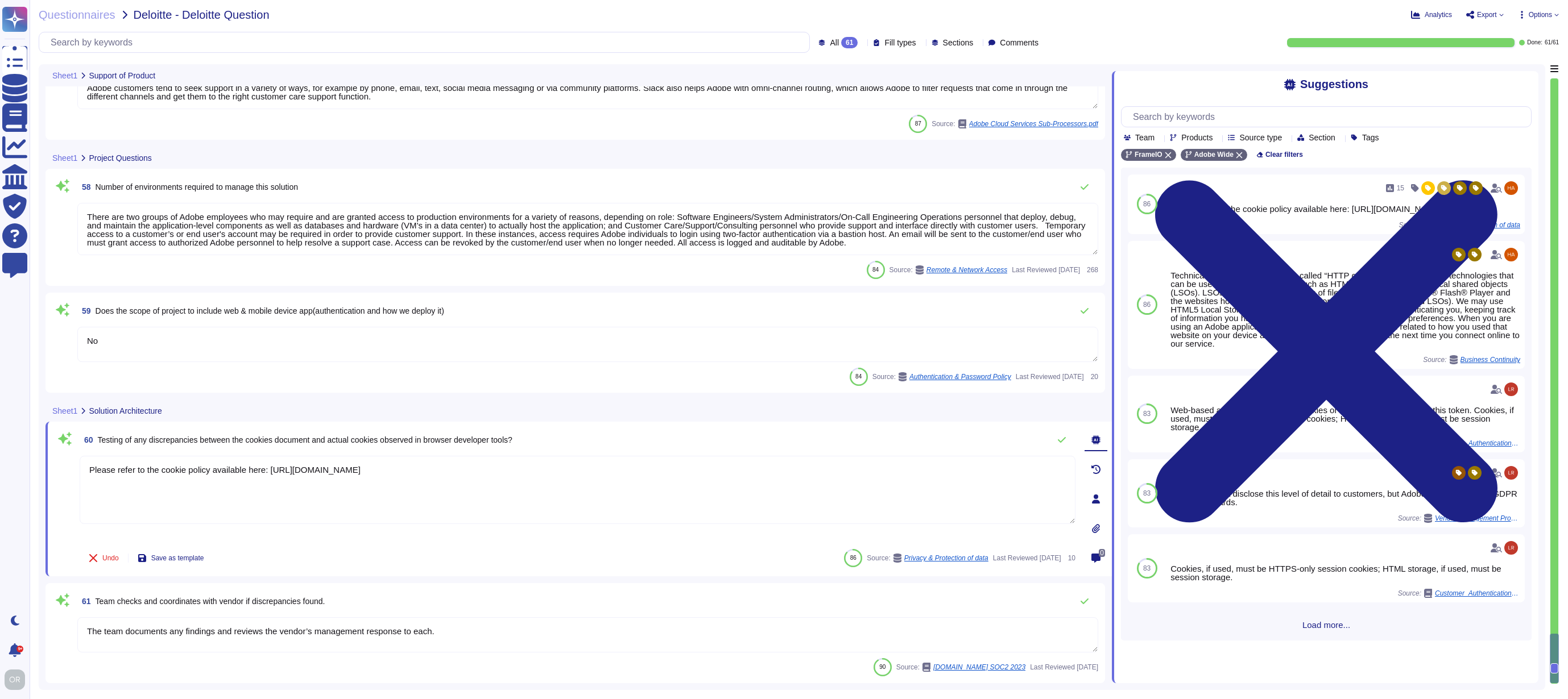
click at [1496, 15] on span "Export" at bounding box center [1484, 14] width 38 height 9
click at [1507, 69] on p "Download" at bounding box center [1527, 82] width 41 height 28
